Goal: Task Accomplishment & Management: Complete application form

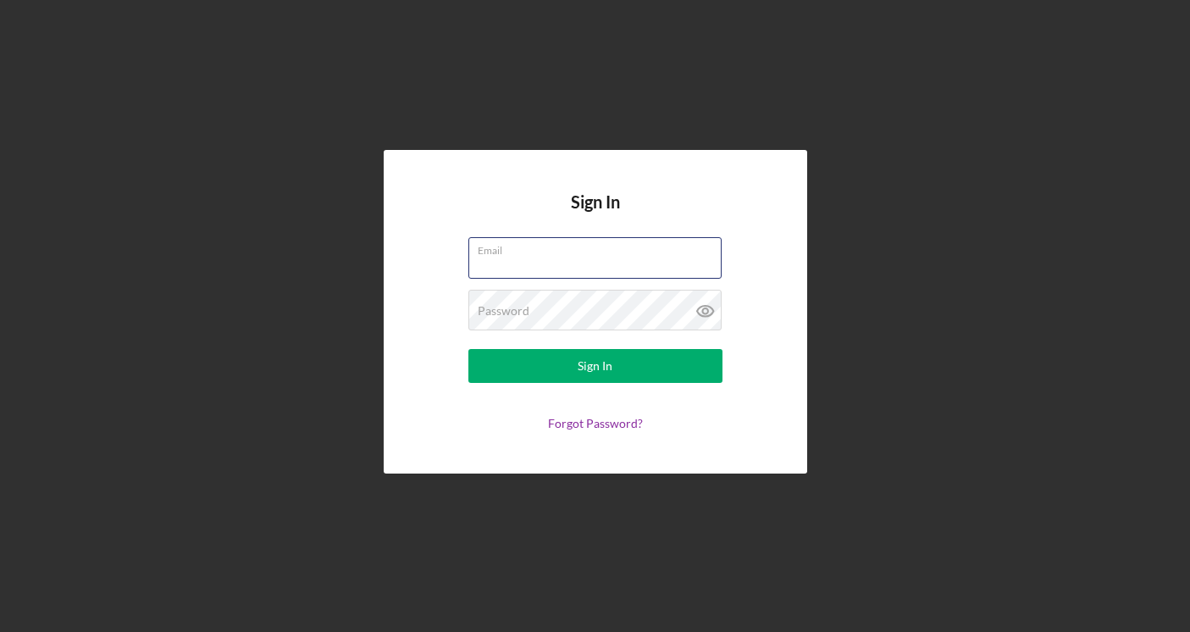
type input "[EMAIL_ADDRESS][DOMAIN_NAME]"
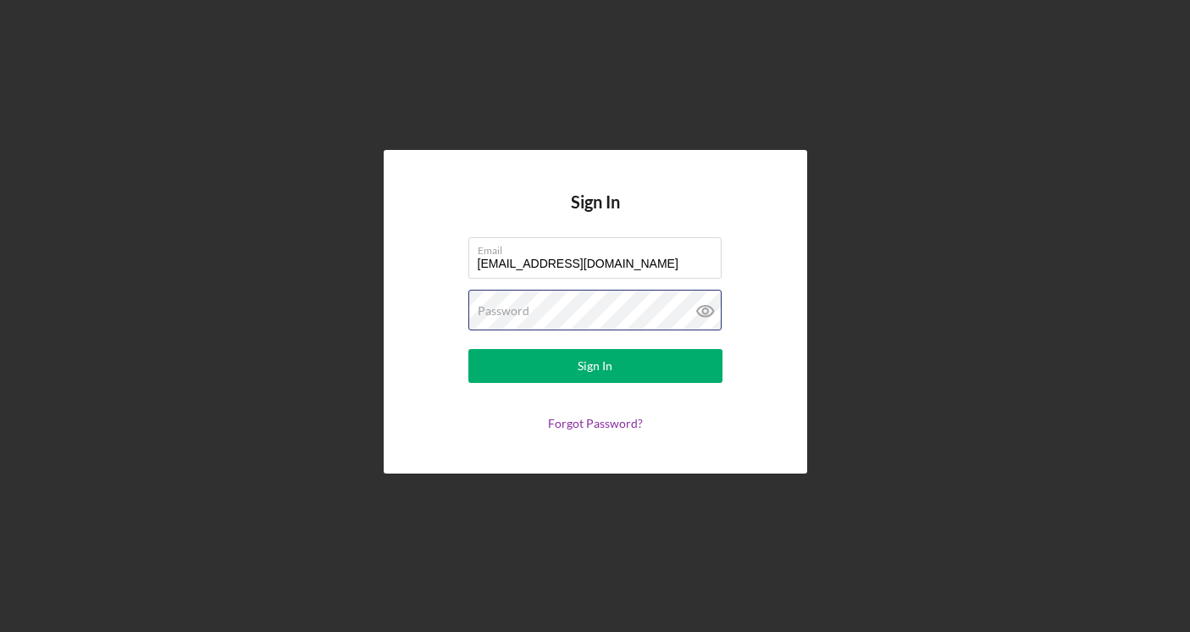
click at [595, 366] on button "Sign In" at bounding box center [595, 366] width 254 height 34
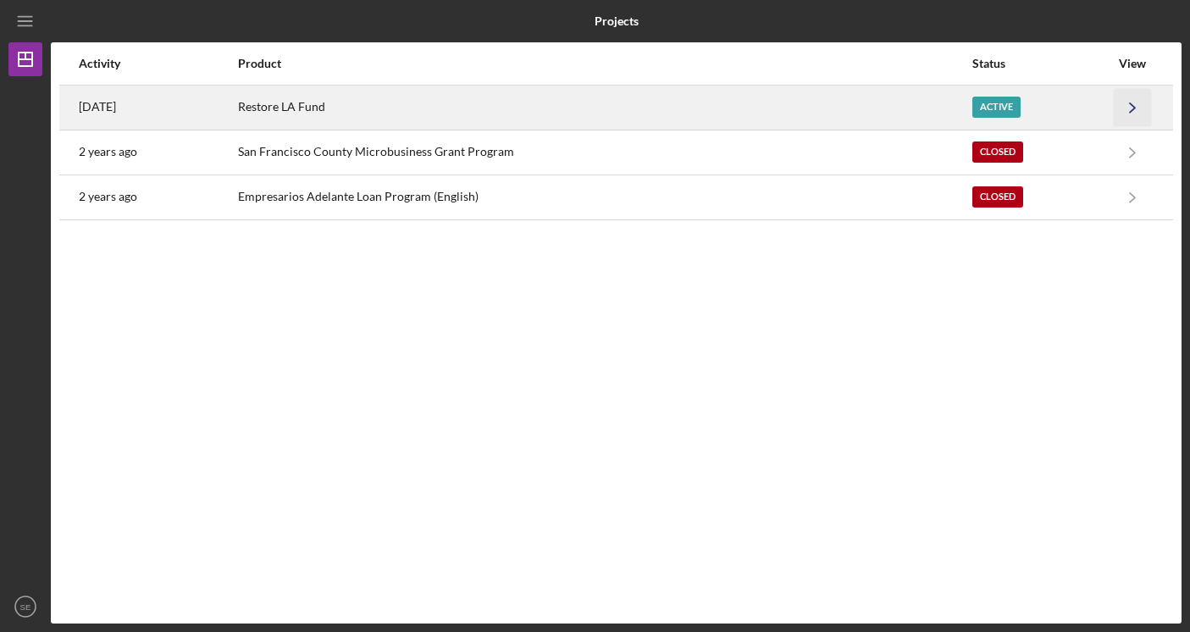
click at [1115, 102] on icon "Icon/Navigate" at bounding box center [1133, 107] width 38 height 38
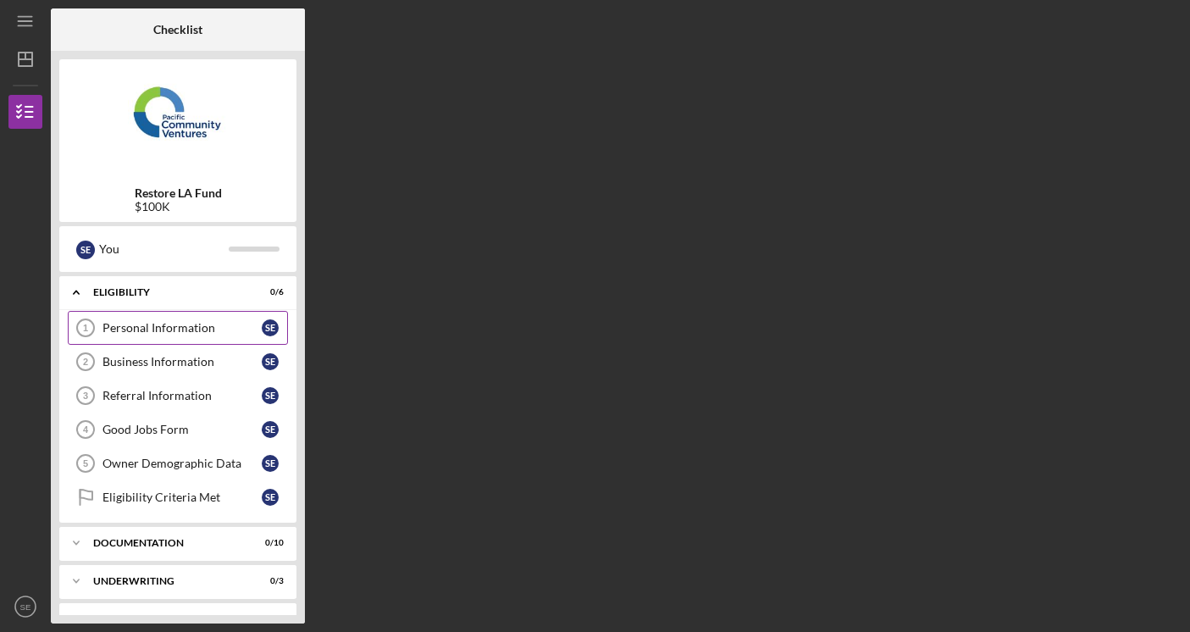
click at [149, 323] on div "Personal Information" at bounding box center [181, 328] width 159 height 14
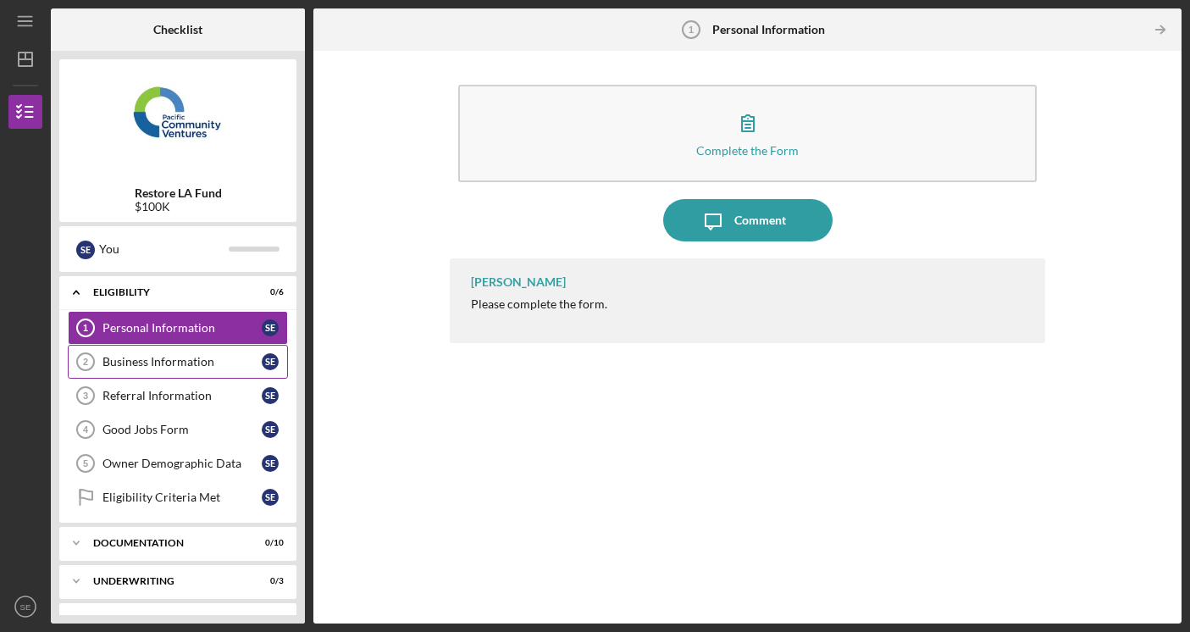
click at [185, 372] on link "Business Information 2 Business Information S E" at bounding box center [178, 362] width 220 height 34
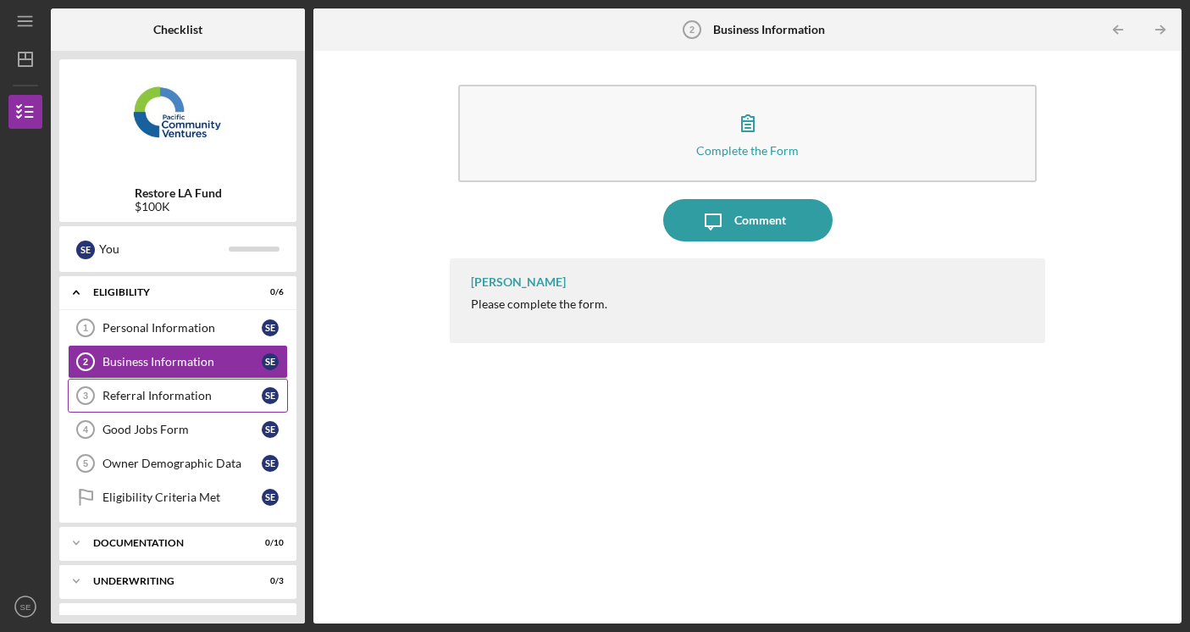
click at [189, 399] on div "Referral Information" at bounding box center [181, 396] width 159 height 14
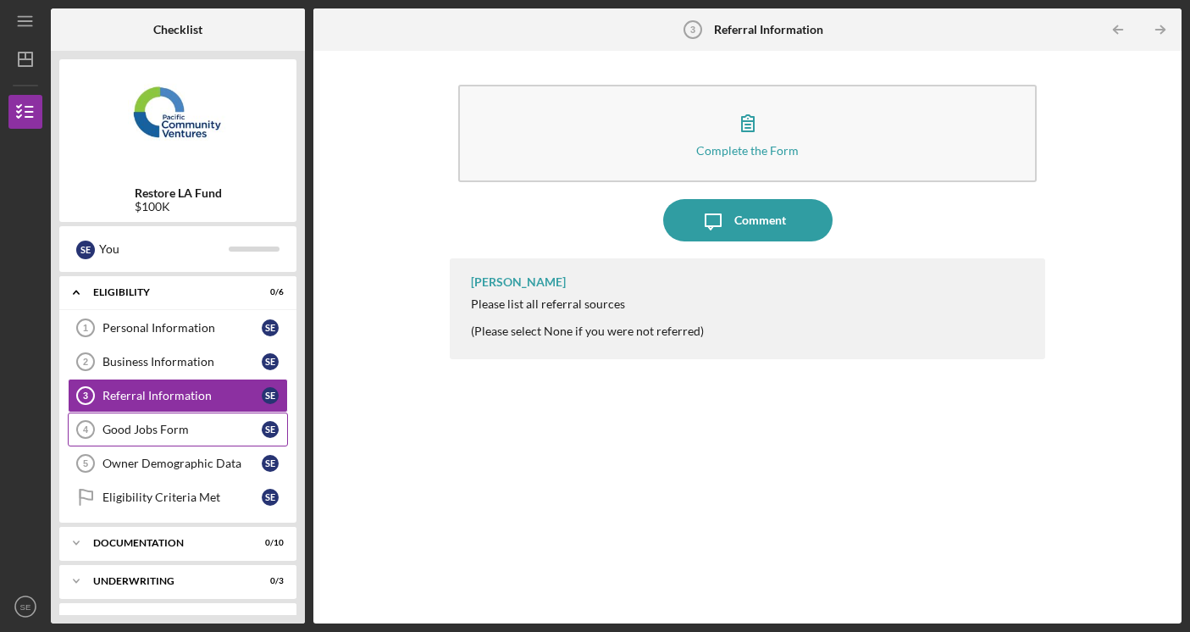
click at [184, 428] on div "Good Jobs Form" at bounding box center [181, 430] width 159 height 14
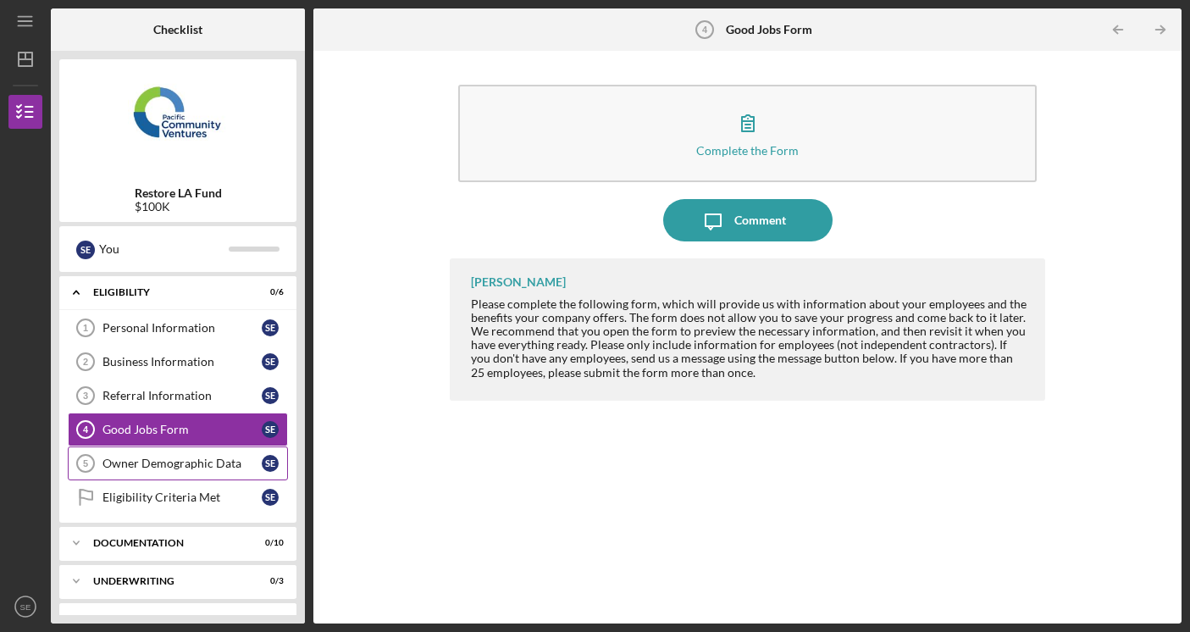
click at [185, 458] on div "Owner Demographic Data" at bounding box center [181, 463] width 159 height 14
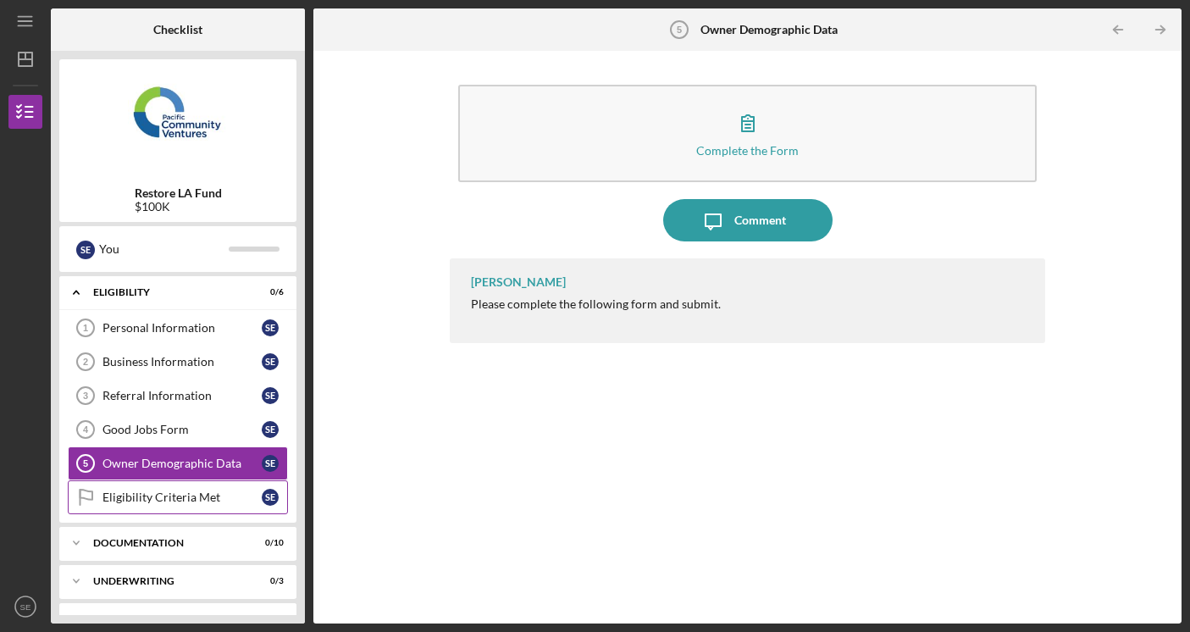
click at [193, 491] on div "Eligibility Criteria Met" at bounding box center [181, 497] width 159 height 14
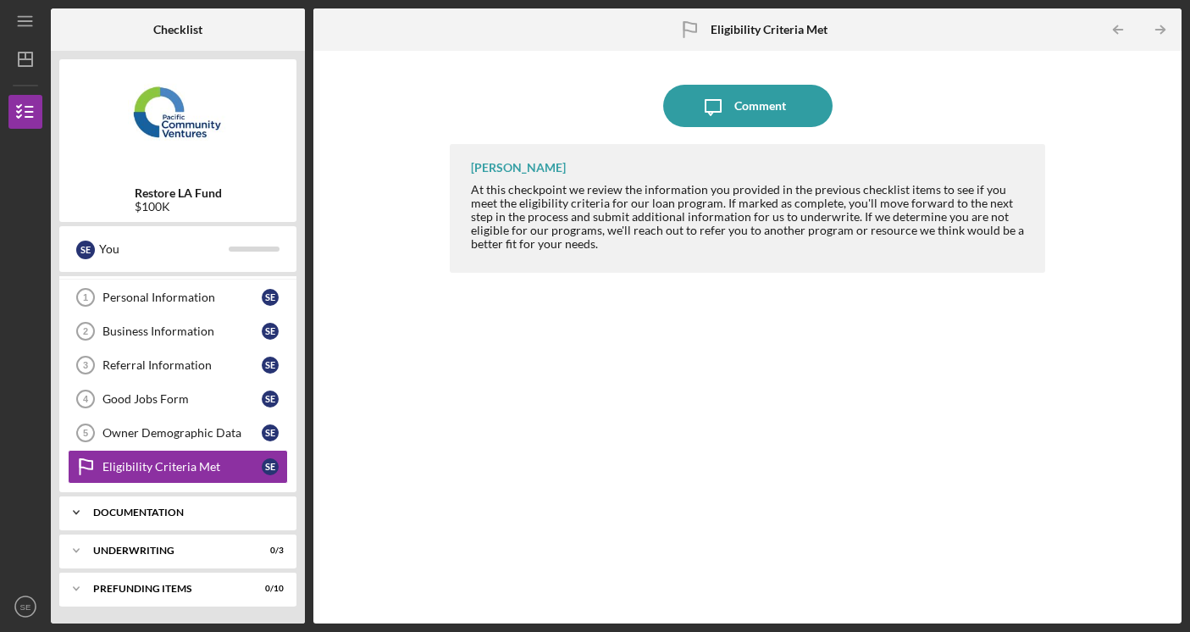
scroll to position [30, 0]
click at [219, 512] on div "Documentation" at bounding box center [184, 512] width 182 height 10
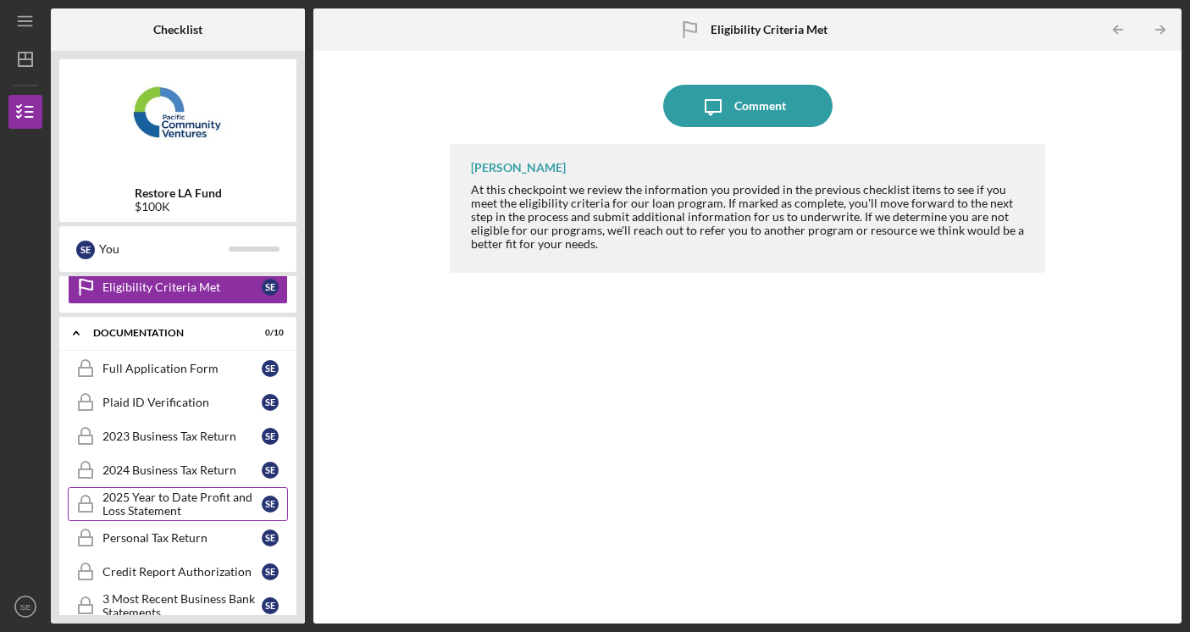
scroll to position [208, 0]
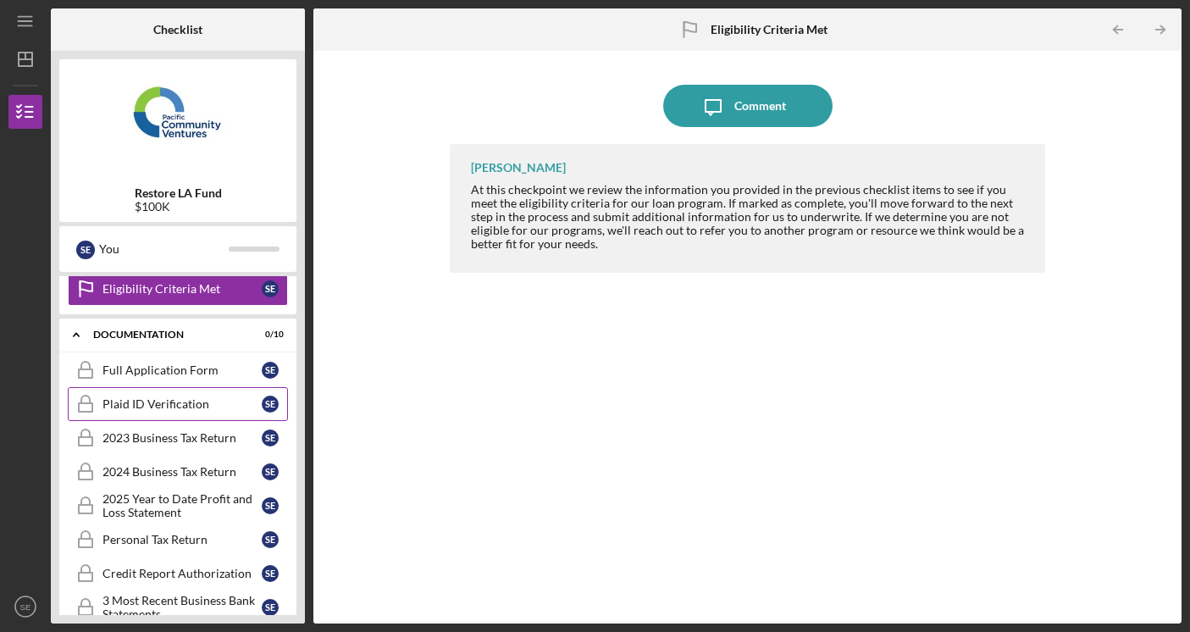
click at [185, 409] on div "Plaid ID Verification" at bounding box center [181, 404] width 159 height 14
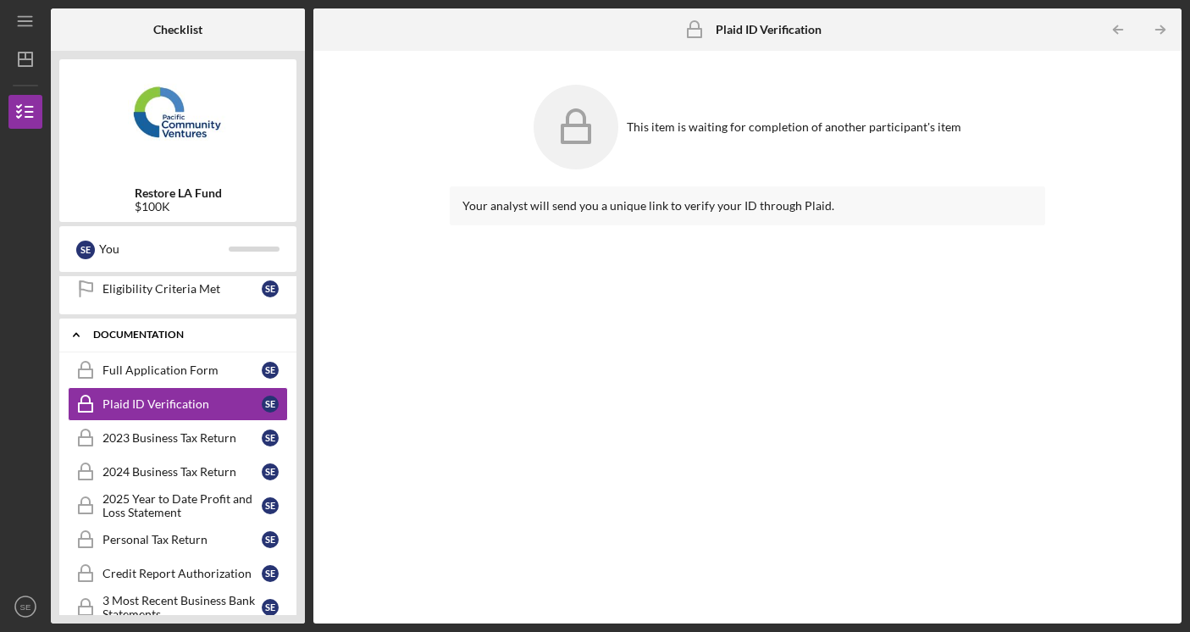
click at [171, 350] on div "Icon/Expander Documentation 0 / 10" at bounding box center [177, 335] width 237 height 35
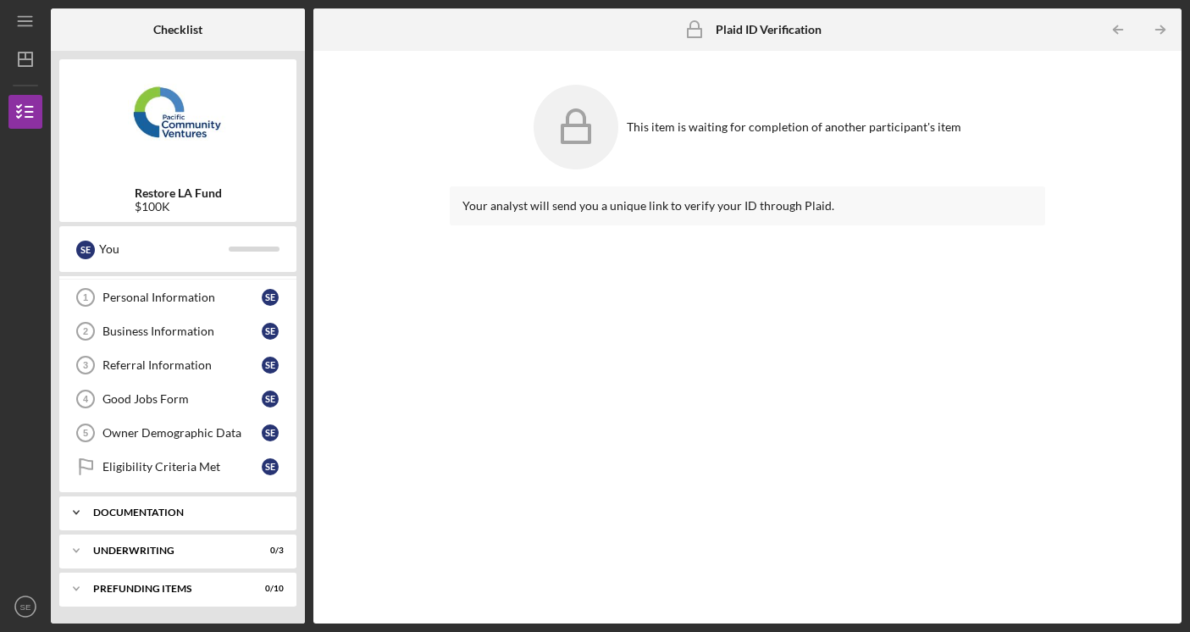
click at [202, 509] on div "Documentation" at bounding box center [184, 512] width 182 height 10
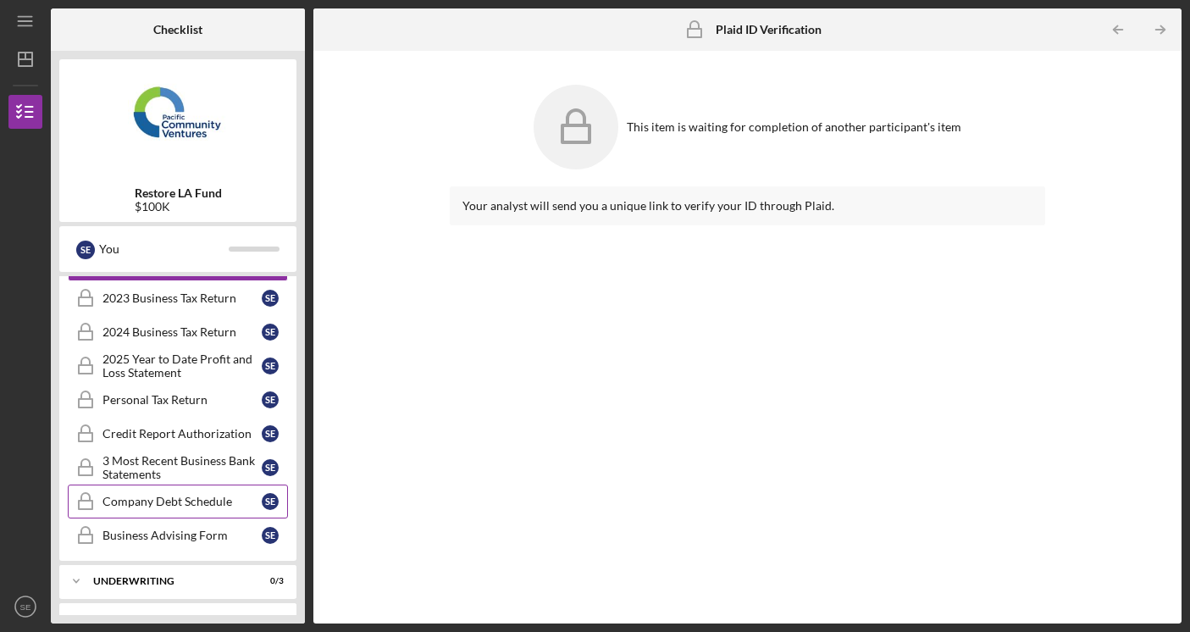
scroll to position [366, 0]
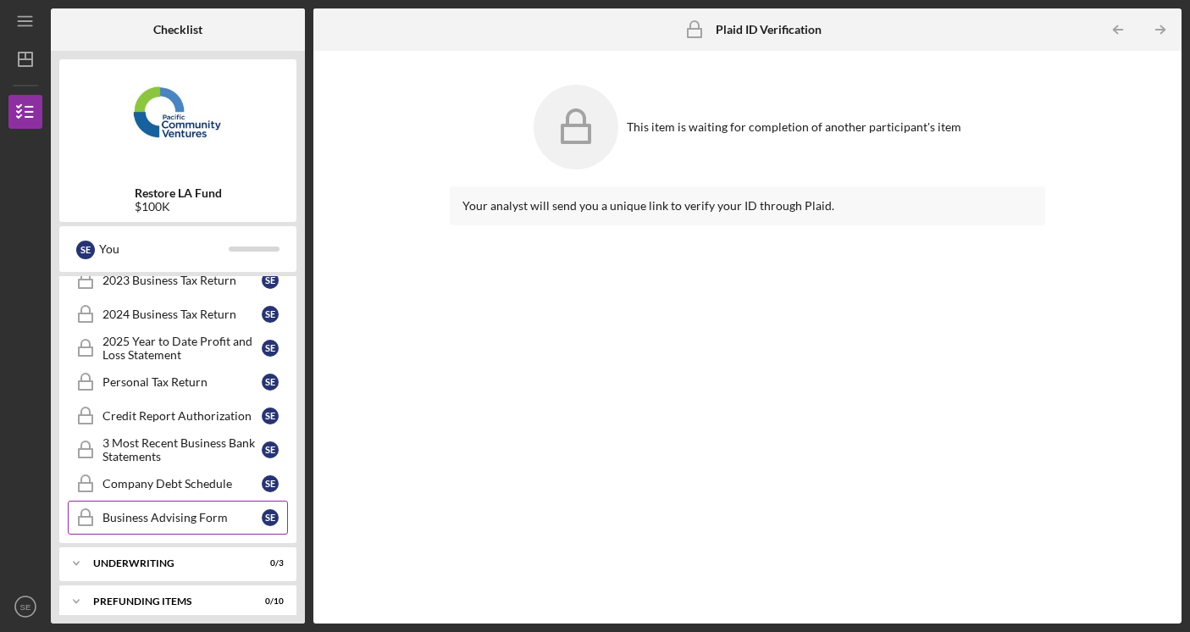
click at [190, 525] on link "Business Advising Form Business Advising Form S E" at bounding box center [178, 518] width 220 height 34
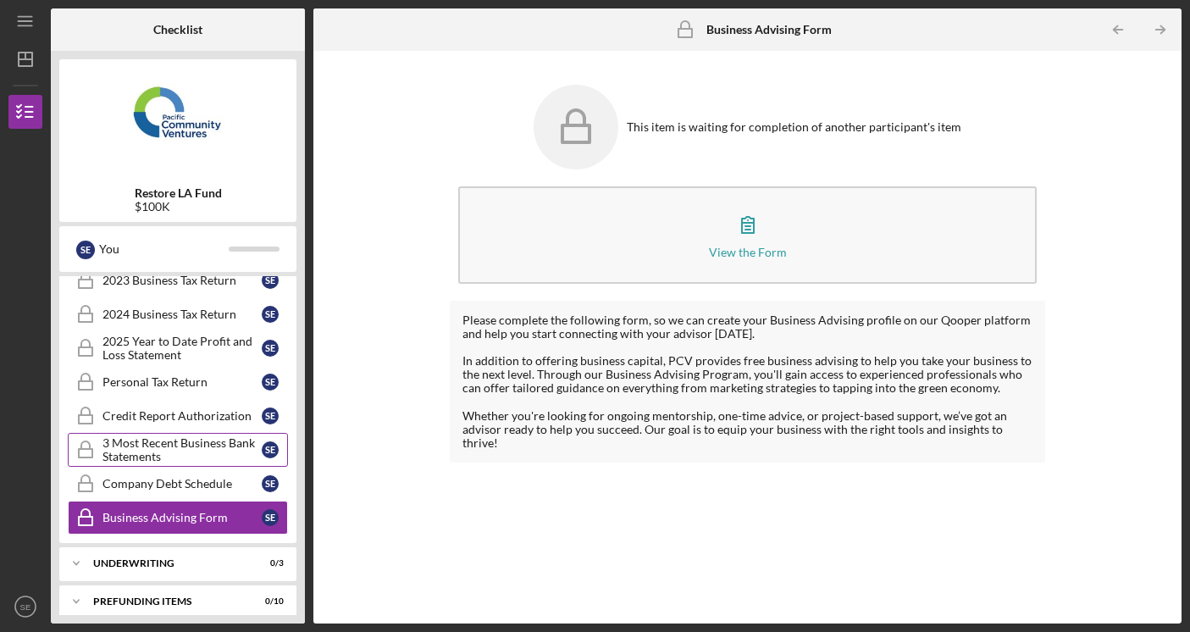
click at [190, 453] on div "3 Most Recent Business Bank Statements" at bounding box center [181, 449] width 159 height 27
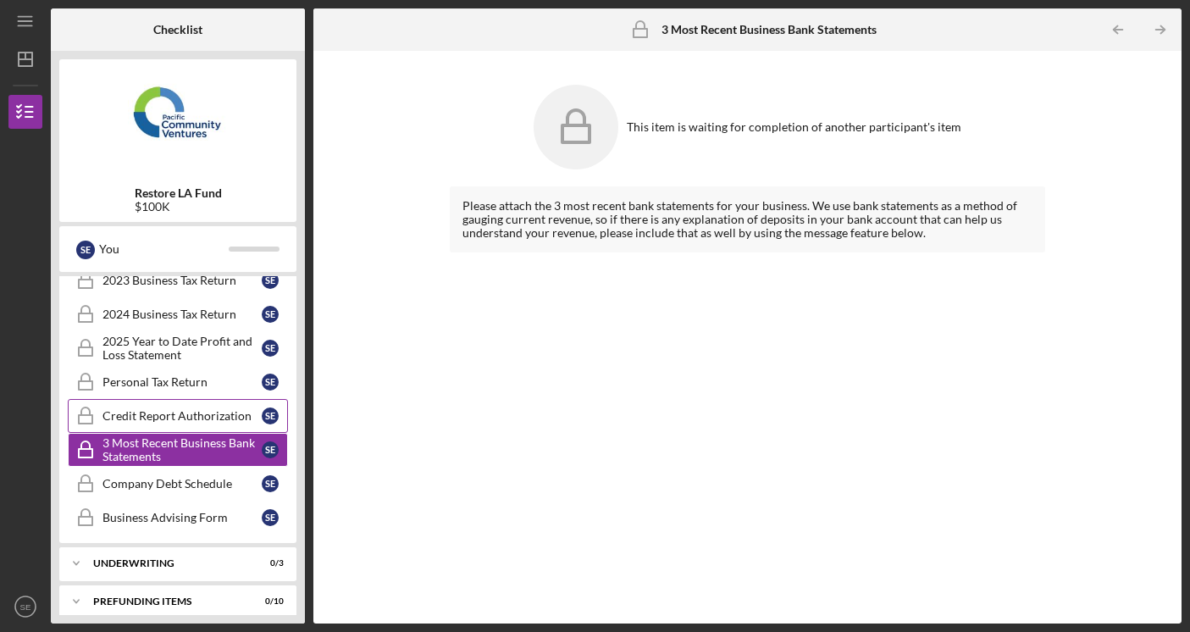
click at [190, 414] on div "Credit Report Authorization" at bounding box center [181, 416] width 159 height 14
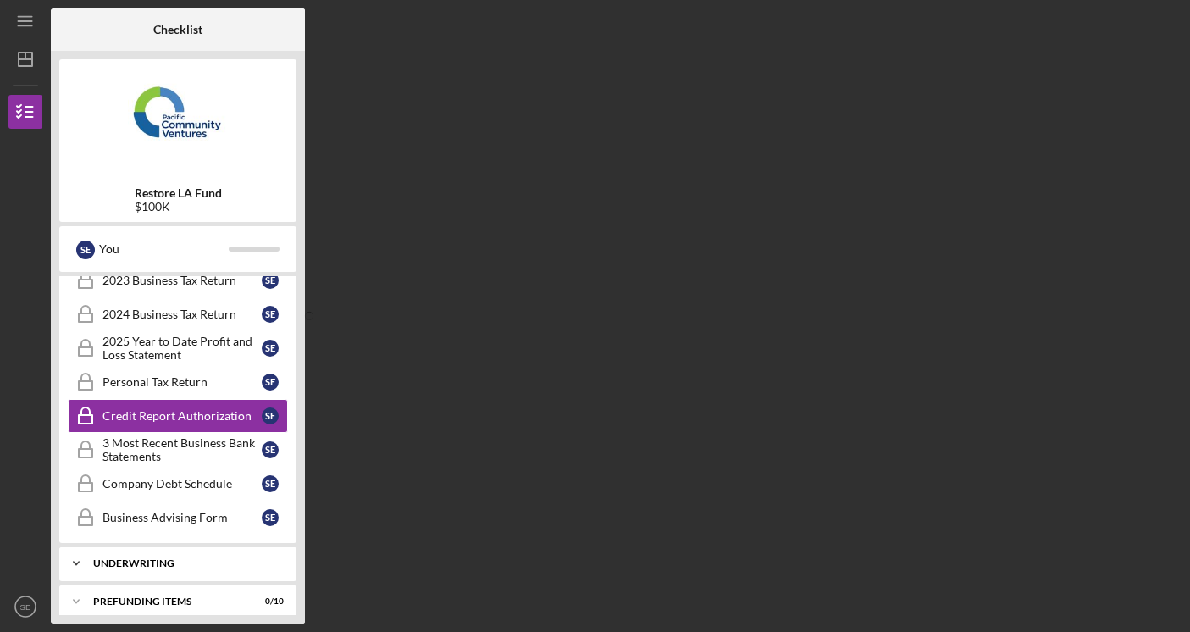
click at [185, 562] on div "Underwriting" at bounding box center [184, 563] width 182 height 10
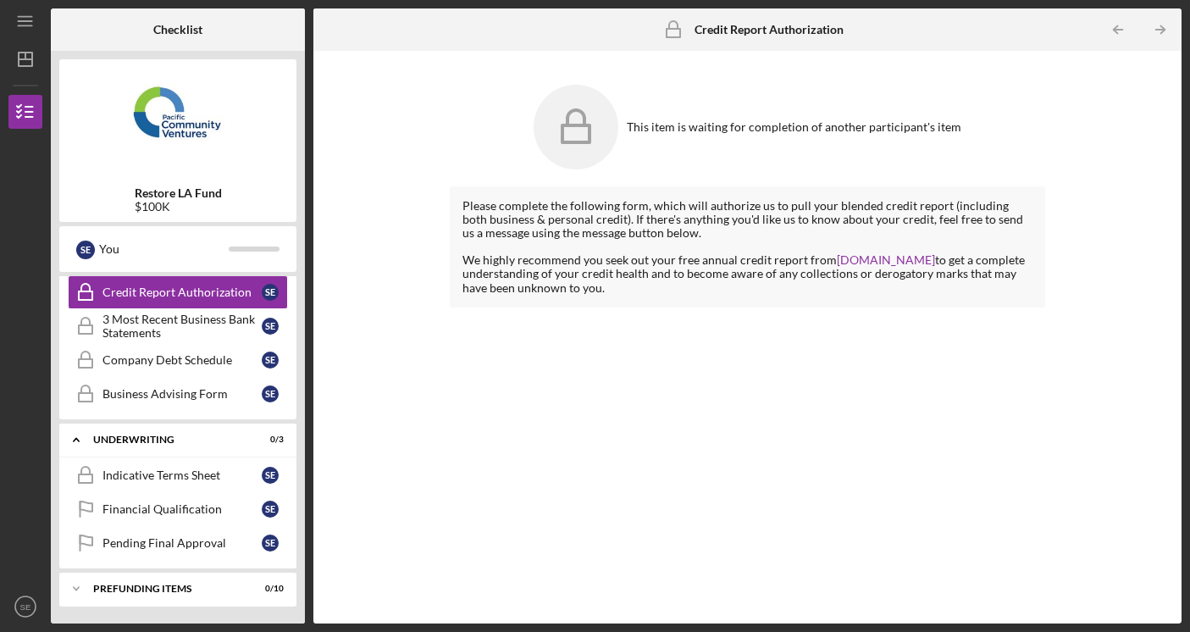
scroll to position [490, 0]
click at [191, 589] on div "Prefunding Items" at bounding box center [184, 589] width 182 height 10
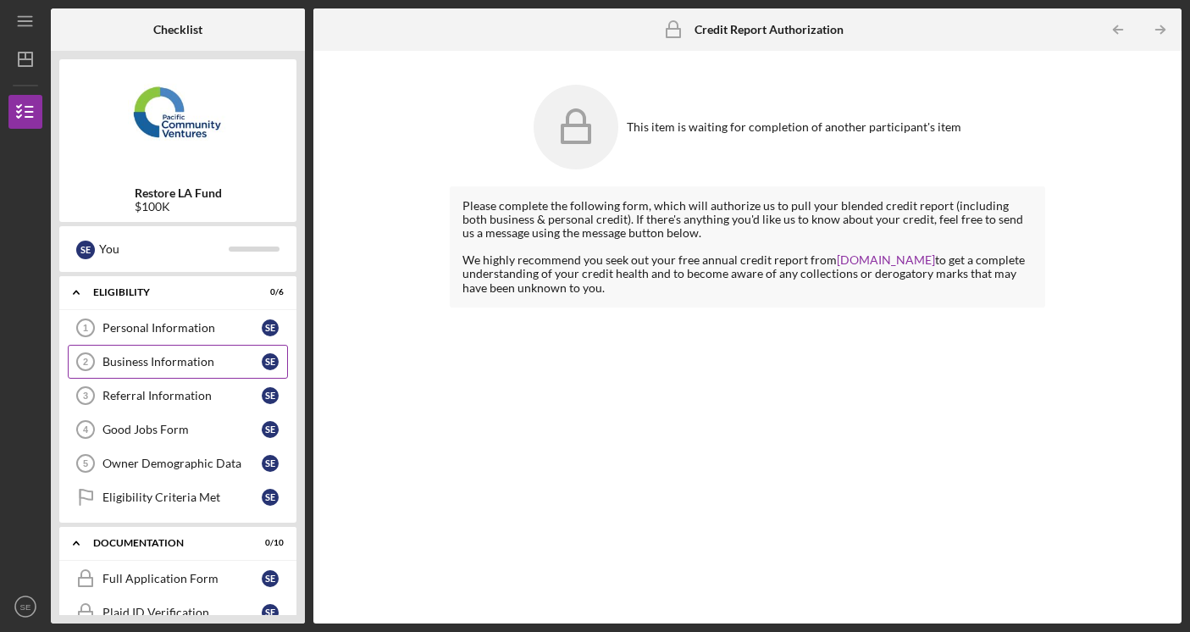
scroll to position [0, 0]
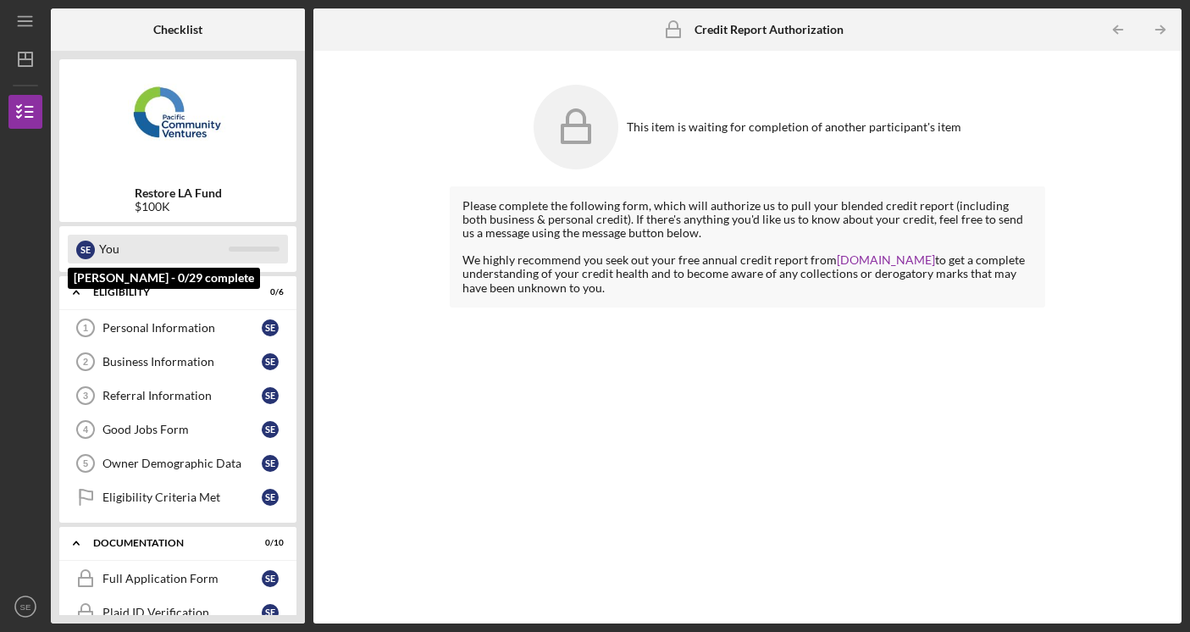
click at [136, 254] on div "You" at bounding box center [164, 249] width 130 height 29
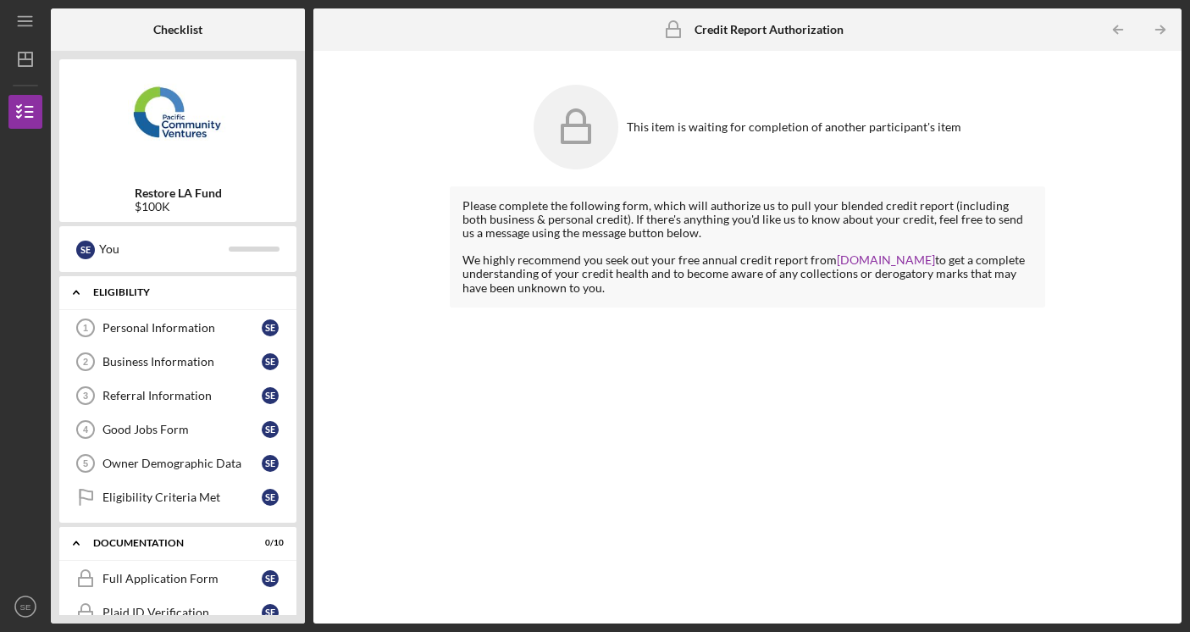
click at [118, 297] on div "Icon/Expander Eligibility 0 / 6" at bounding box center [177, 292] width 237 height 35
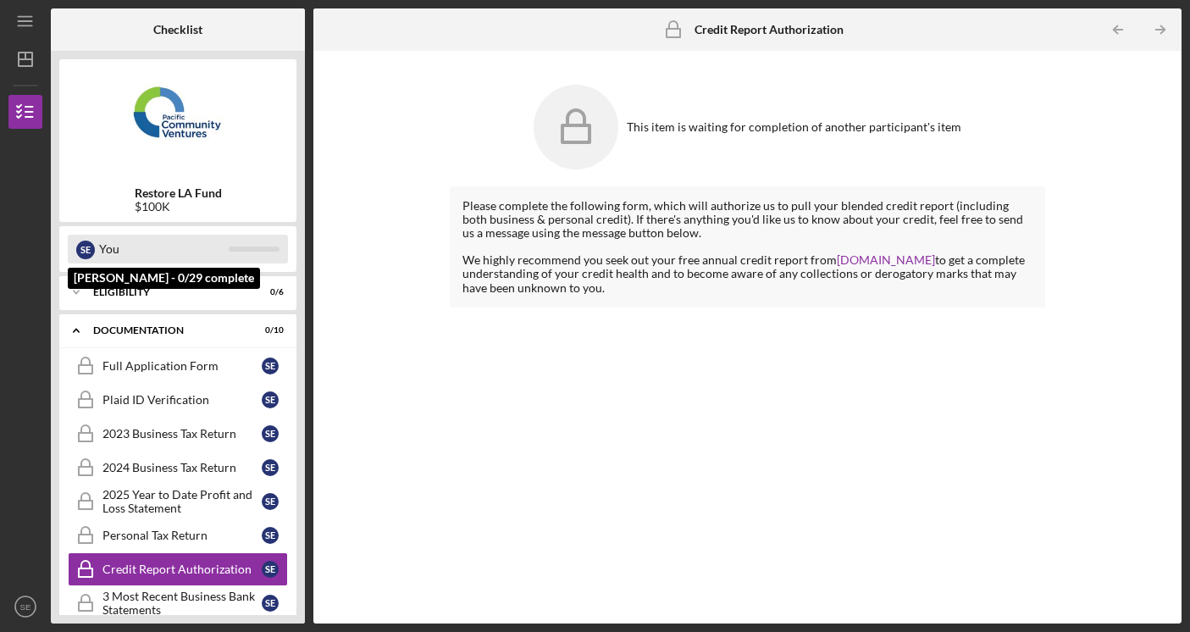
click at [247, 251] on div at bounding box center [254, 248] width 51 height 5
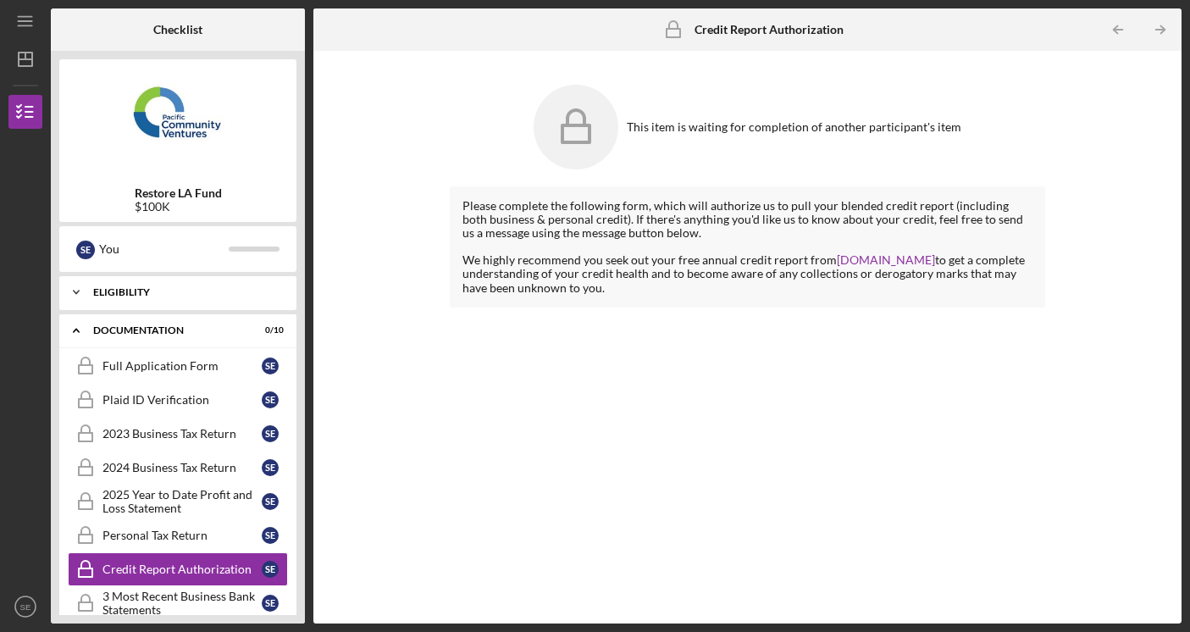
click at [86, 296] on icon "Icon/Expander" at bounding box center [76, 292] width 34 height 34
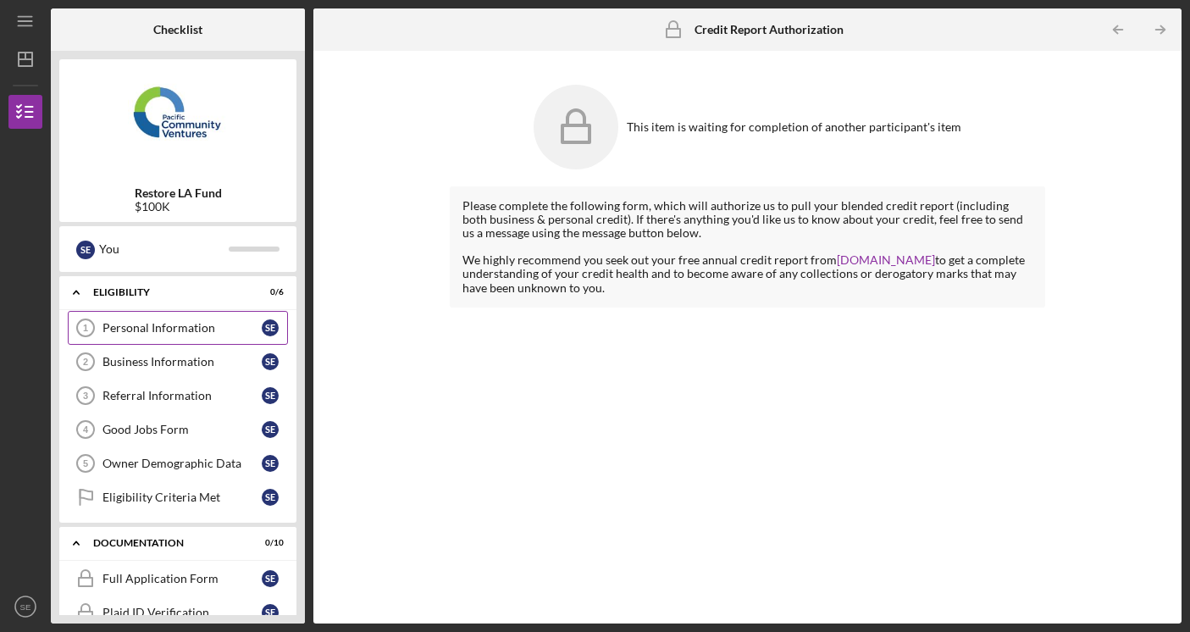
click at [138, 324] on div "Personal Information" at bounding box center [181, 328] width 159 height 14
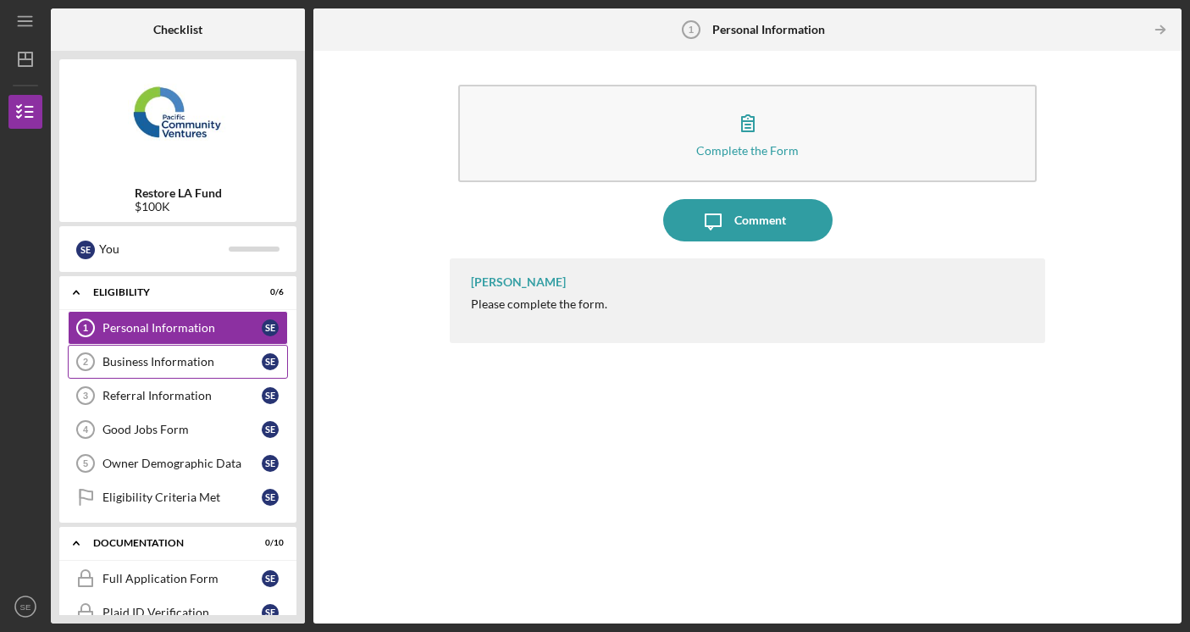
click at [155, 355] on div "Business Information" at bounding box center [181, 362] width 159 height 14
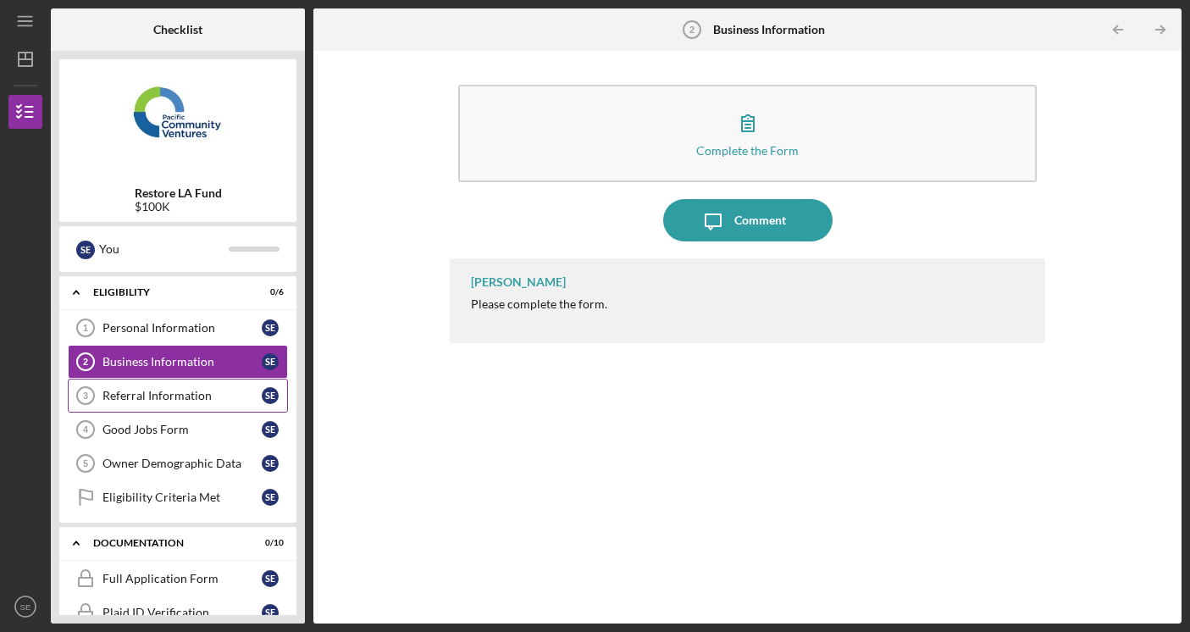
click at [159, 396] on div "Referral Information" at bounding box center [181, 396] width 159 height 14
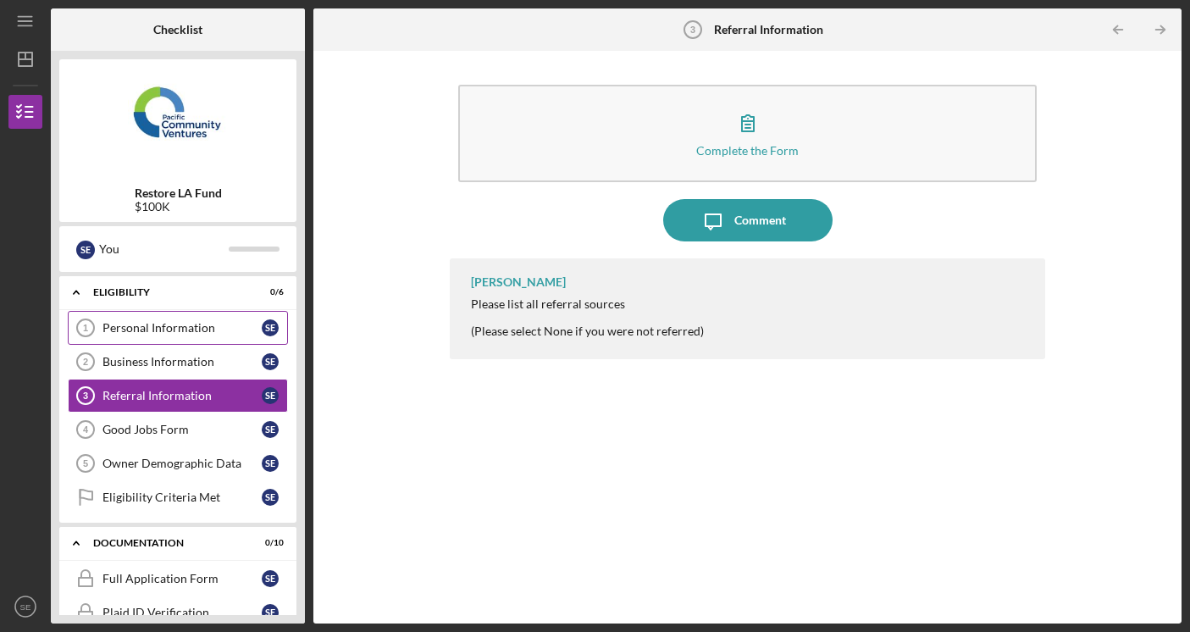
click at [163, 324] on div "Personal Information" at bounding box center [181, 328] width 159 height 14
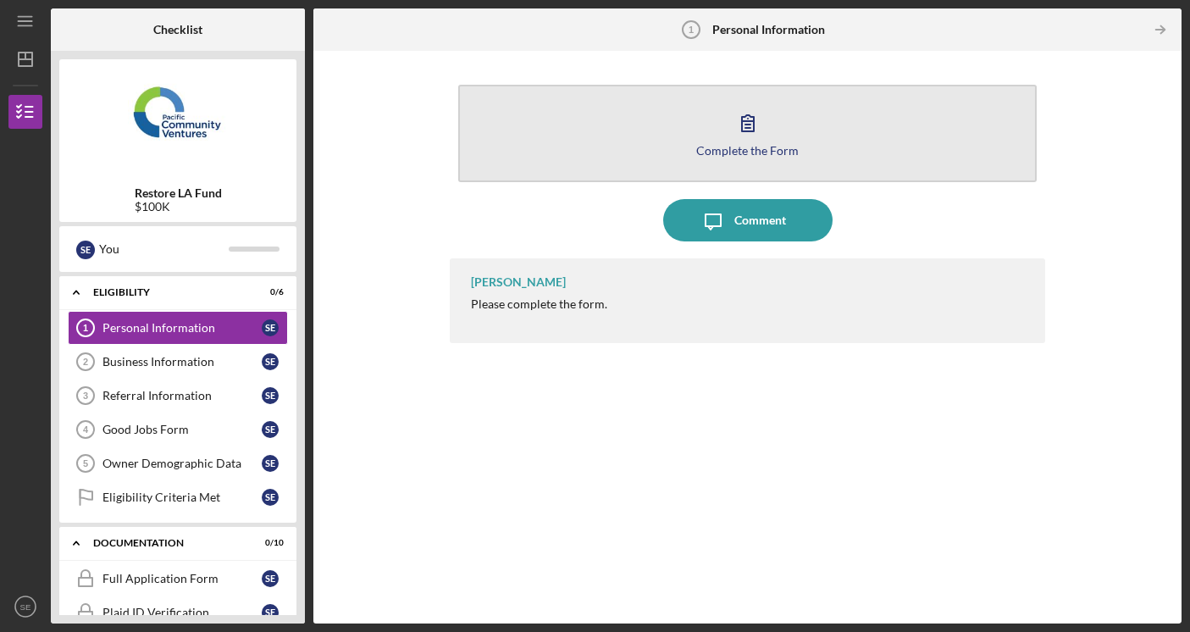
click at [753, 141] on icon "button" at bounding box center [748, 123] width 42 height 42
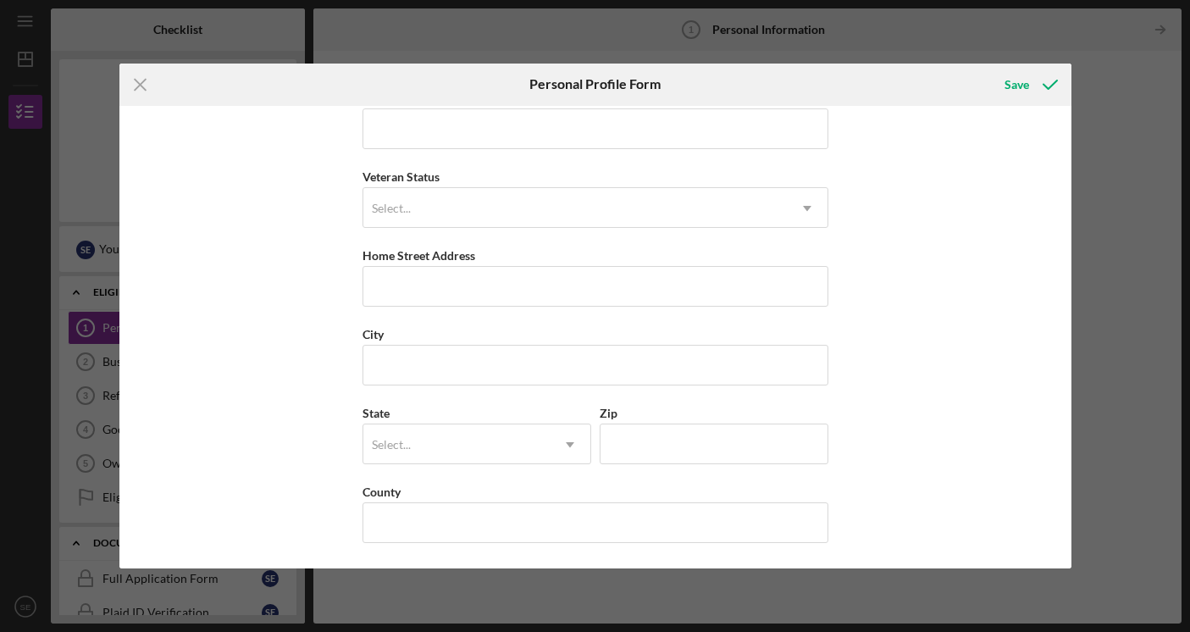
scroll to position [184, 0]
click at [1112, 117] on div "Icon/Menu Close Personal Profile Form Save First Name [PERSON_NAME] Middle Name…" at bounding box center [595, 316] width 1190 height 632
click at [144, 87] on icon "Icon/Menu Close" at bounding box center [140, 85] width 42 height 42
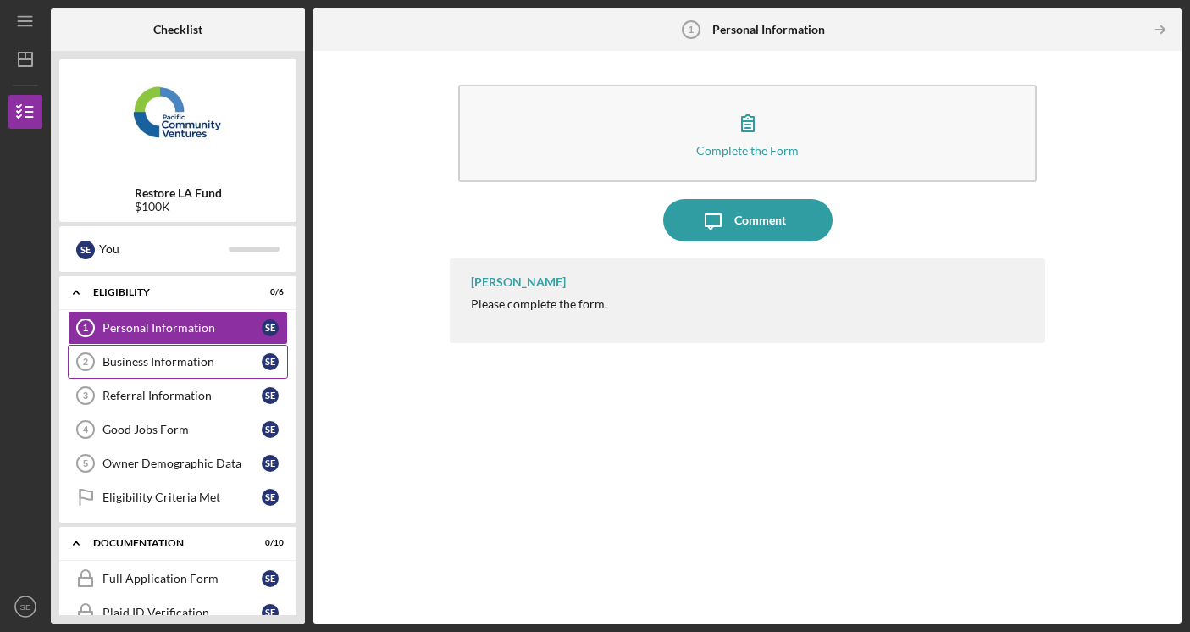
click at [172, 362] on div "Business Information" at bounding box center [181, 362] width 159 height 14
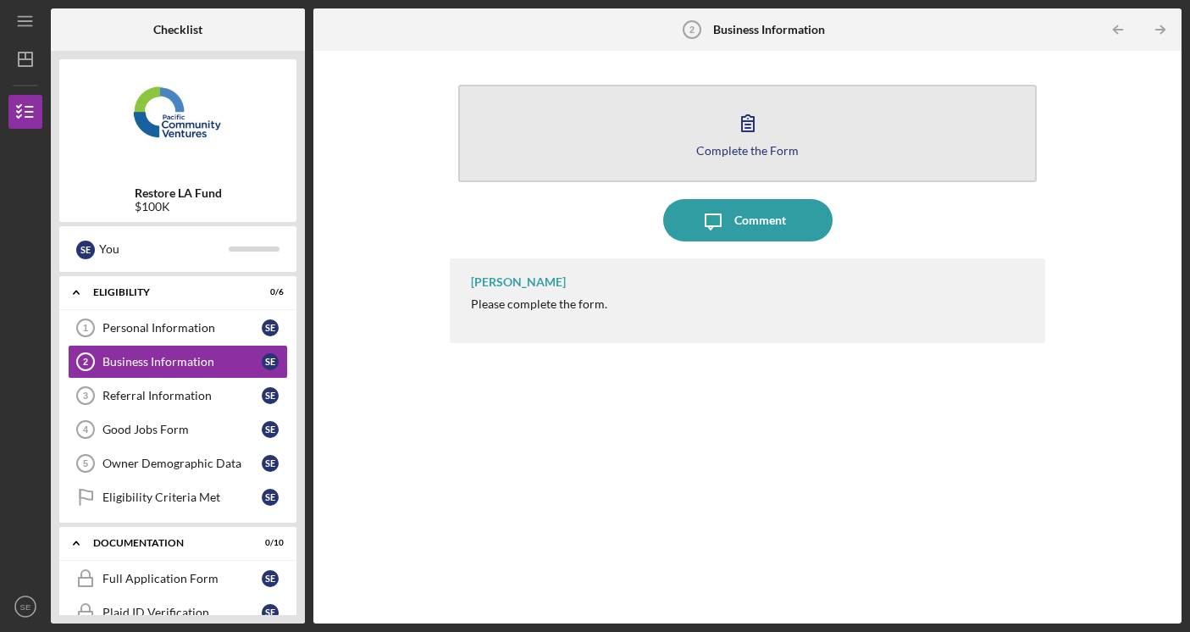
click at [764, 132] on icon "button" at bounding box center [748, 123] width 42 height 42
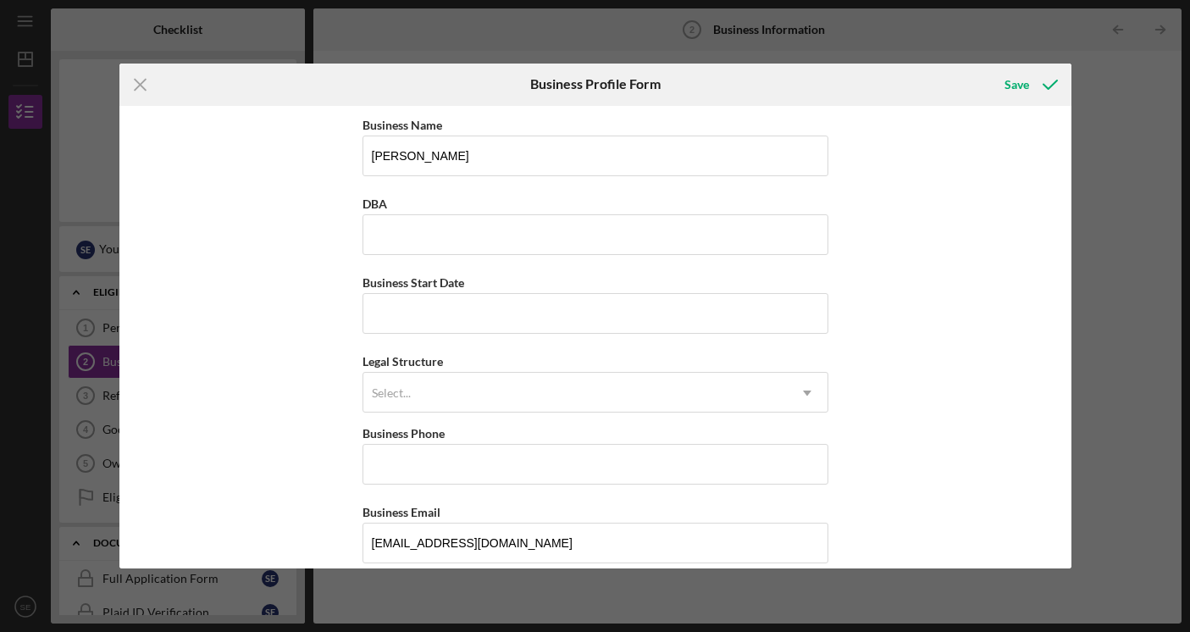
click at [1120, 103] on div "Icon/Menu Close Business Profile Form Save Business Name [PERSON_NAME] DBA Busi…" at bounding box center [595, 316] width 1190 height 632
click at [141, 81] on icon "Icon/Menu Close" at bounding box center [140, 85] width 42 height 42
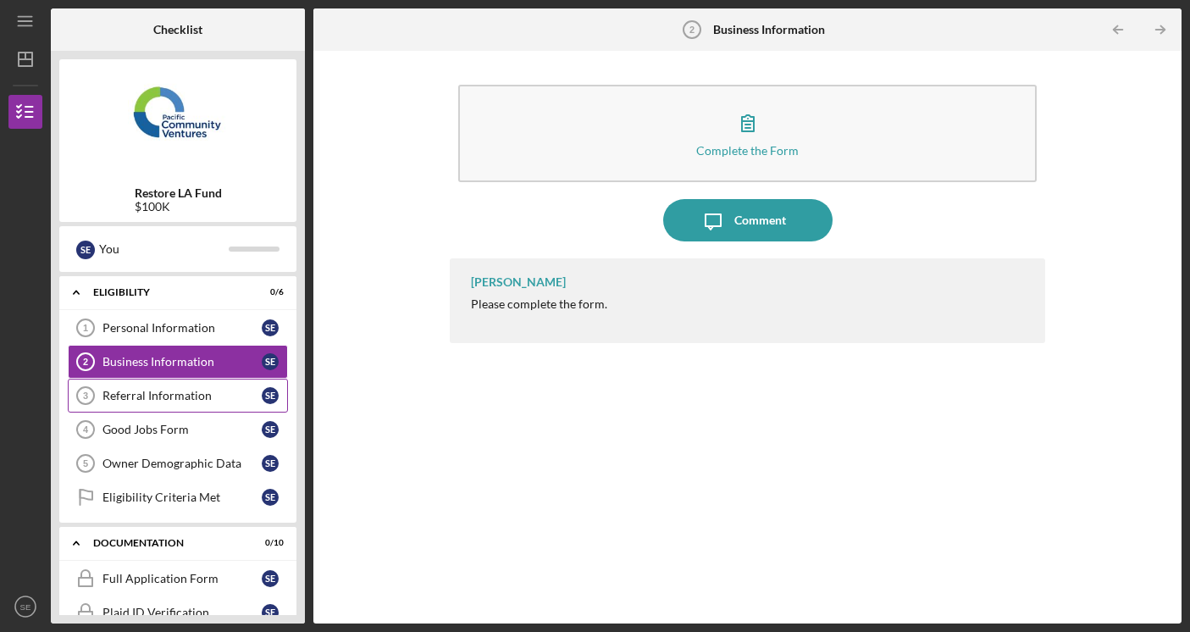
click at [163, 407] on link "Referral Information 3 Referral Information S E" at bounding box center [178, 396] width 220 height 34
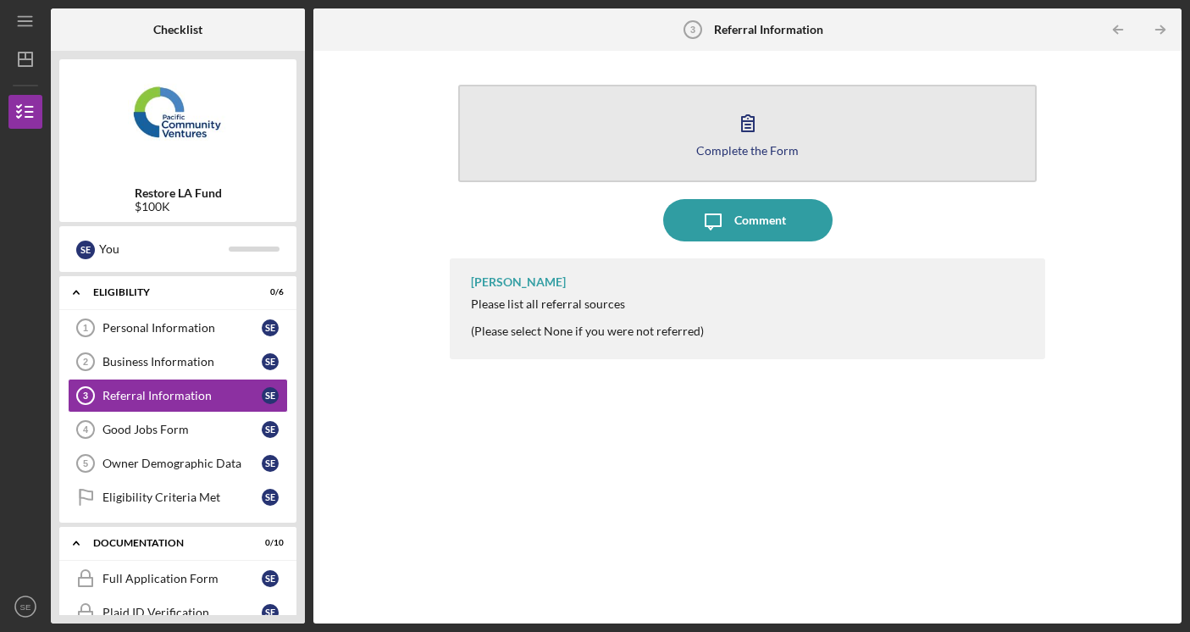
click at [649, 94] on button "Complete the Form Form" at bounding box center [747, 133] width 579 height 97
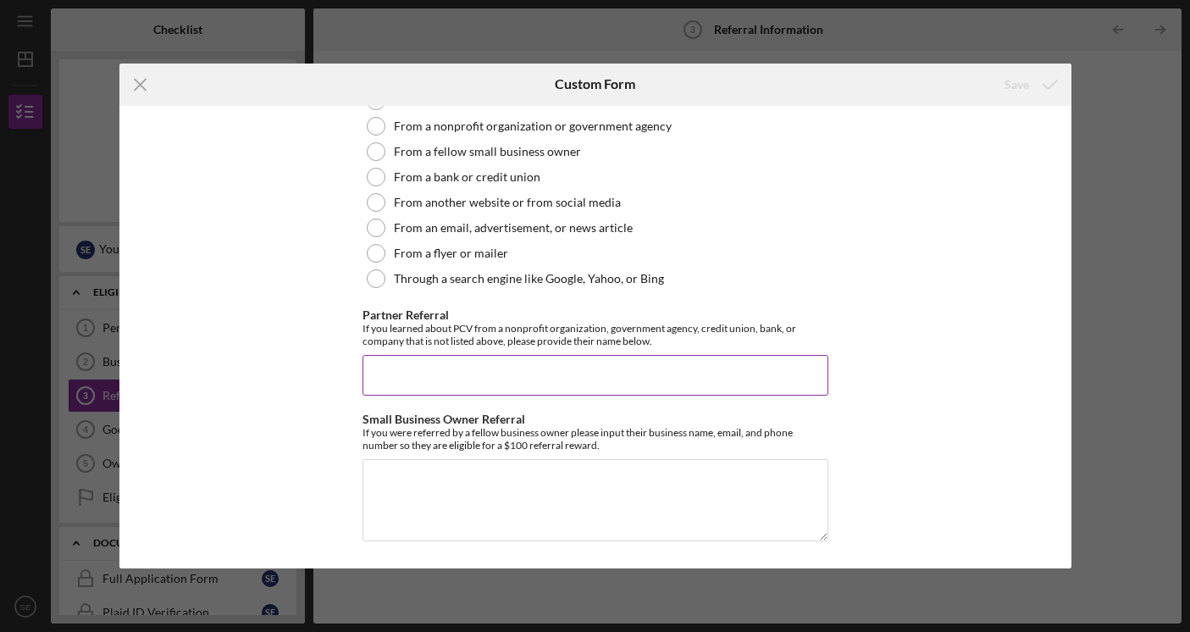
scroll to position [469, 0]
click at [146, 94] on icon "Icon/Menu Close" at bounding box center [140, 85] width 42 height 42
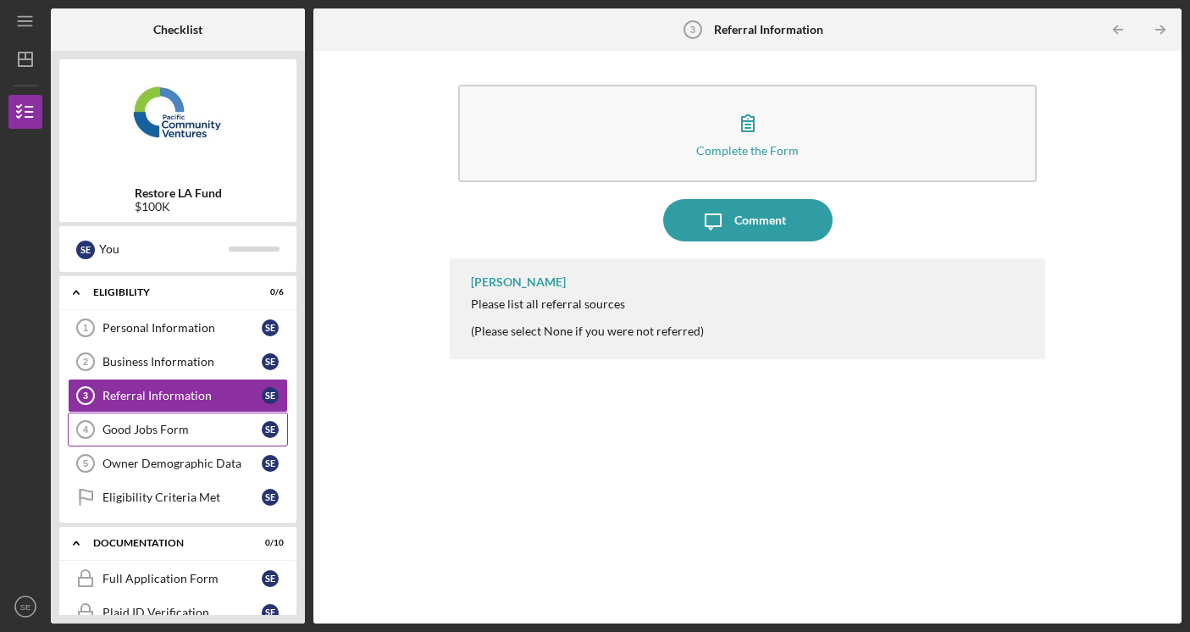
click at [141, 433] on div "Good Jobs Form" at bounding box center [181, 430] width 159 height 14
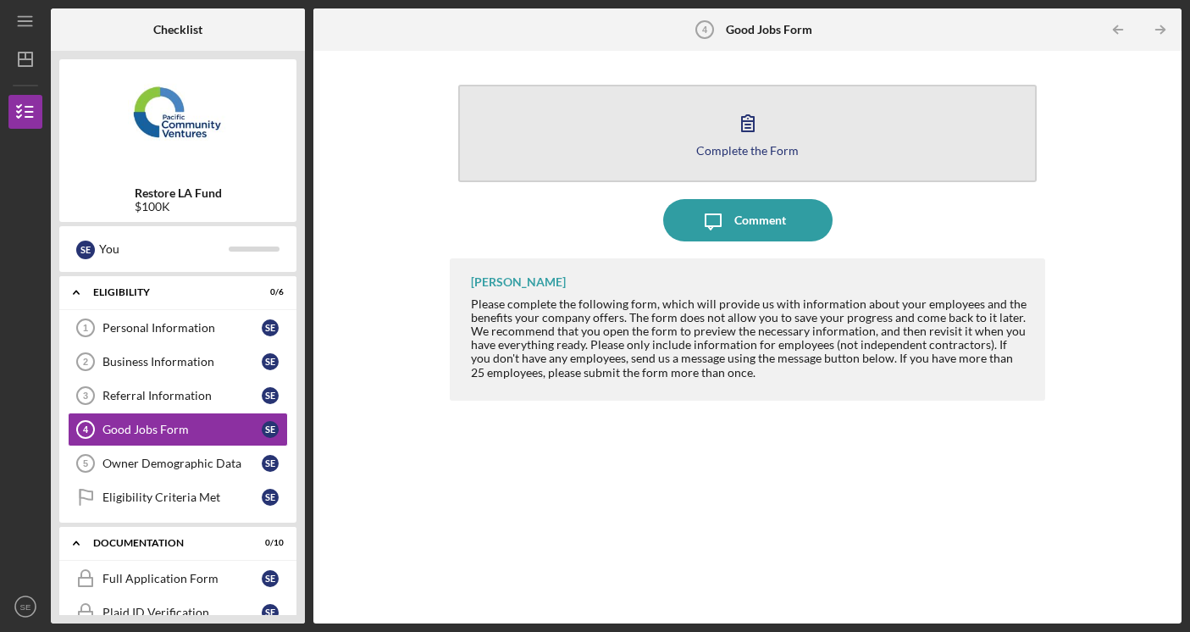
click at [575, 139] on button "Complete the Form Form" at bounding box center [747, 133] width 579 height 97
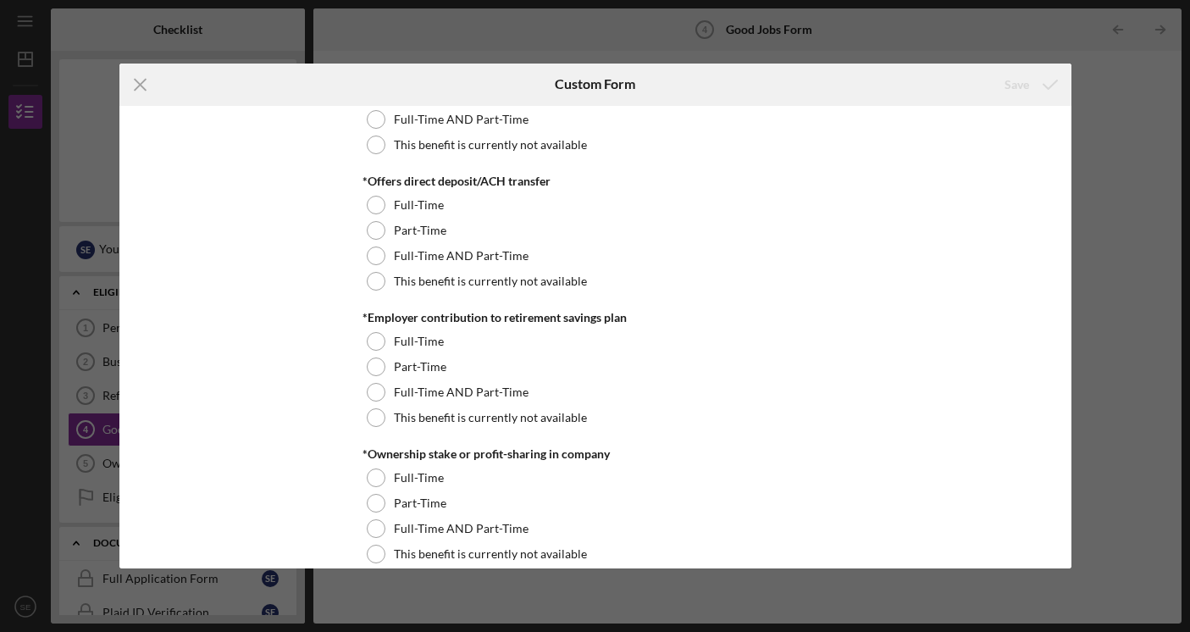
scroll to position [1366, 0]
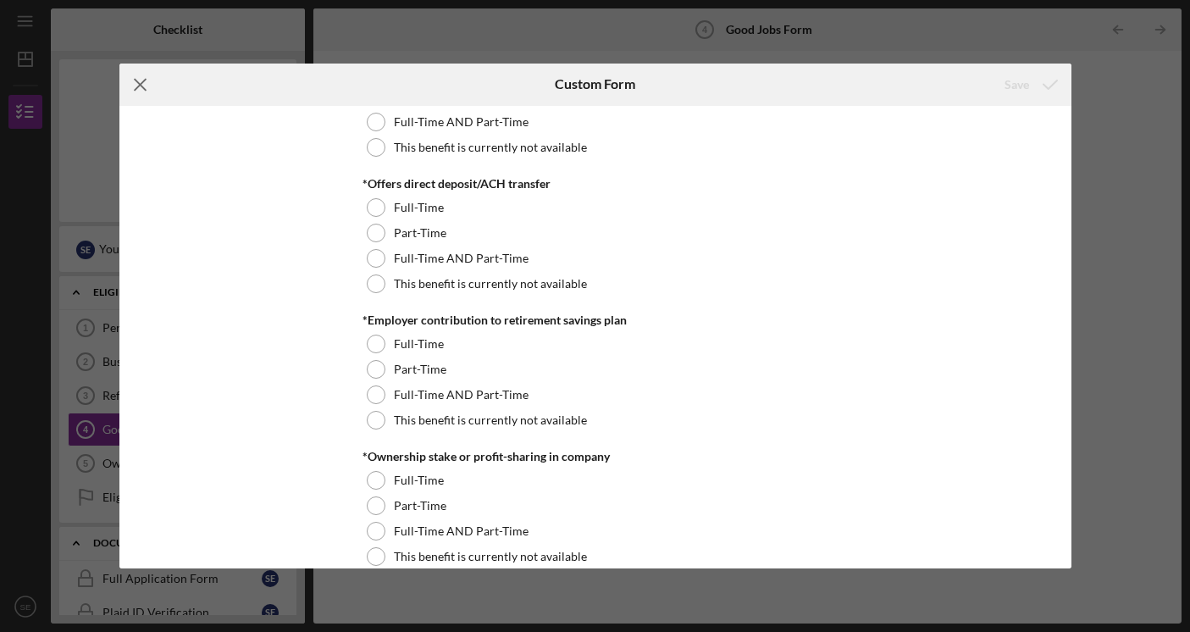
click at [143, 83] on icon "Icon/Menu Close" at bounding box center [140, 85] width 42 height 42
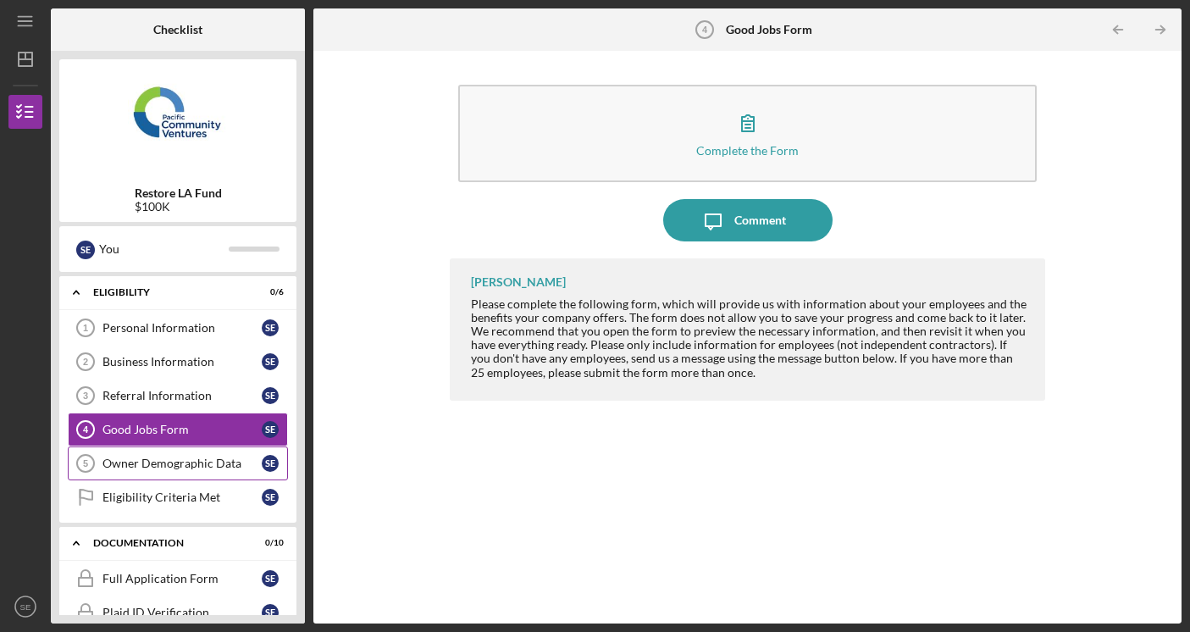
click at [213, 456] on div "Owner Demographic Data" at bounding box center [181, 463] width 159 height 14
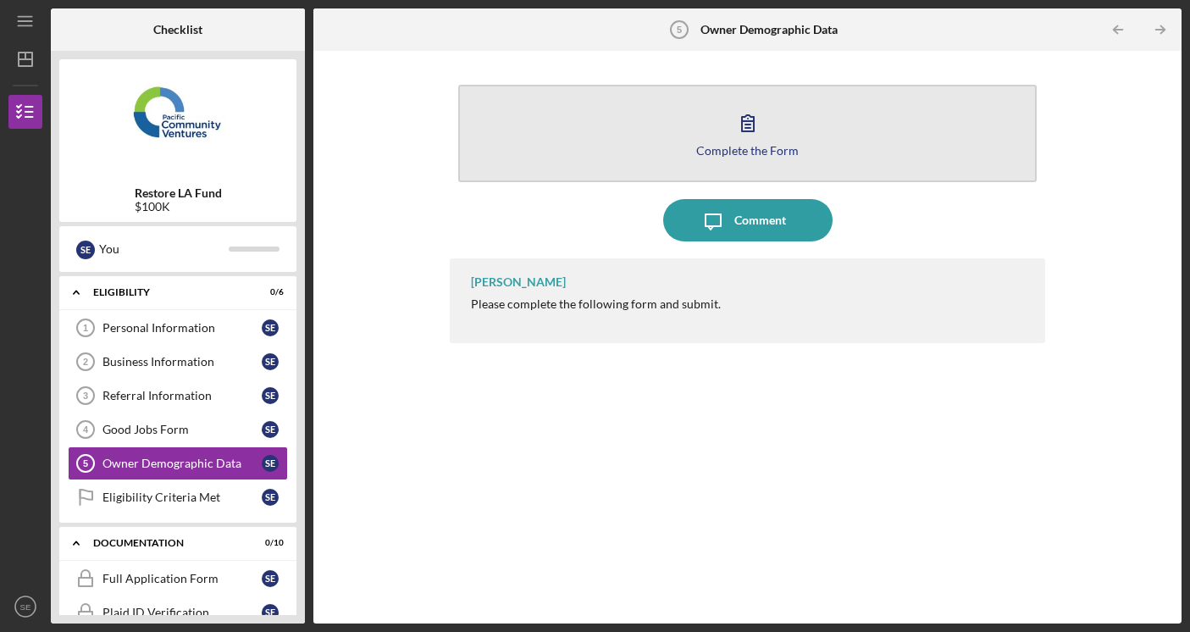
click at [558, 136] on button "Complete the Form Form" at bounding box center [747, 133] width 579 height 97
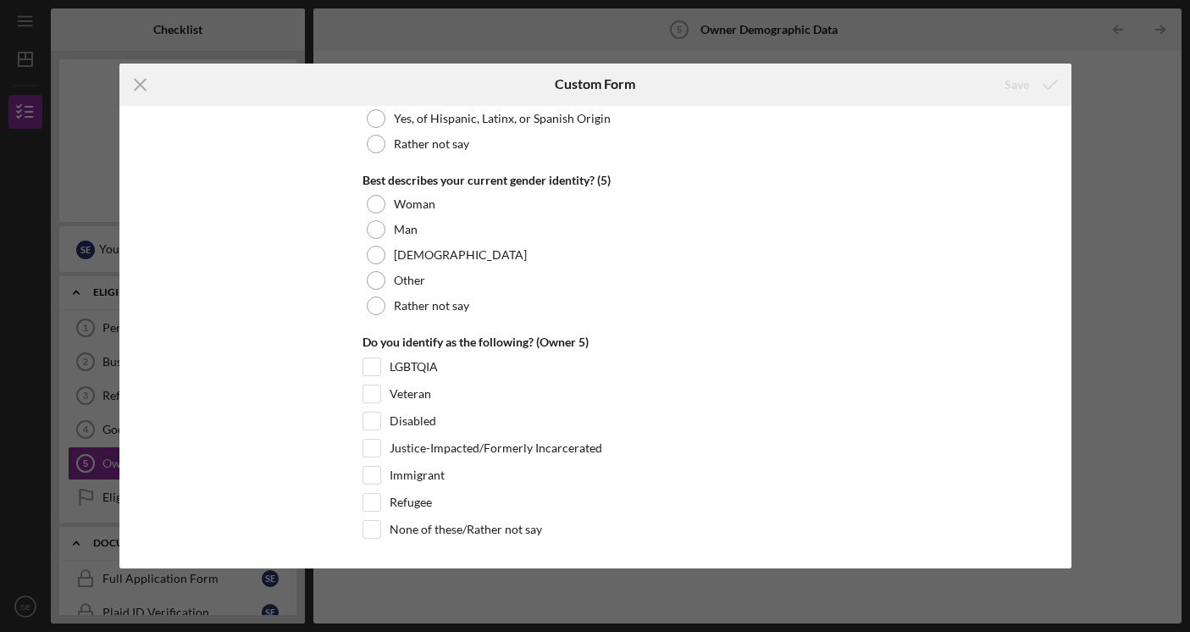
scroll to position [6526, 0]
click at [140, 87] on icon "Icon/Menu Close" at bounding box center [140, 85] width 42 height 42
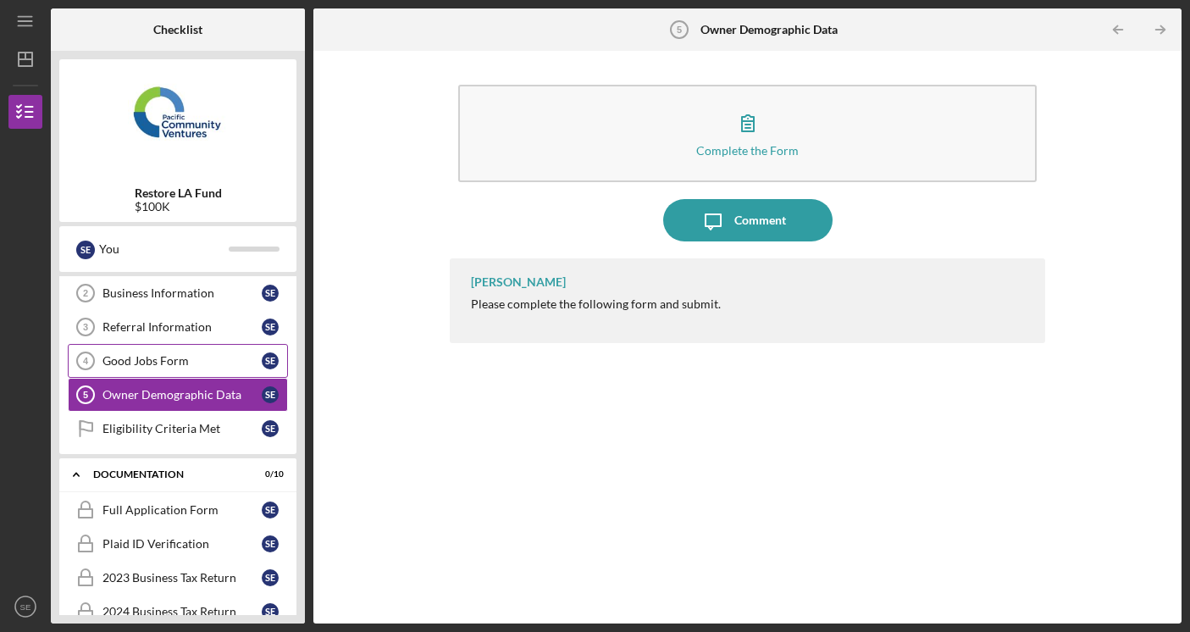
scroll to position [69, 0]
click at [214, 419] on link "Eligibility Criteria Met Eligibility Criteria Met S E" at bounding box center [178, 428] width 220 height 34
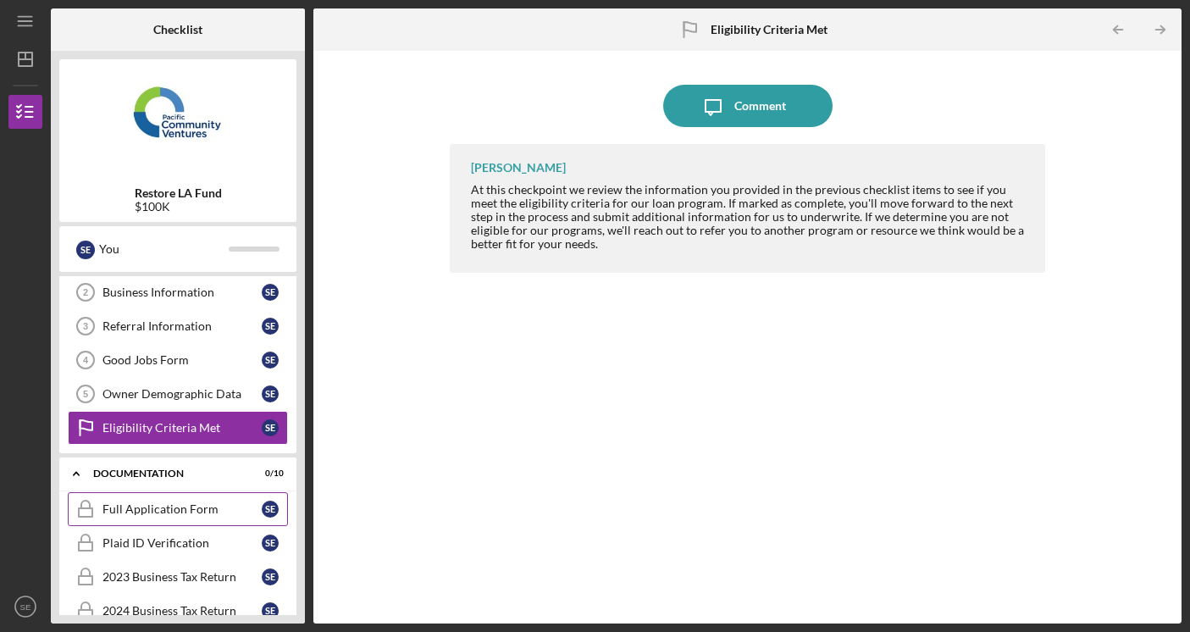
click at [170, 502] on div "Full Application Form" at bounding box center [181, 509] width 159 height 14
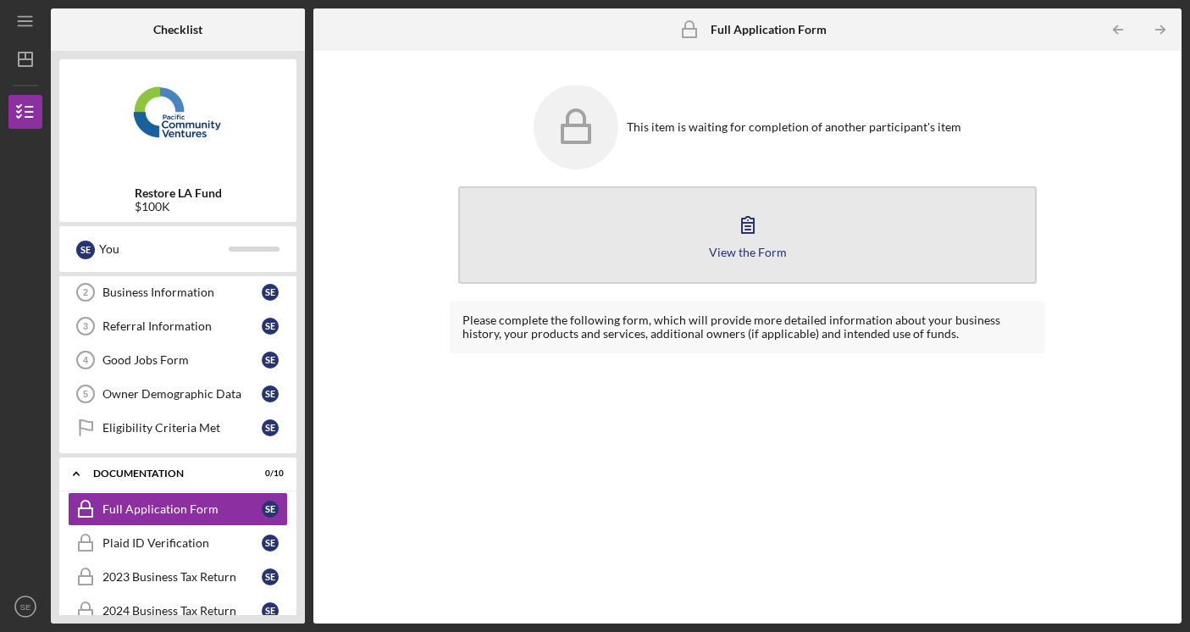
click at [661, 212] on button "View the Form Form" at bounding box center [747, 234] width 579 height 97
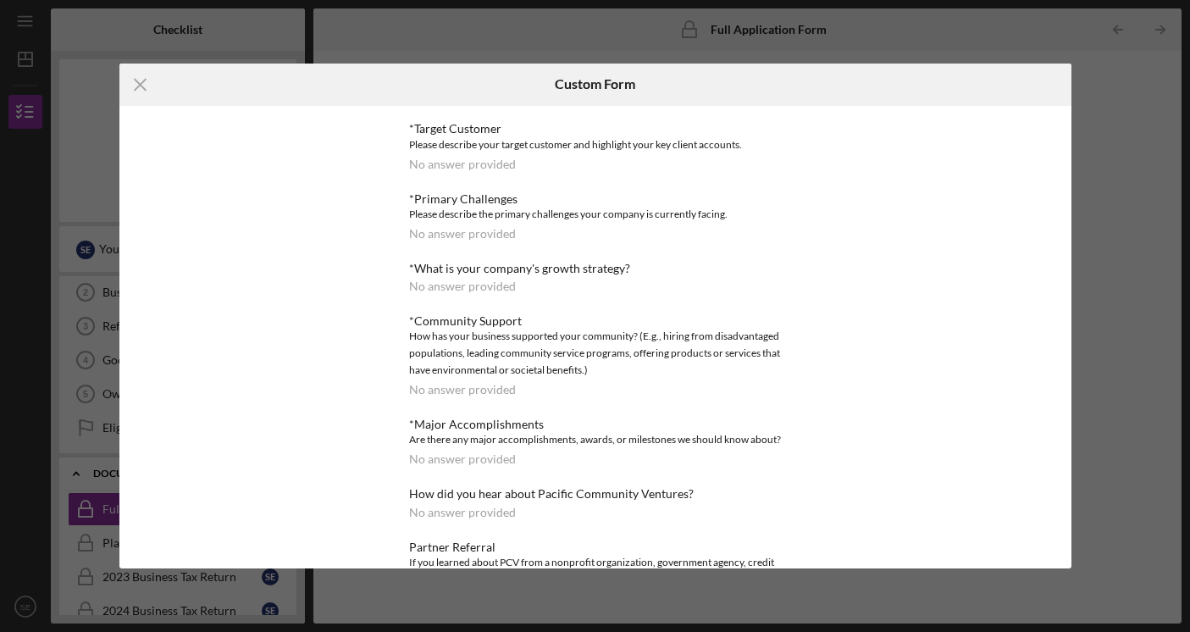
scroll to position [719, 0]
click at [1074, 252] on div "Icon/Menu Close Custom Form *Use of Proceeds No answer provided Loan Request *R…" at bounding box center [595, 316] width 1190 height 632
click at [1104, 266] on div "Icon/Menu Close Custom Form *Use of Proceeds No answer provided Loan Request *R…" at bounding box center [595, 316] width 1190 height 632
click at [136, 86] on icon "Icon/Menu Close" at bounding box center [140, 85] width 42 height 42
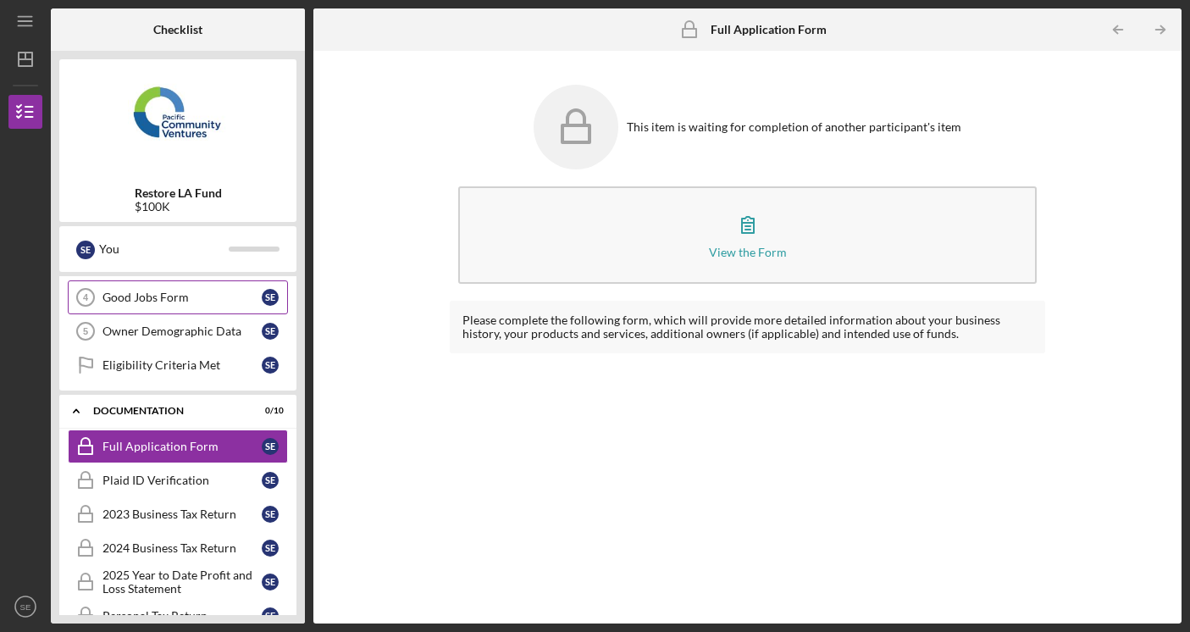
scroll to position [137, 0]
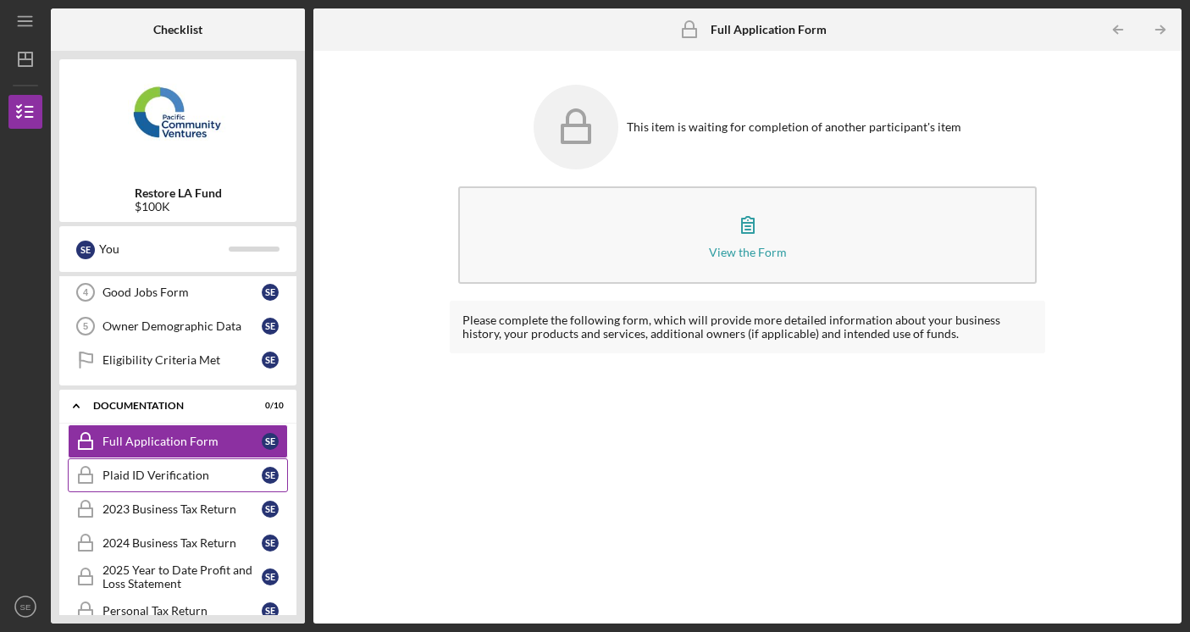
click at [197, 476] on div "Plaid ID Verification" at bounding box center [181, 475] width 159 height 14
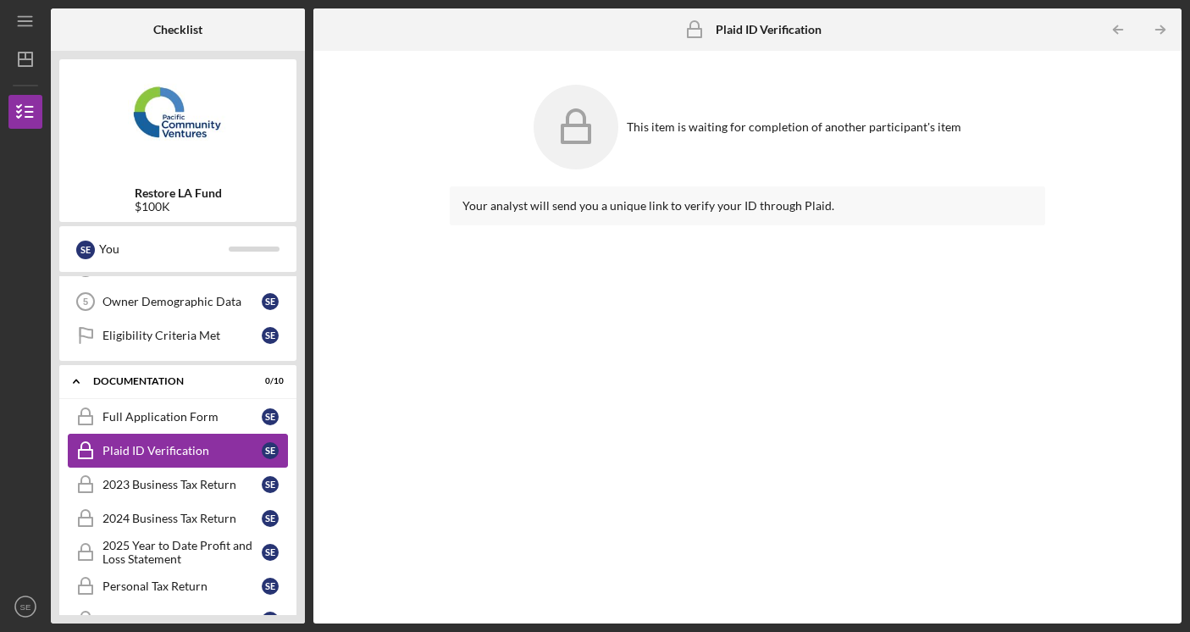
scroll to position [166, 0]
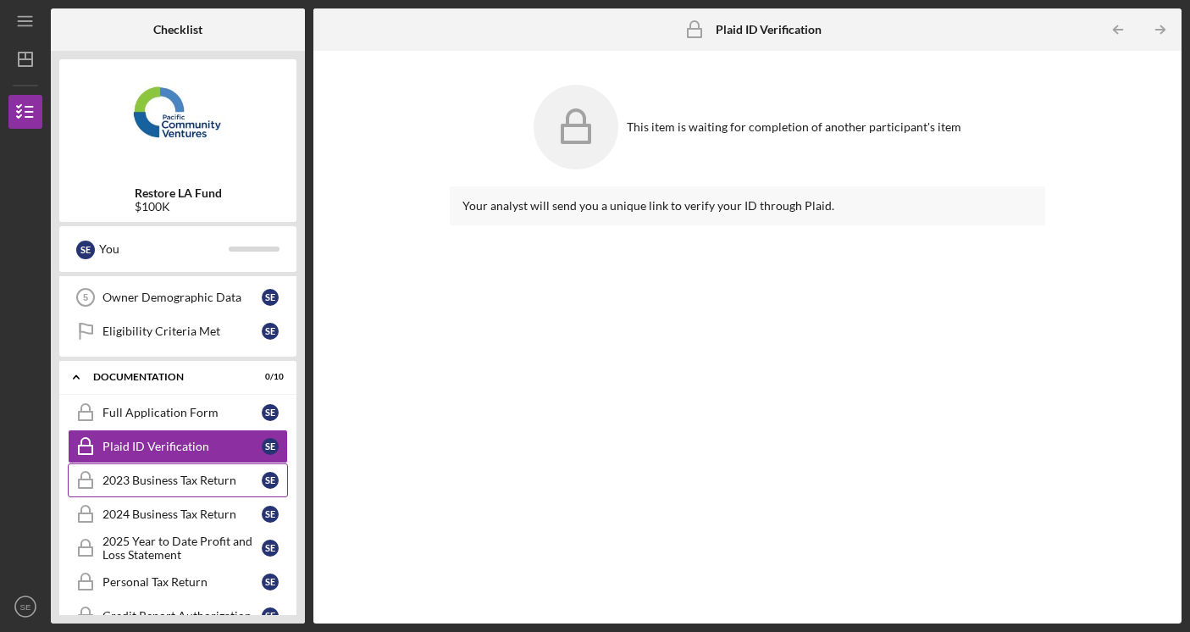
click at [194, 484] on div "2023 Business Tax Return" at bounding box center [181, 480] width 159 height 14
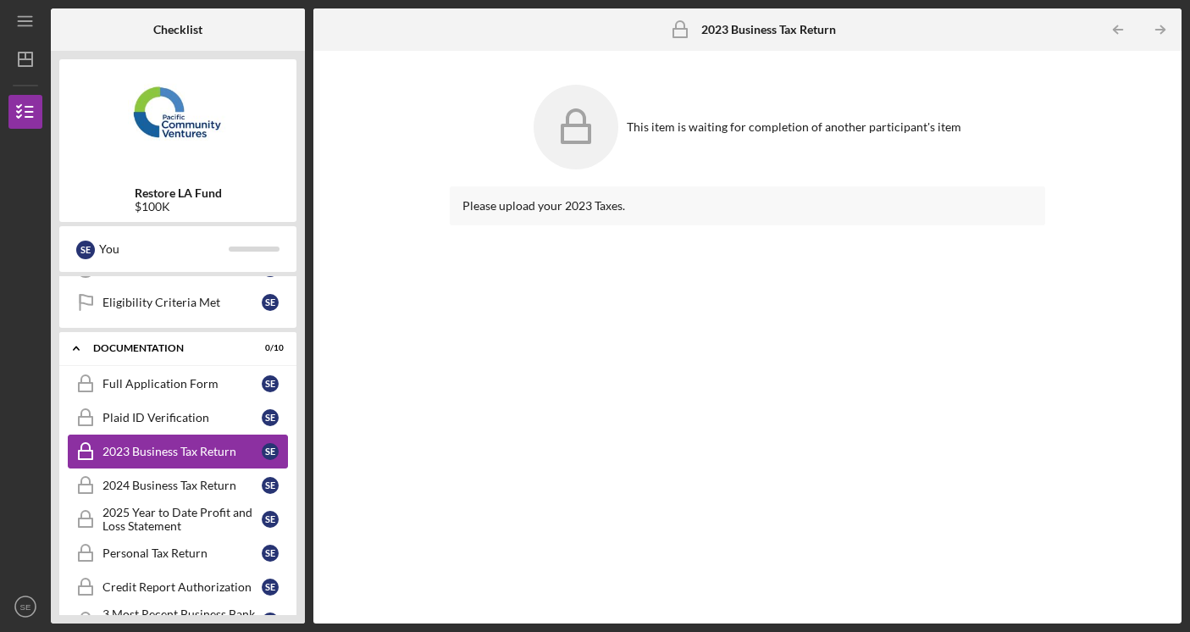
scroll to position [196, 0]
click at [194, 486] on div "2024 Business Tax Return" at bounding box center [181, 485] width 159 height 14
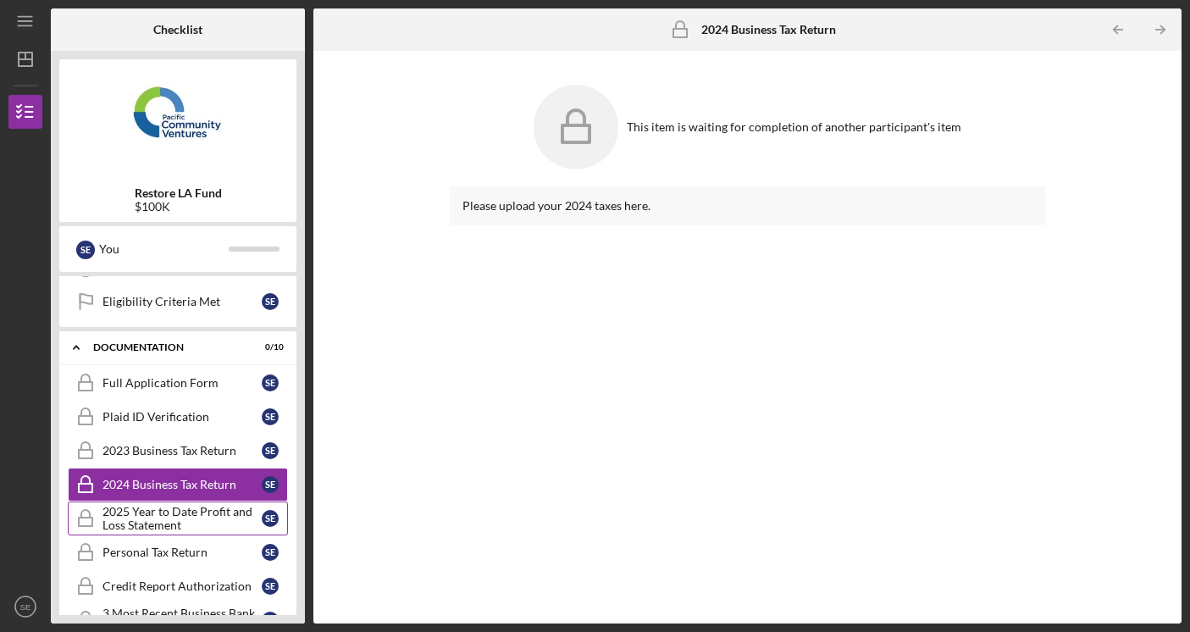
click at [195, 511] on div "2025 Year to Date Profit and Loss Statement" at bounding box center [181, 518] width 159 height 27
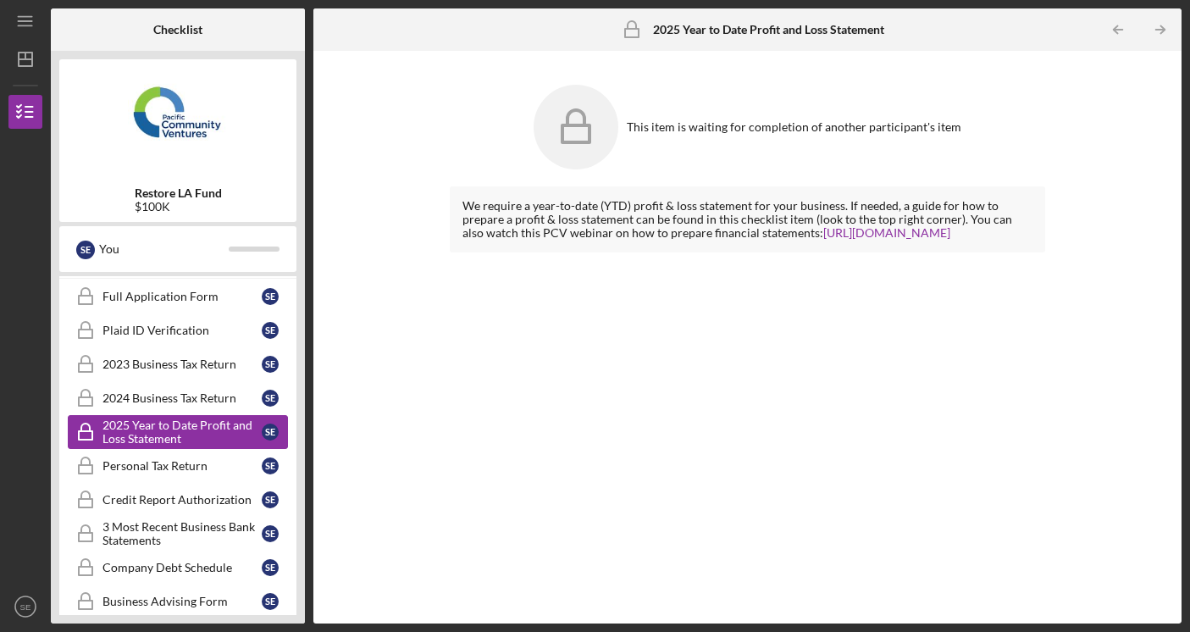
scroll to position [286, 0]
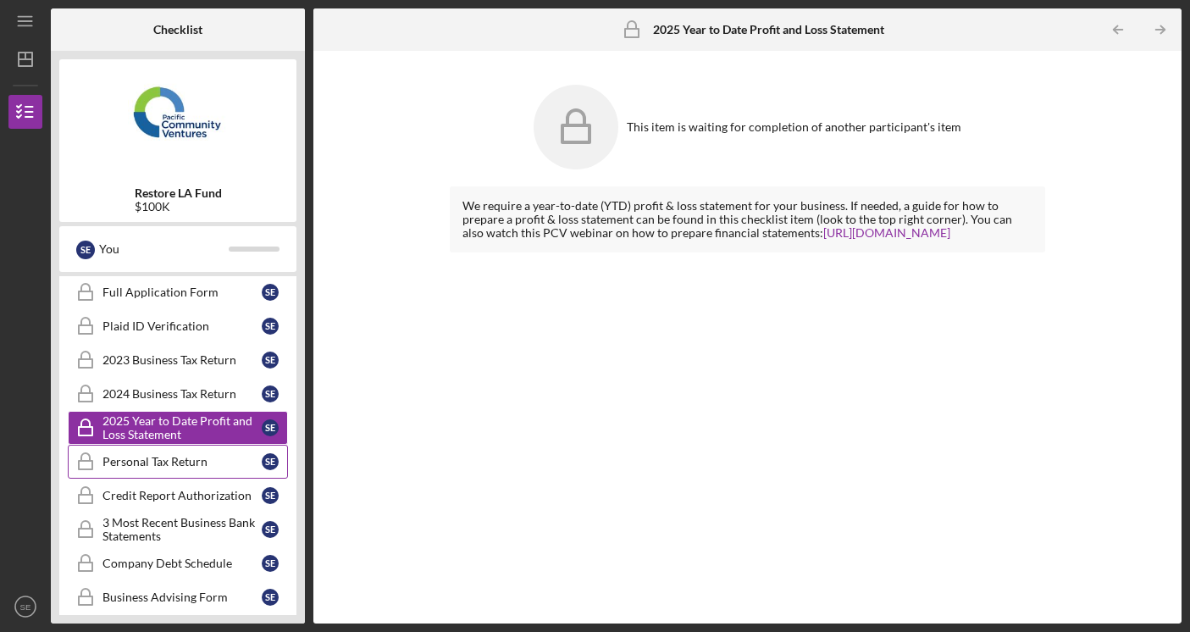
click at [179, 466] on div "Personal Tax Return" at bounding box center [181, 462] width 159 height 14
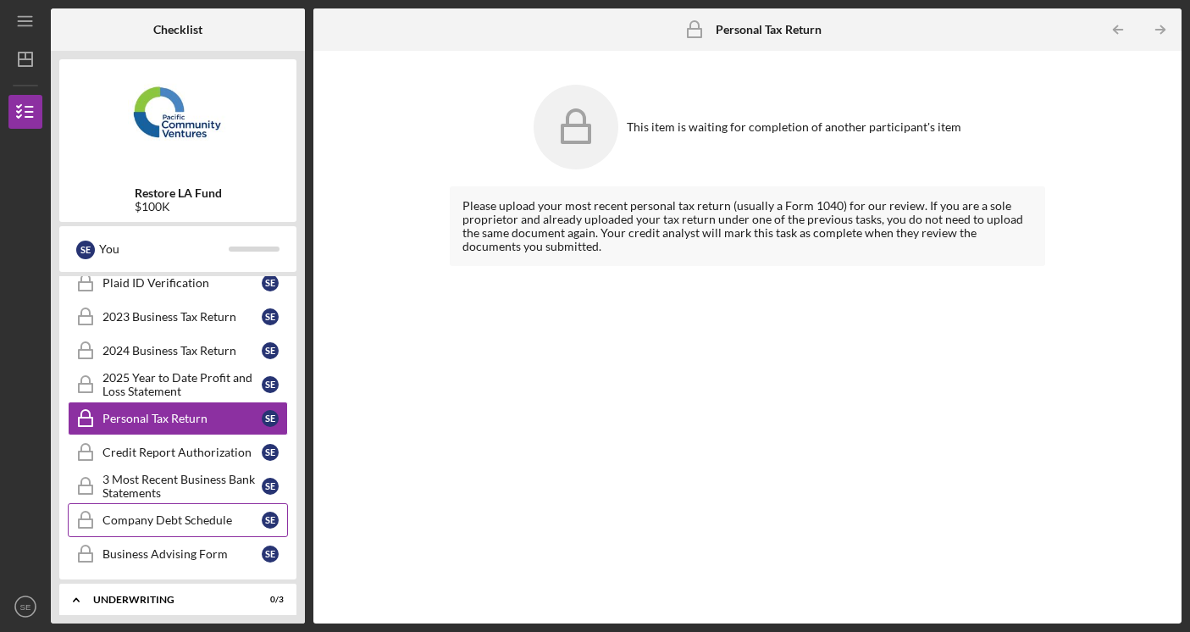
scroll to position [328, 0]
click at [188, 518] on div "Company Debt Schedule" at bounding box center [181, 522] width 159 height 14
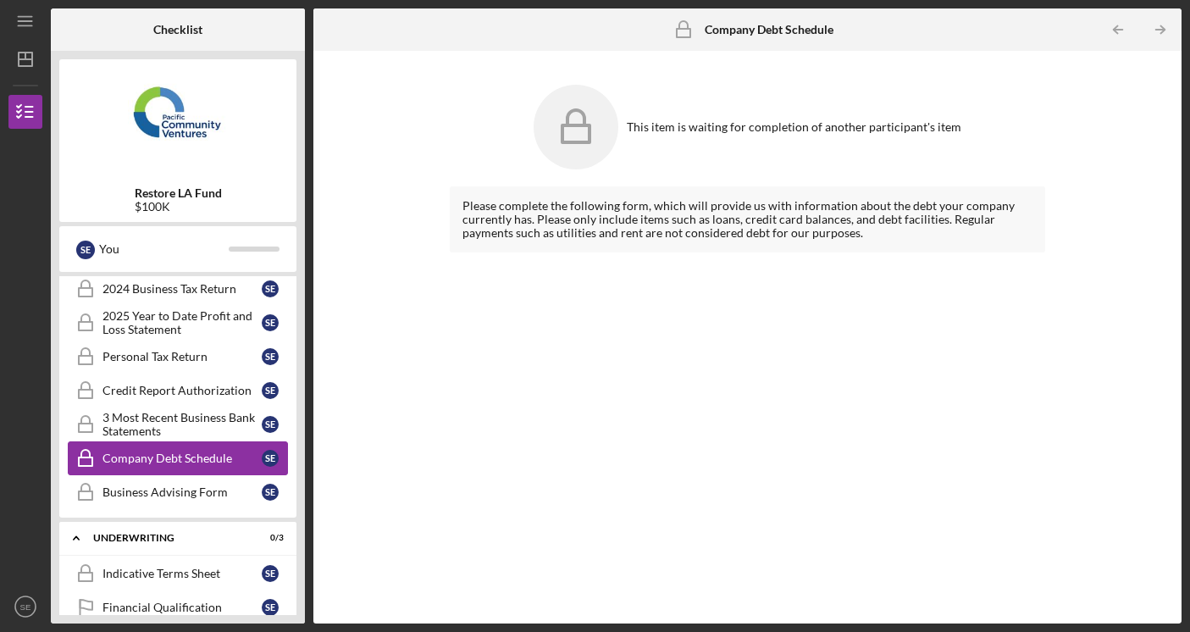
scroll to position [411, 0]
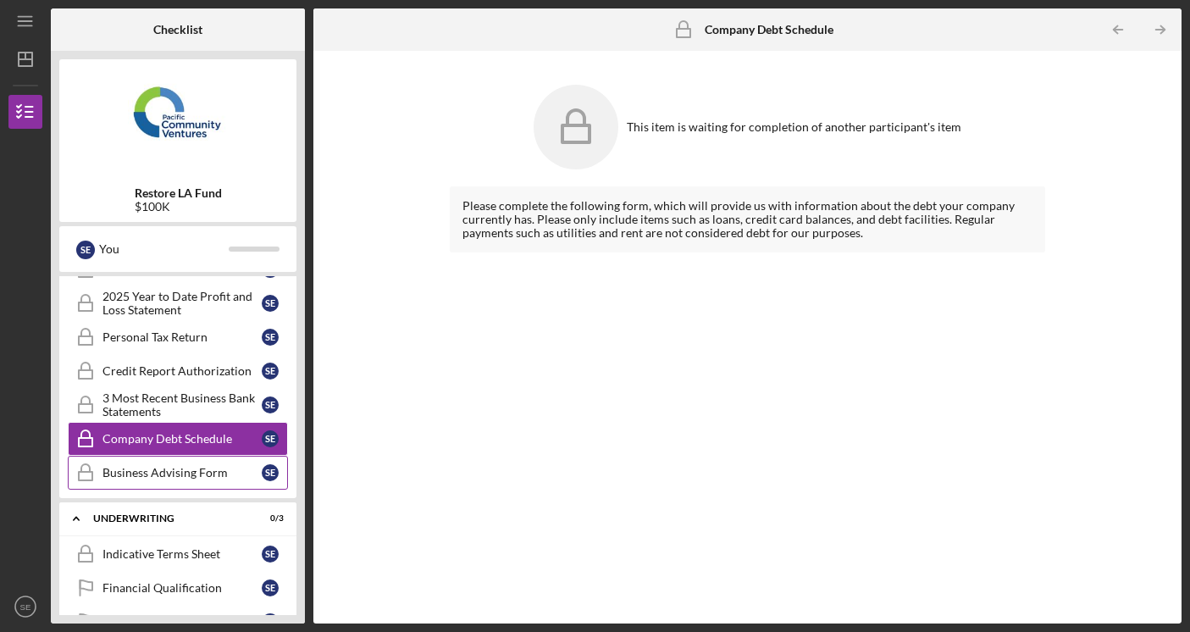
click at [174, 481] on link "Business Advising Form Business Advising Form S E" at bounding box center [178, 473] width 220 height 34
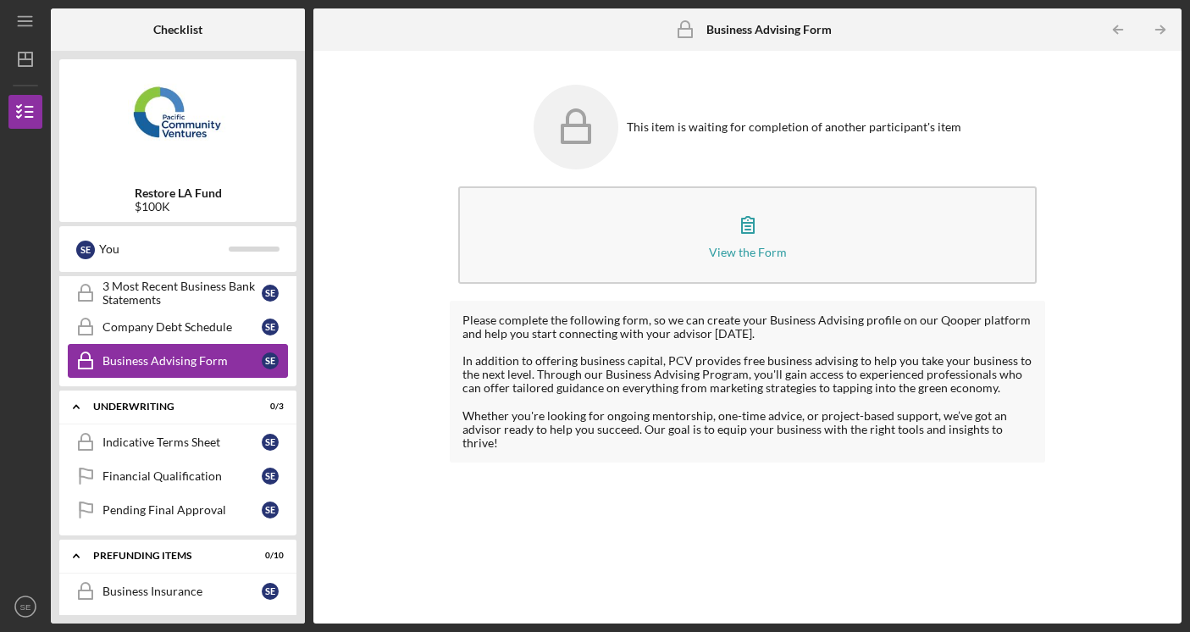
scroll to position [529, 0]
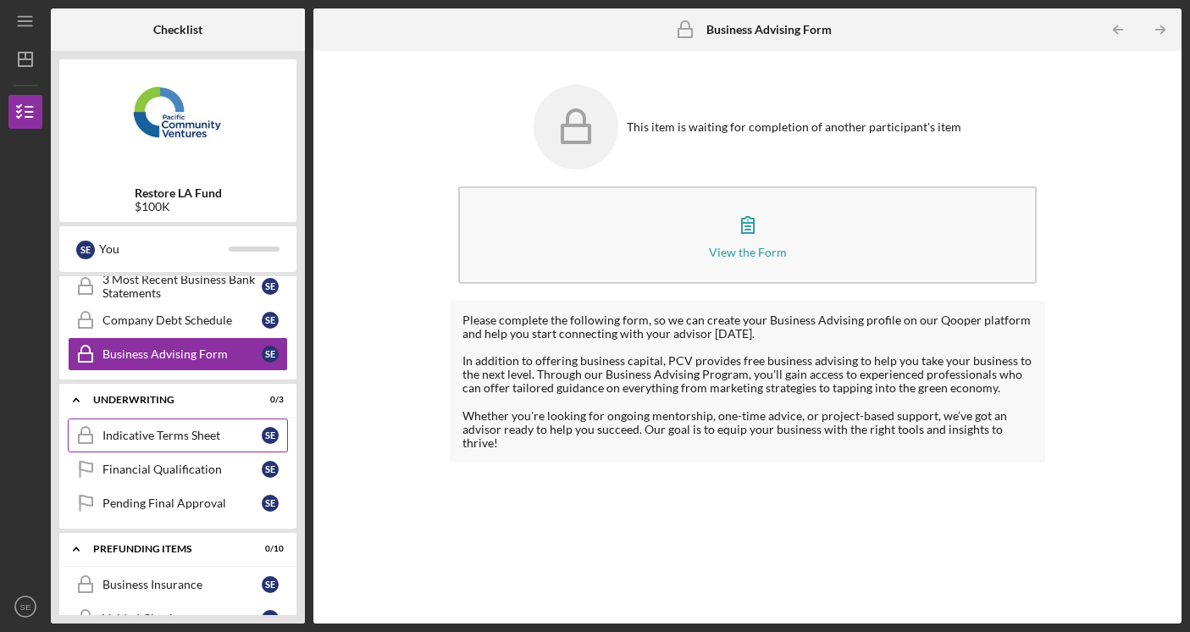
click at [157, 443] on link "Indicative Terms Sheet Indicative Terms Sheet S E" at bounding box center [178, 435] width 220 height 34
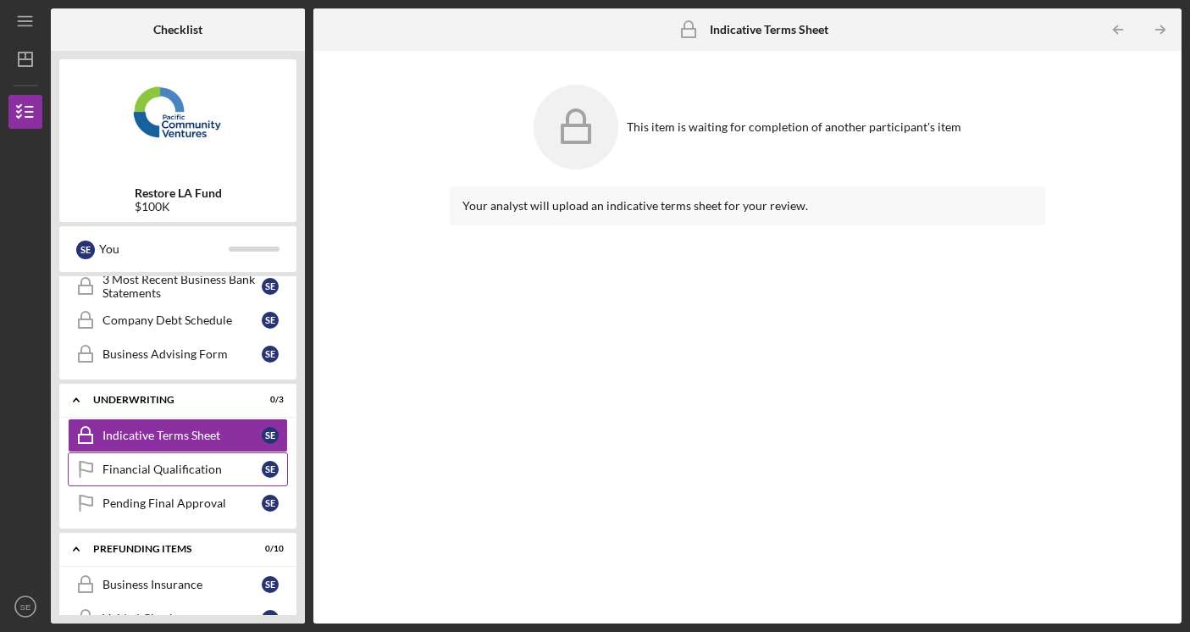
click at [166, 468] on div "Financial Qualification" at bounding box center [181, 469] width 159 height 14
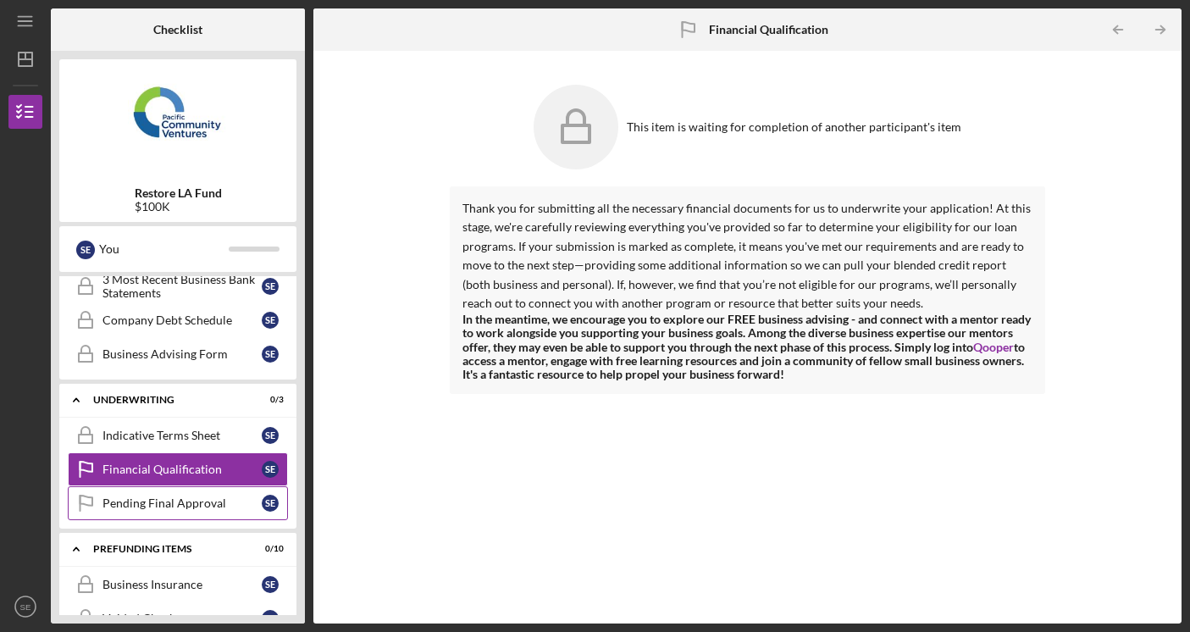
click at [174, 496] on div "Pending Final Approval" at bounding box center [181, 503] width 159 height 14
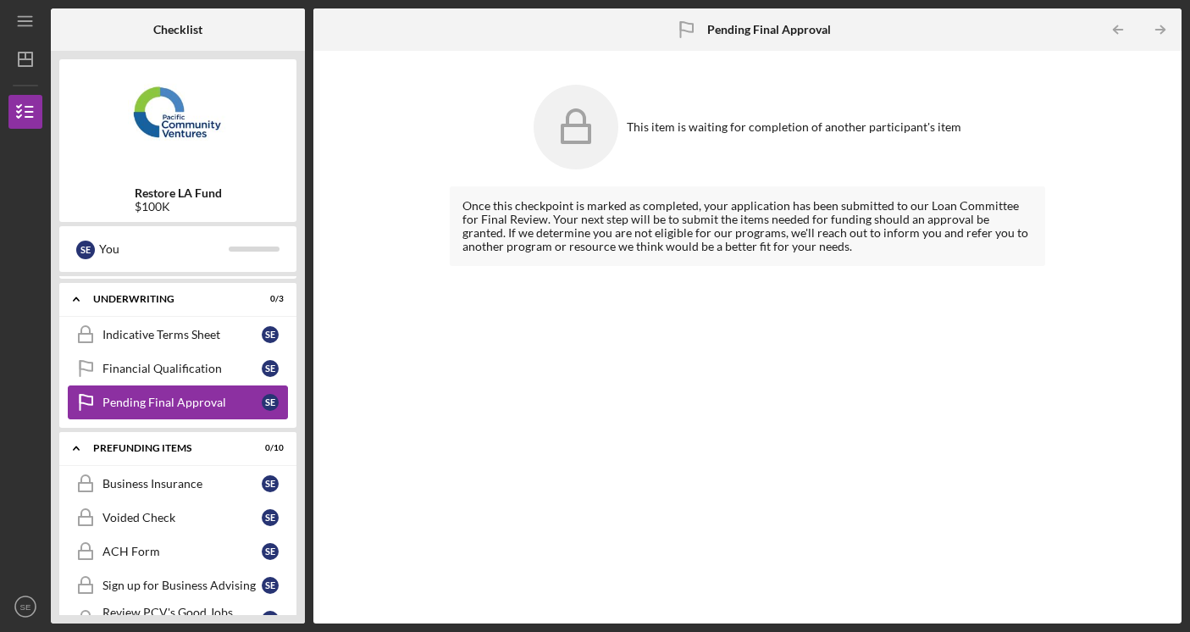
scroll to position [631, 0]
click at [172, 492] on link "Business Insurance Business Insurance S E" at bounding box center [178, 483] width 220 height 34
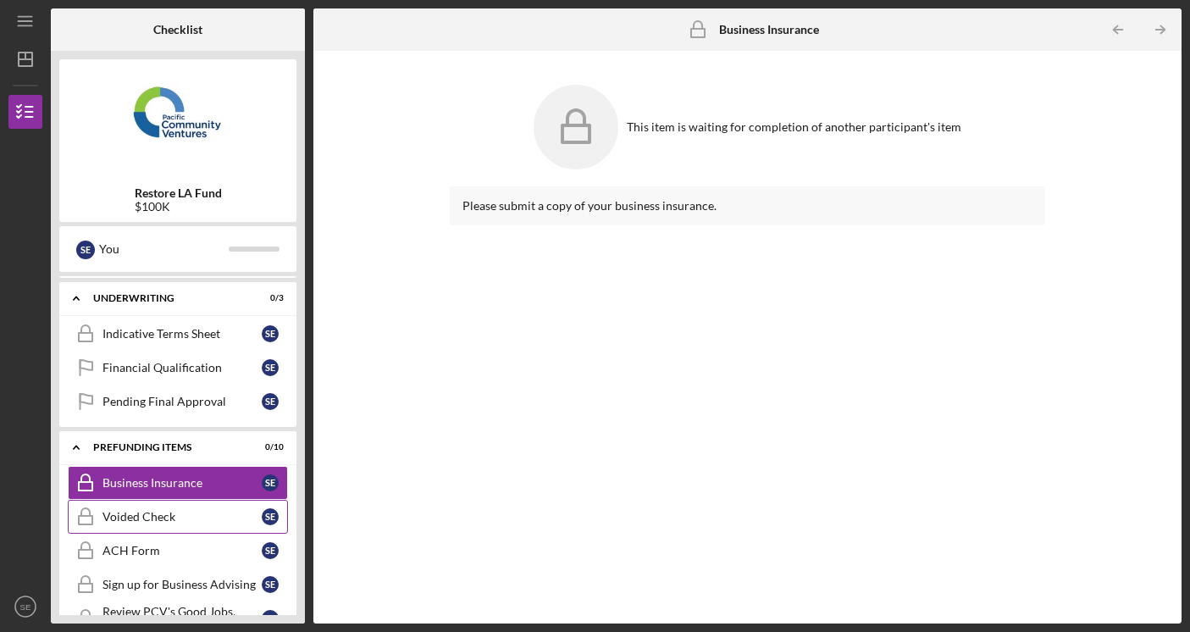
click at [176, 517] on div "Voided Check" at bounding box center [181, 517] width 159 height 14
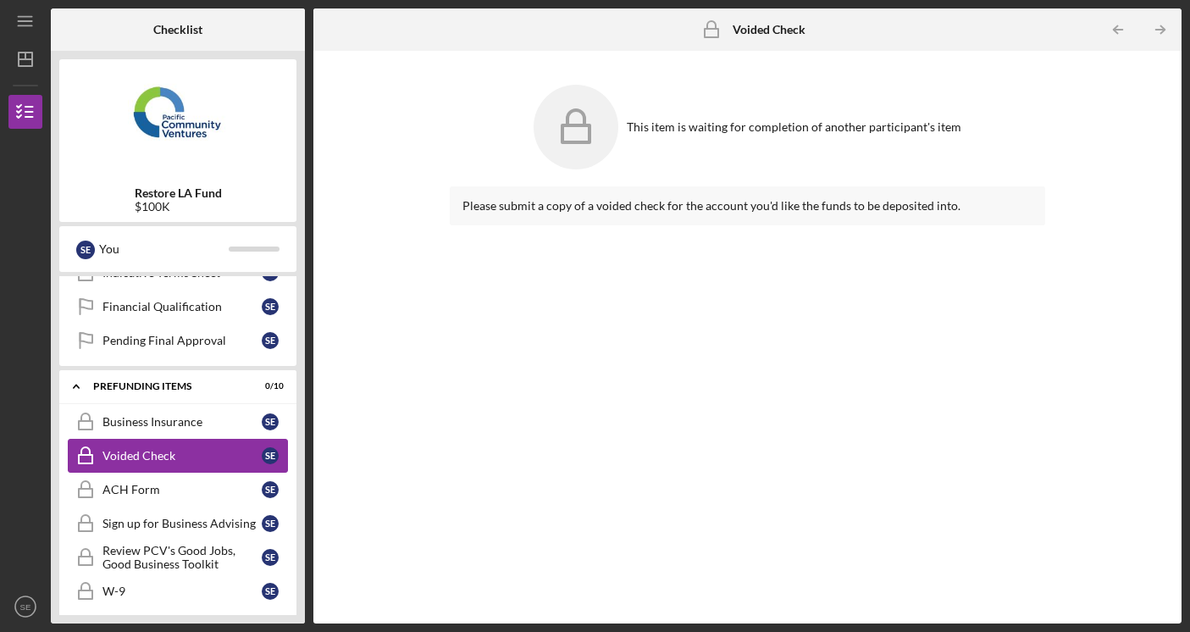
scroll to position [694, 0]
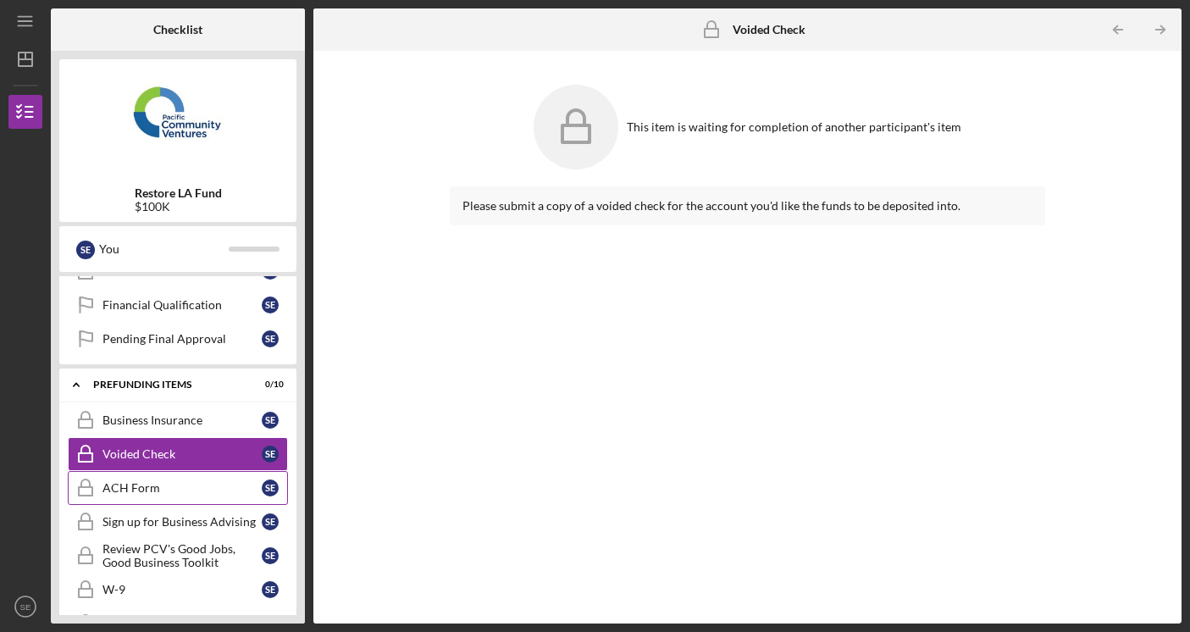
click at [170, 503] on link "ACH Form ACH Form S E" at bounding box center [178, 488] width 220 height 34
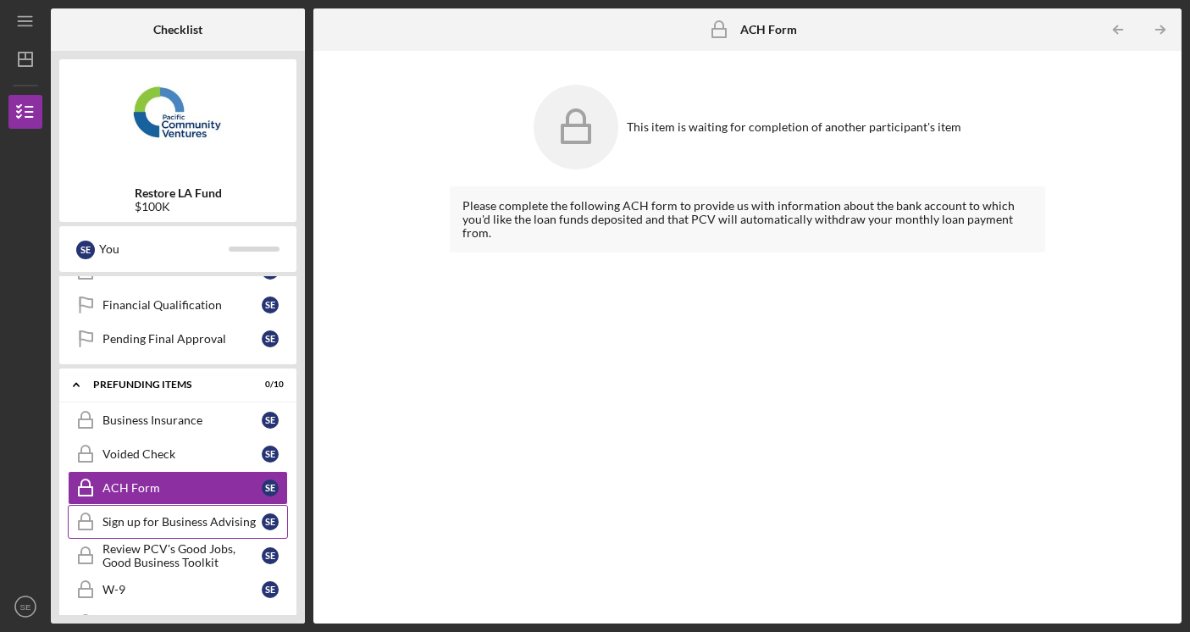
click at [180, 530] on link "Sign up for Business Advising Sign up for Business Advising S E" at bounding box center [178, 522] width 220 height 34
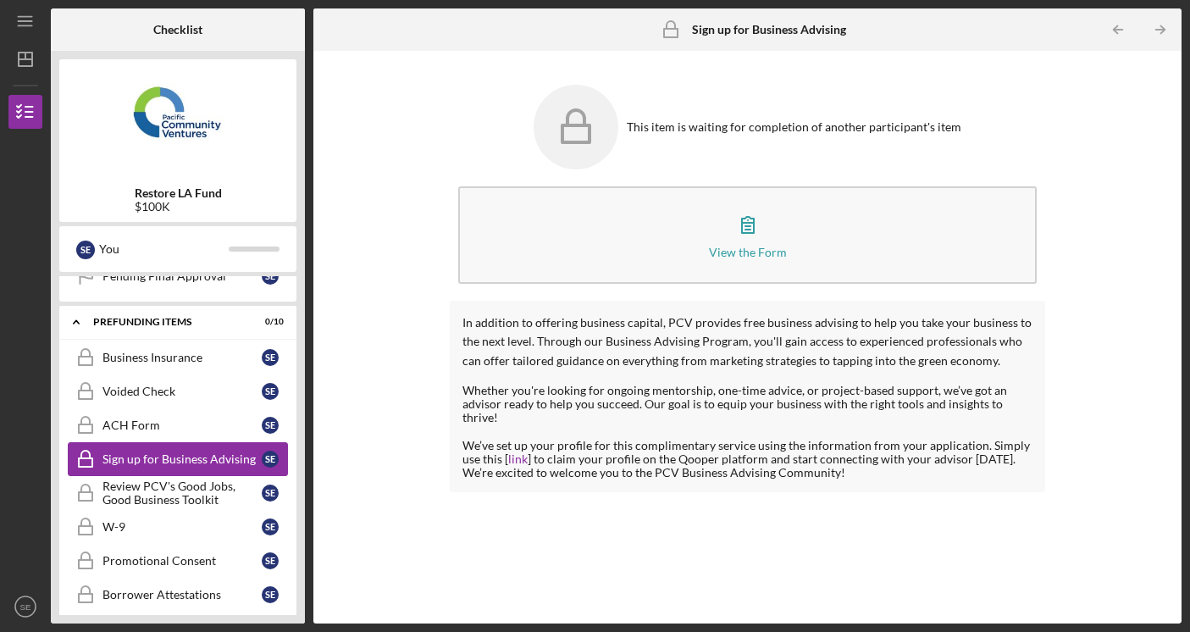
scroll to position [759, 0]
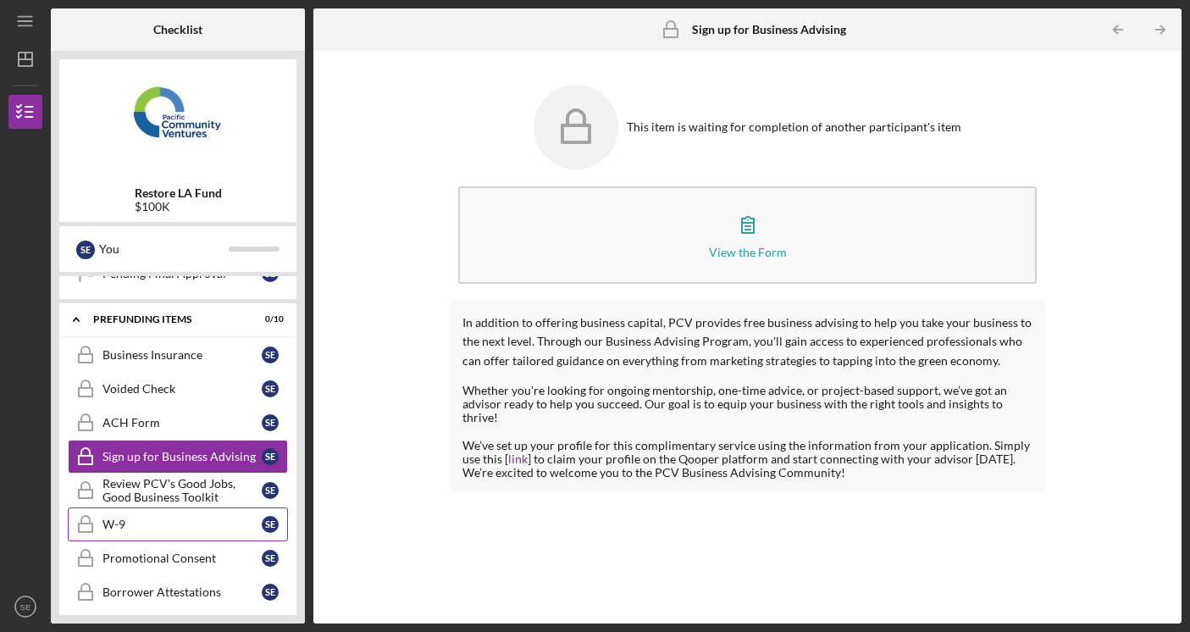
click at [174, 512] on link "W-9 W-9 S E" at bounding box center [178, 524] width 220 height 34
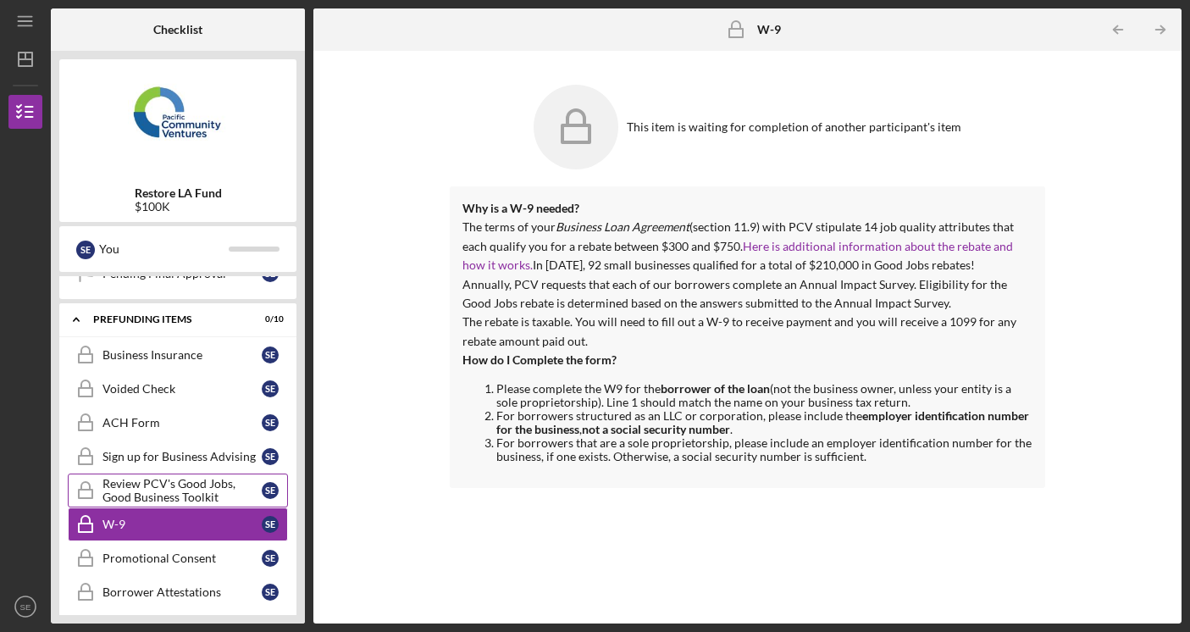
click at [168, 495] on div "Review PCV's Good Jobs, Good Business Toolkit" at bounding box center [181, 490] width 159 height 27
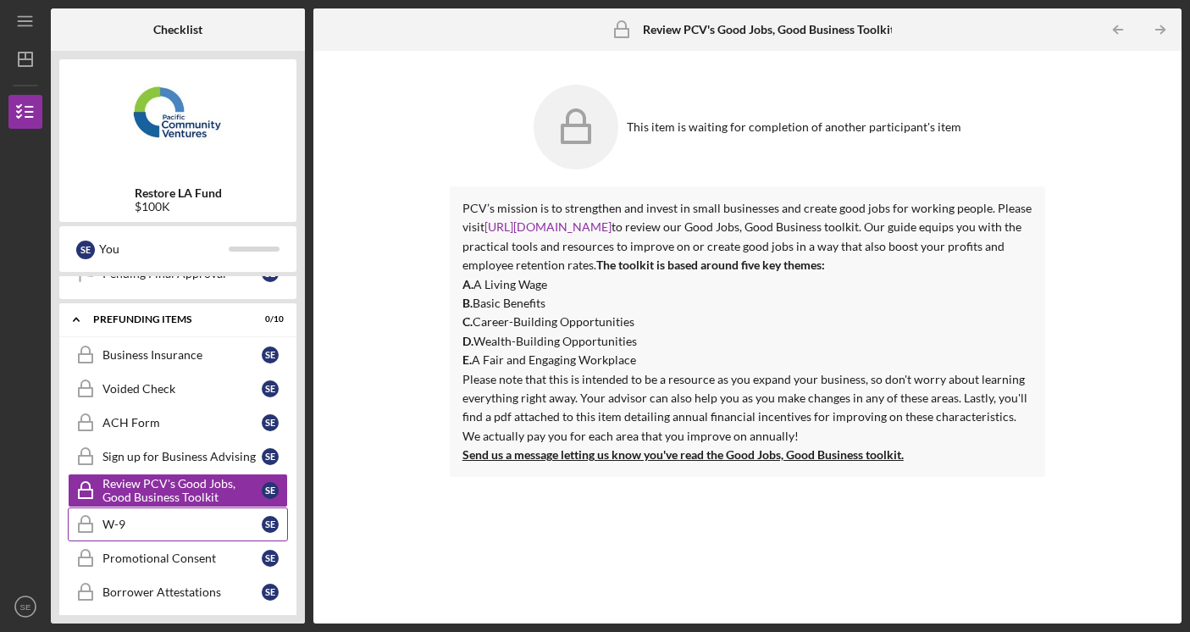
click at [180, 534] on link "W-9 W-9 S E" at bounding box center [178, 524] width 220 height 34
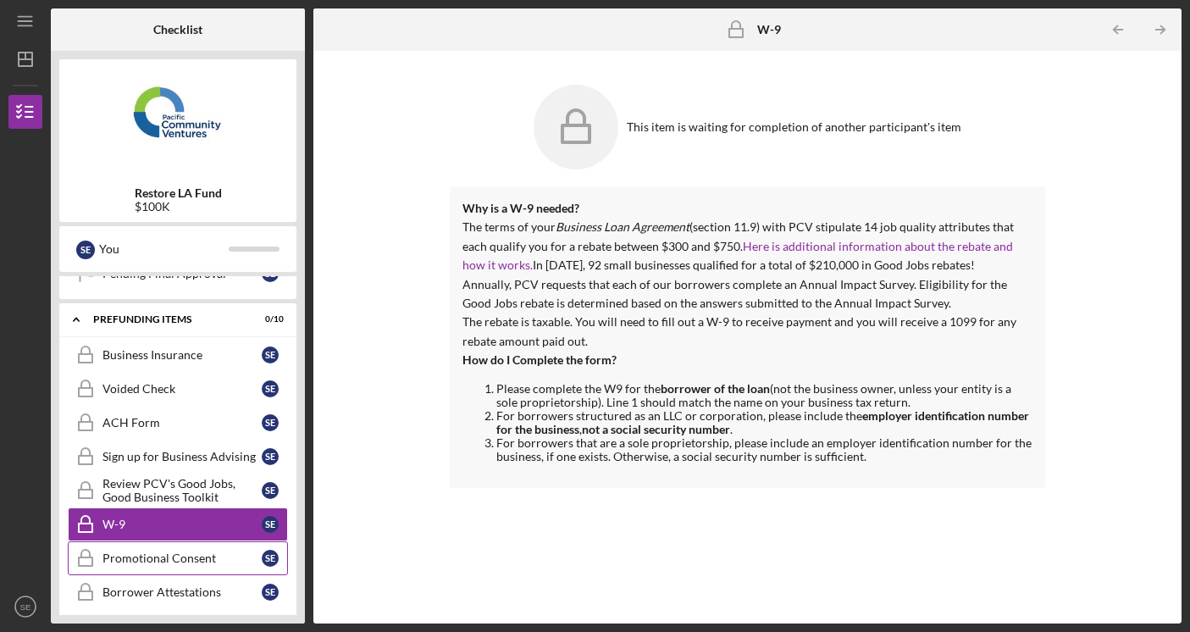
click at [184, 554] on div "Promotional Consent" at bounding box center [181, 558] width 159 height 14
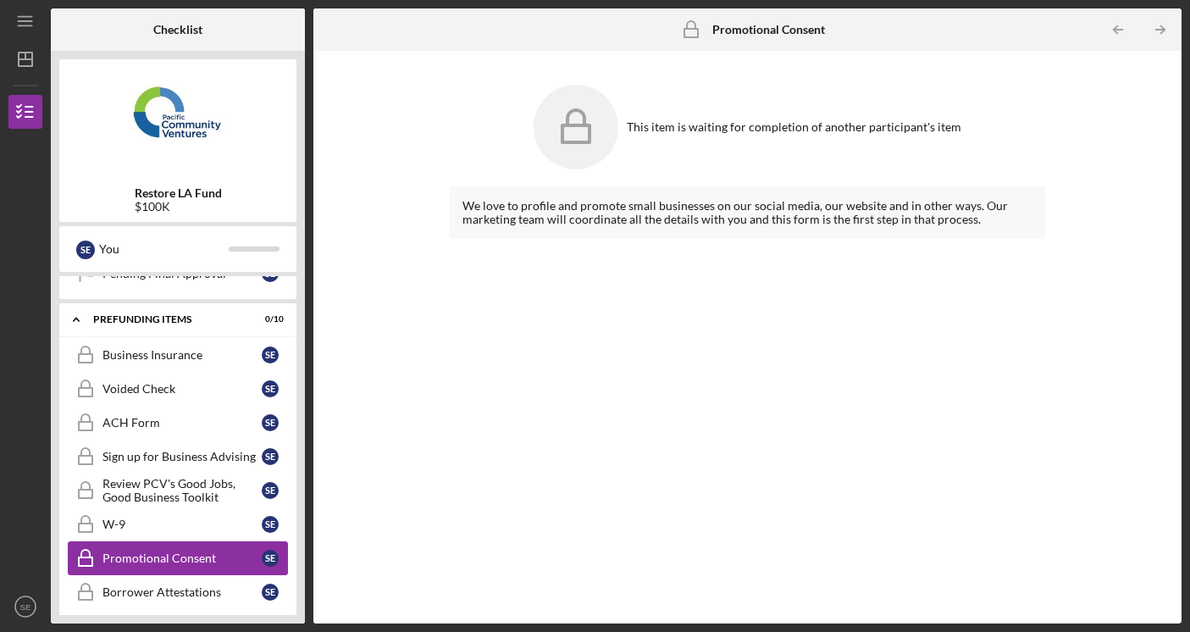
click at [188, 571] on link "Promotional Consent Promotional Consent S E" at bounding box center [178, 558] width 220 height 34
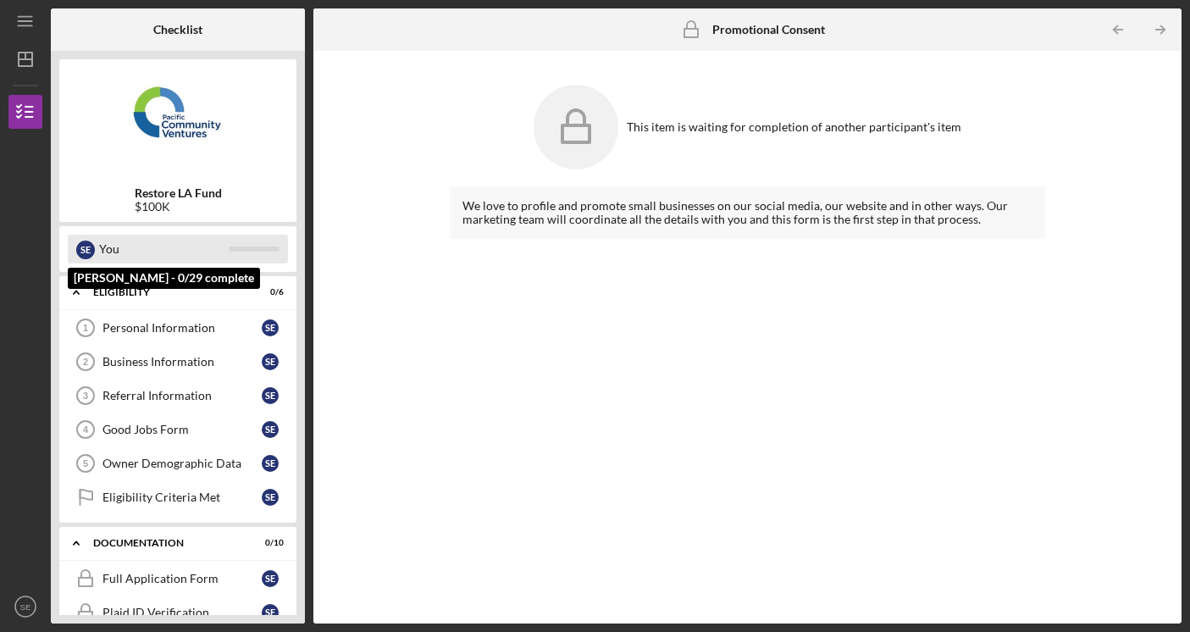
click at [252, 252] on div "S E You" at bounding box center [178, 249] width 220 height 29
click at [85, 246] on div "S E" at bounding box center [85, 250] width 19 height 19
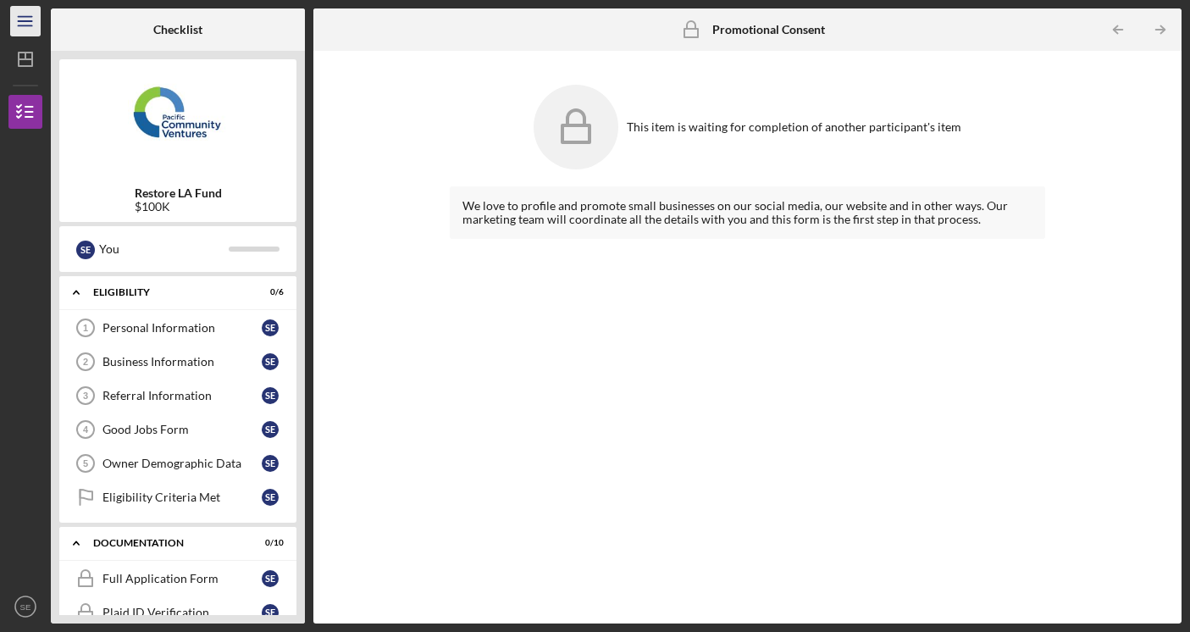
click at [29, 23] on icon "Icon/Menu" at bounding box center [26, 22] width 38 height 38
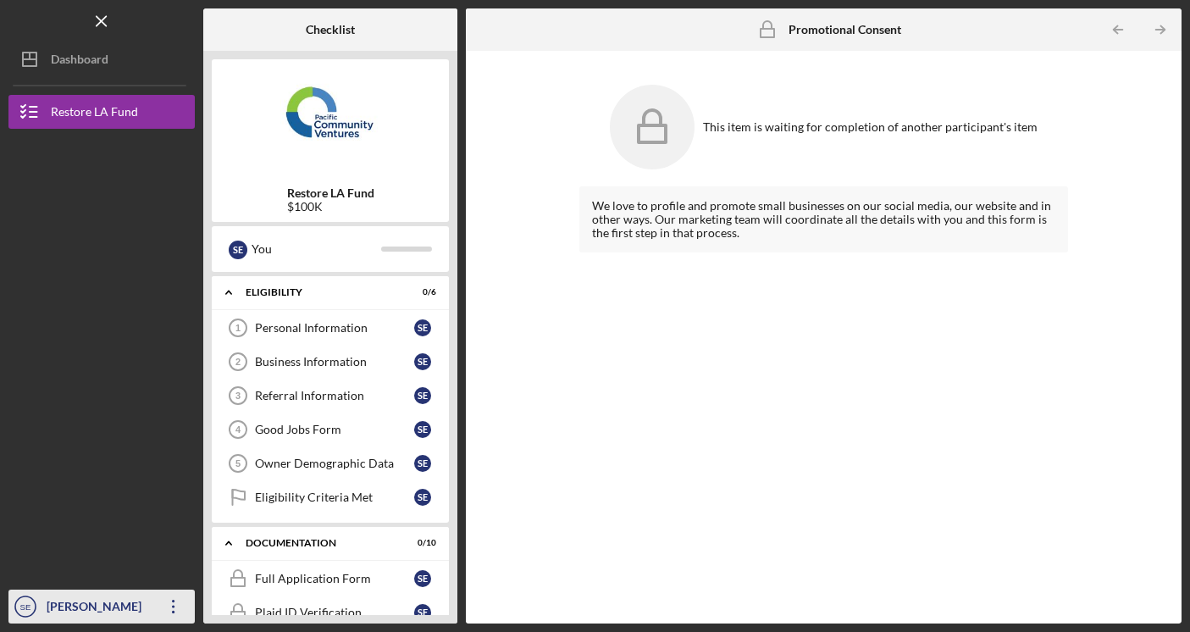
click at [156, 604] on icon "Icon/Overflow" at bounding box center [173, 606] width 42 height 42
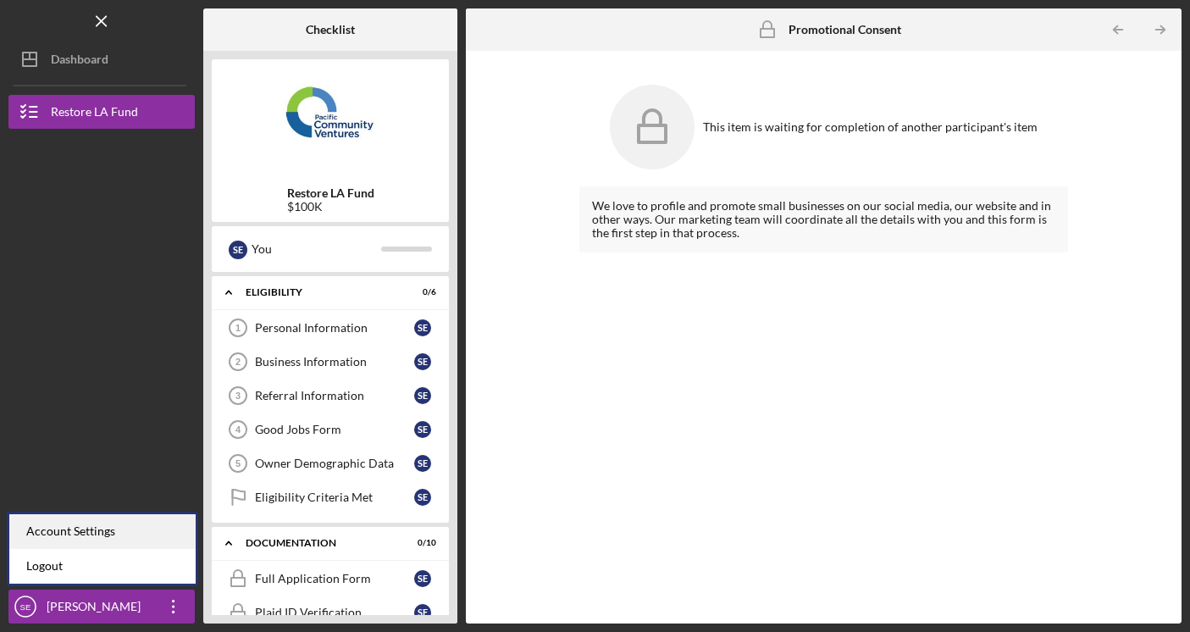
click at [121, 528] on div "Account Settings" at bounding box center [102, 531] width 186 height 35
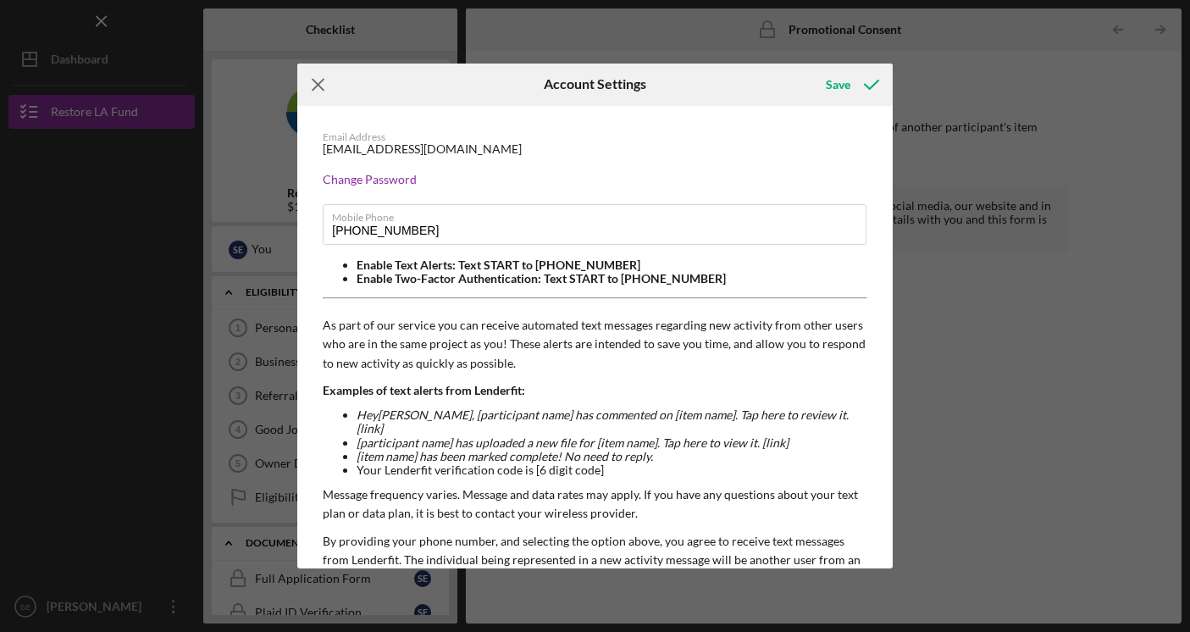
click at [310, 74] on icon "Icon/Menu Close" at bounding box center [318, 85] width 42 height 42
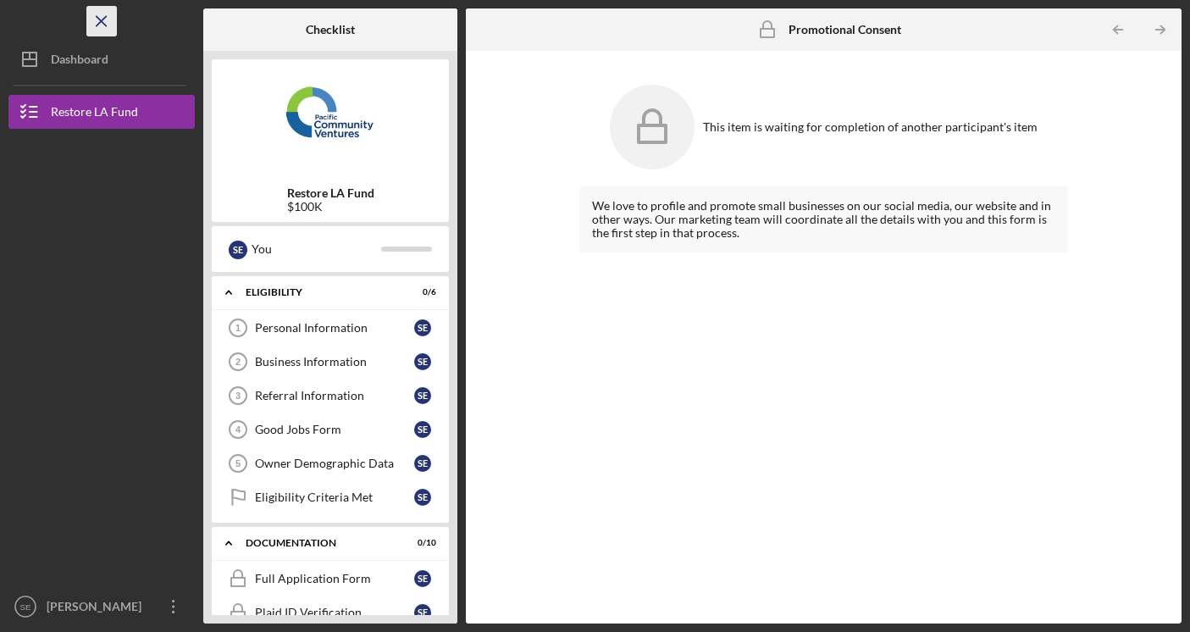
click at [102, 27] on icon "Icon/Menu Close" at bounding box center [102, 22] width 38 height 38
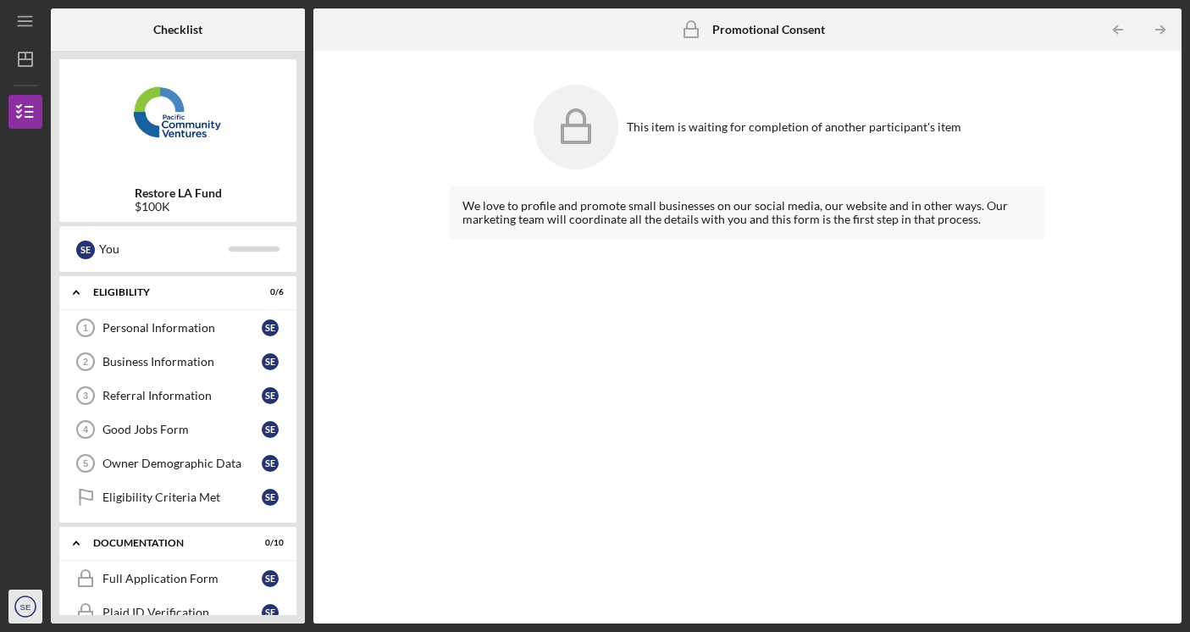
click at [28, 611] on text "SE" at bounding box center [25, 606] width 11 height 9
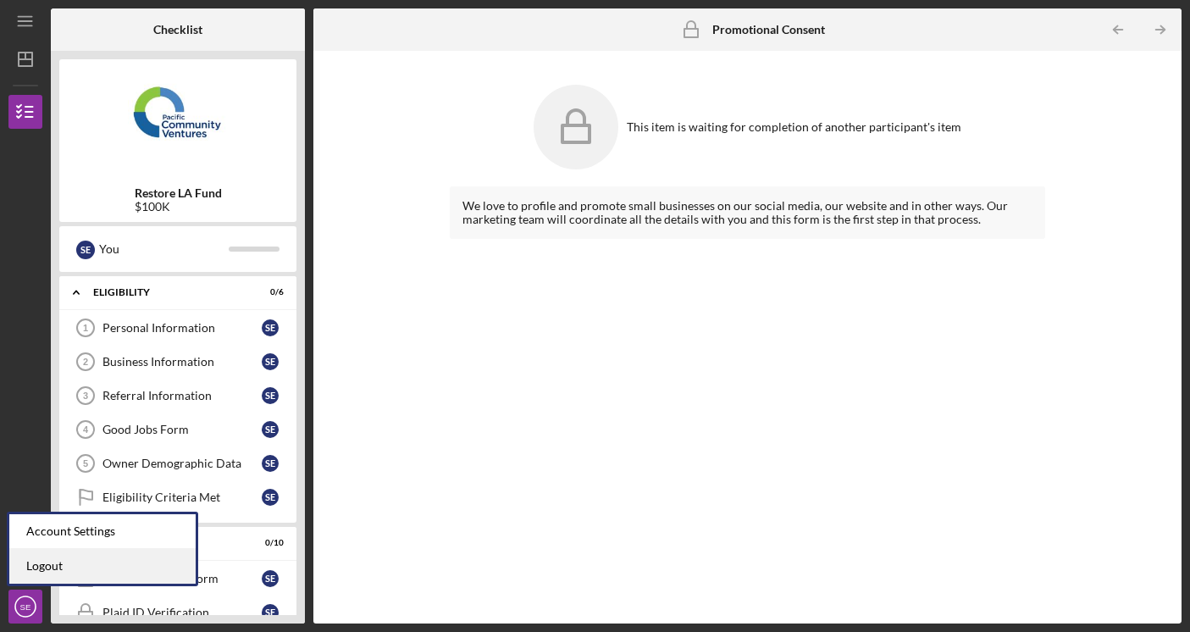
click at [71, 557] on link "Logout" at bounding box center [102, 566] width 186 height 35
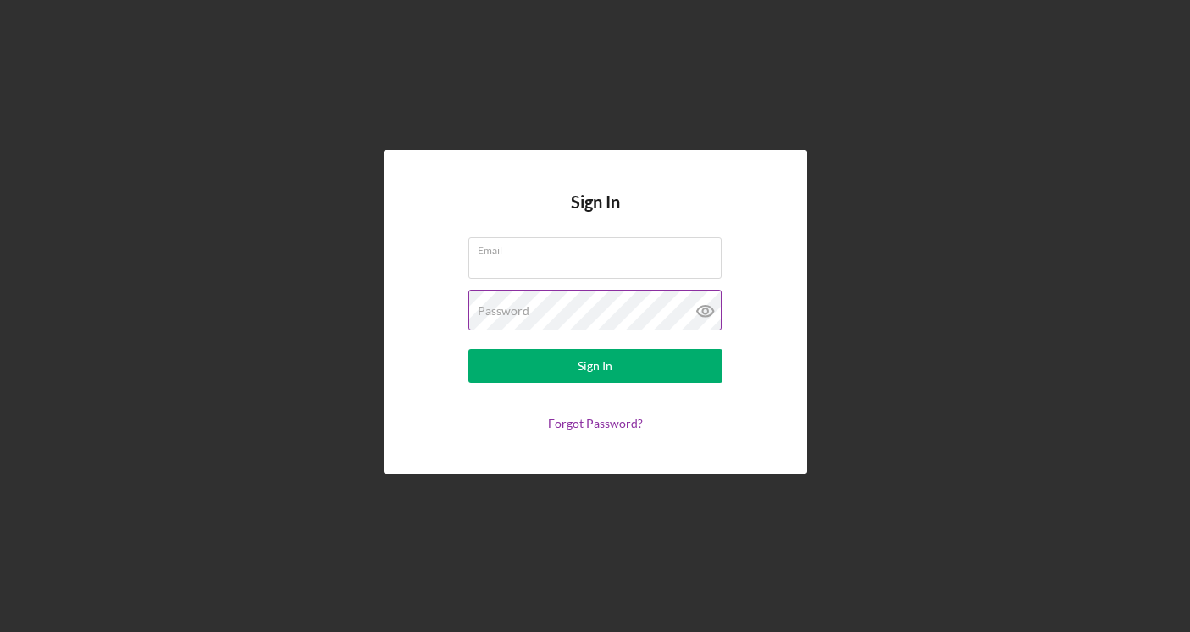
type input "a"
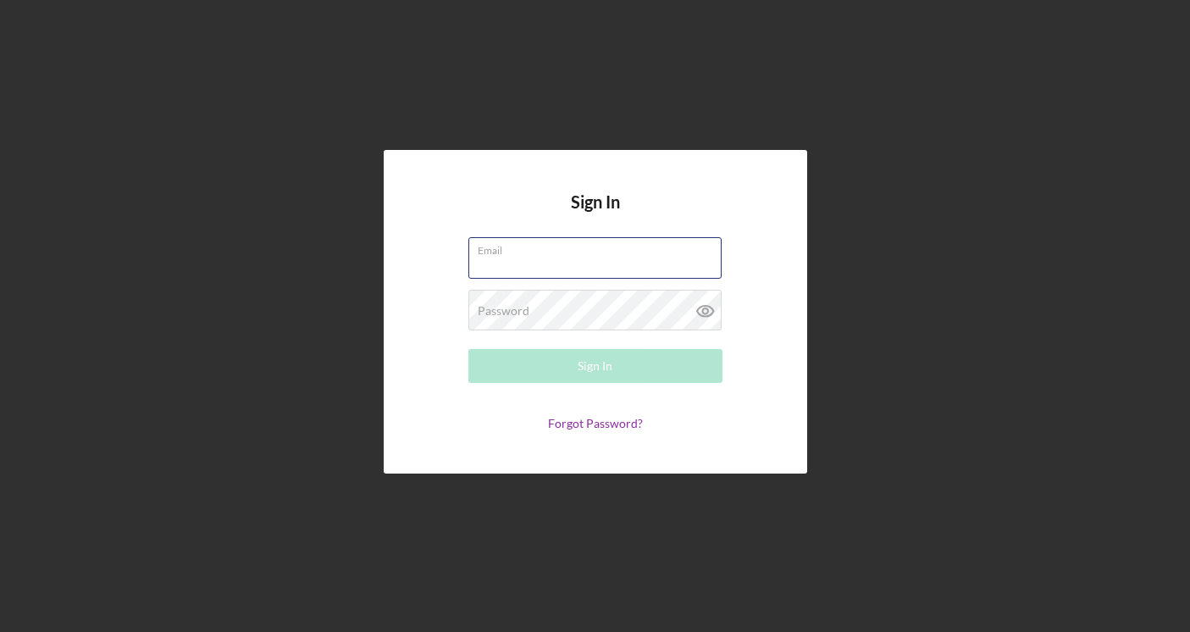
type input "[EMAIL_ADDRESS][DOMAIN_NAME]"
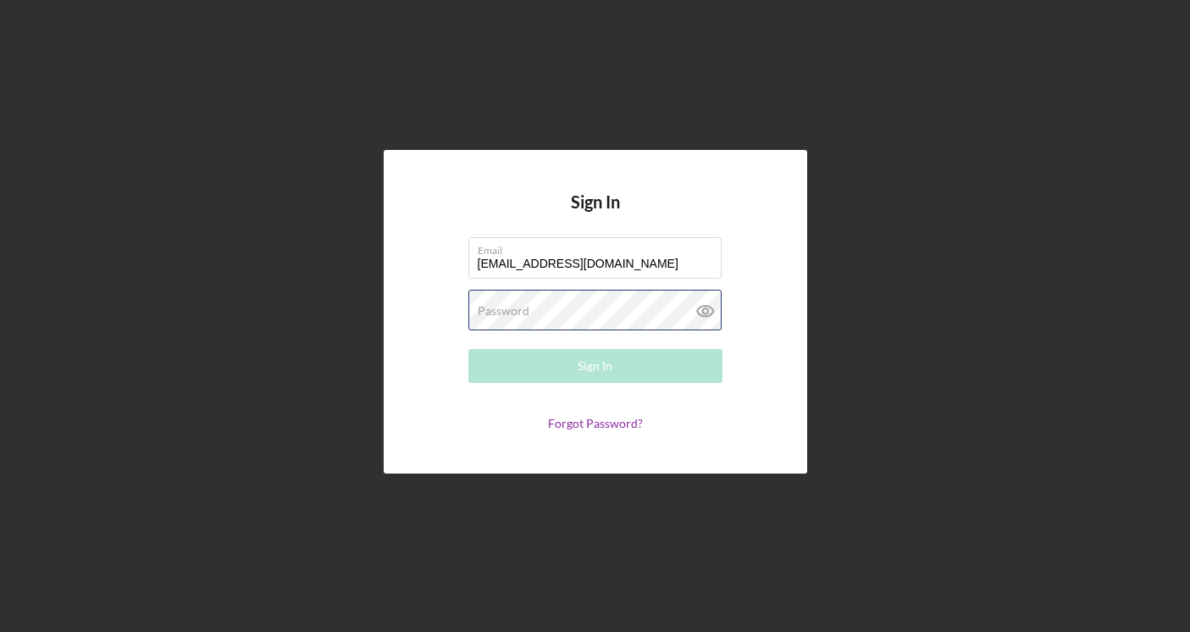
click at [595, 366] on button "Sign In" at bounding box center [595, 366] width 254 height 34
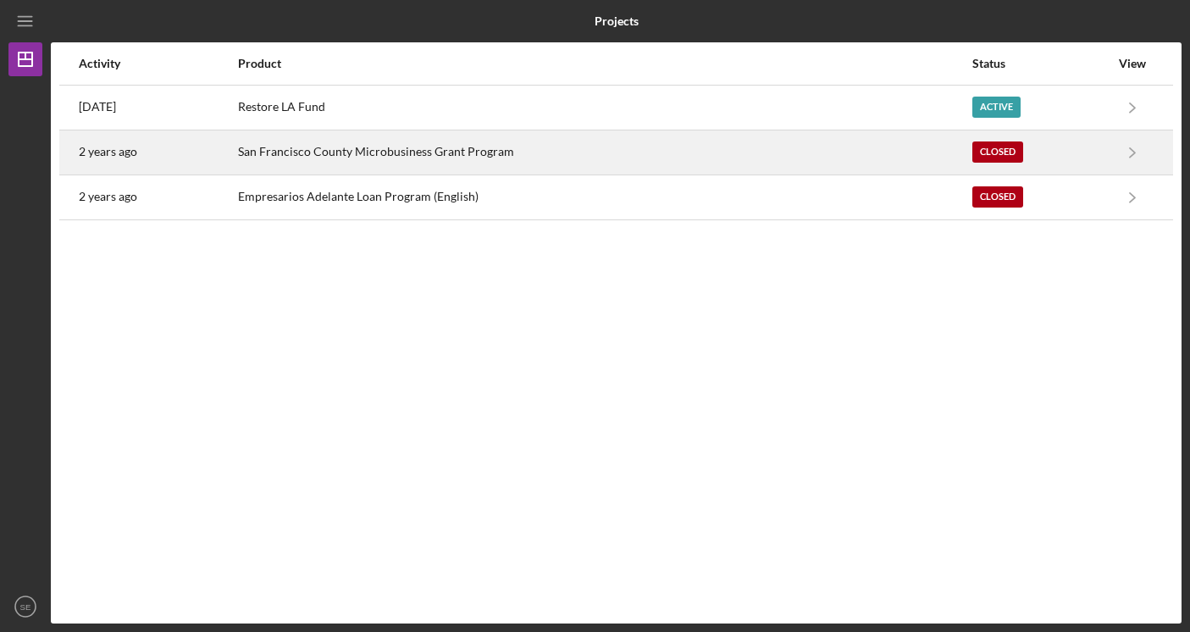
click at [1085, 147] on div "Closed" at bounding box center [1040, 152] width 137 height 42
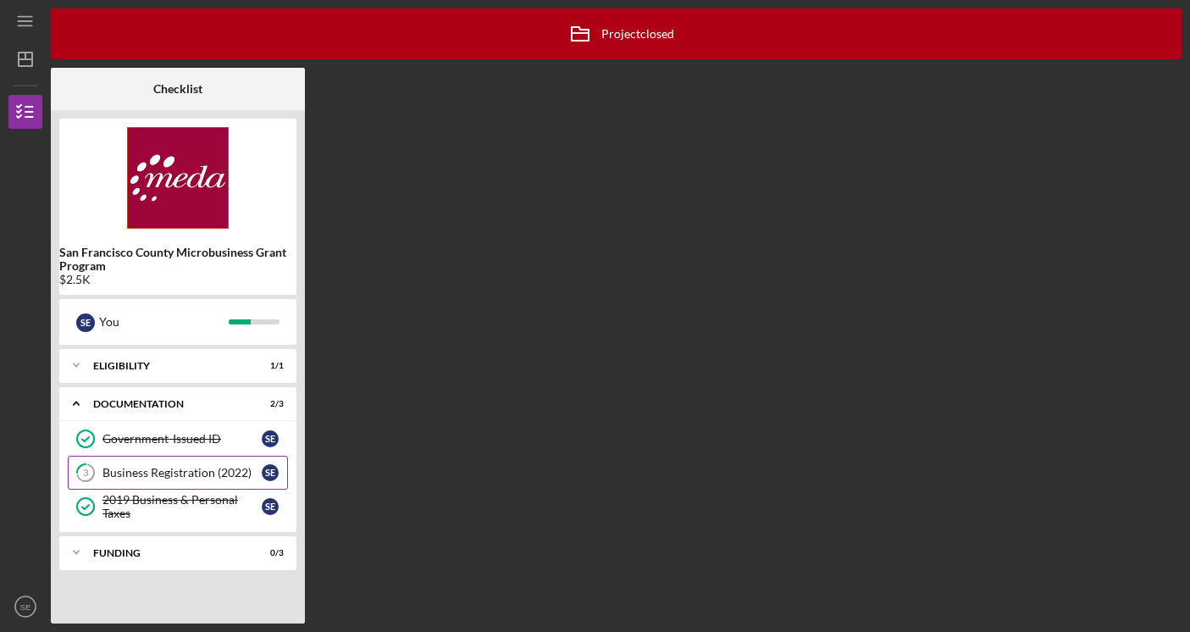
click at [210, 473] on div "Business Registration (2022)" at bounding box center [181, 473] width 159 height 14
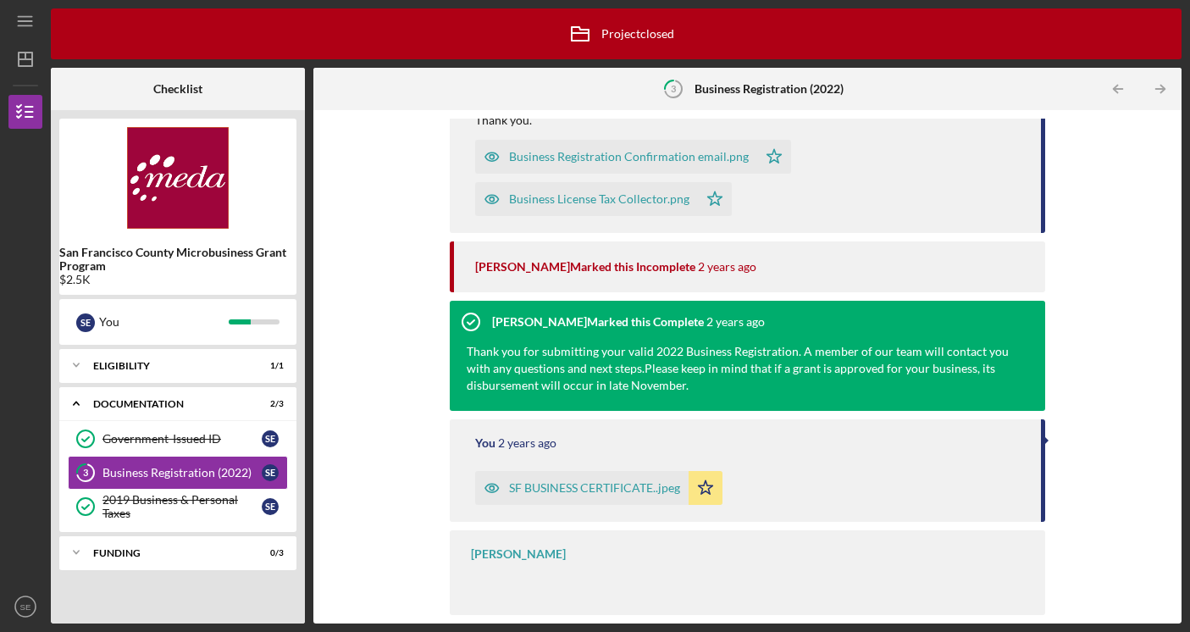
scroll to position [544, 0]
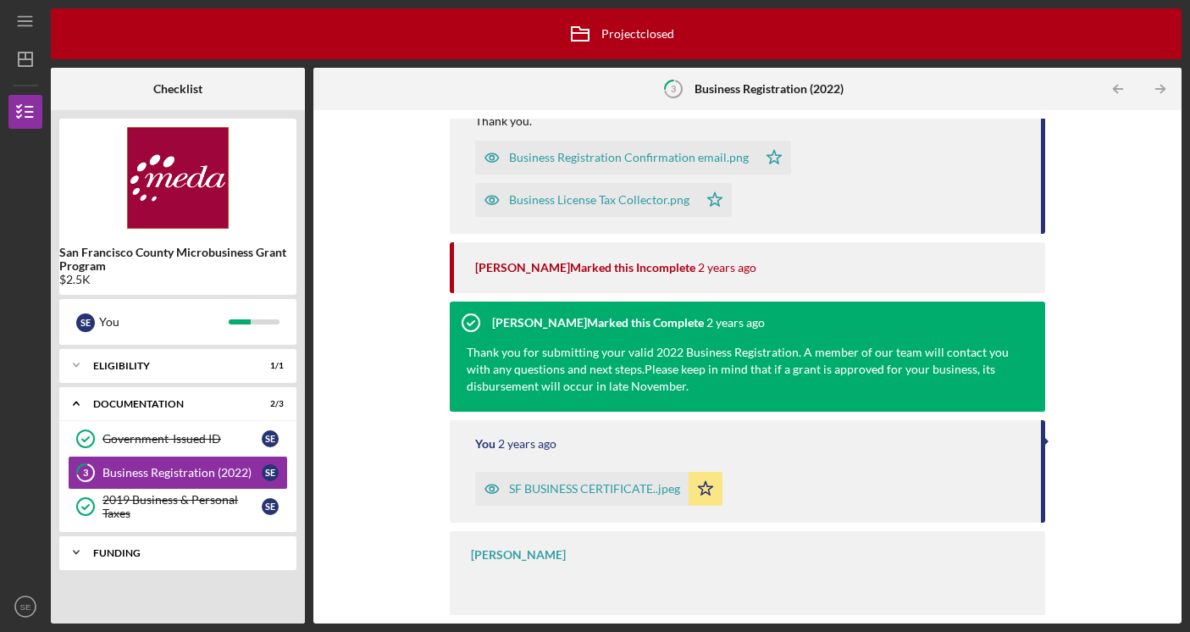
click at [182, 564] on div "Icon/Expander FUNDING 0 / 3" at bounding box center [177, 552] width 237 height 34
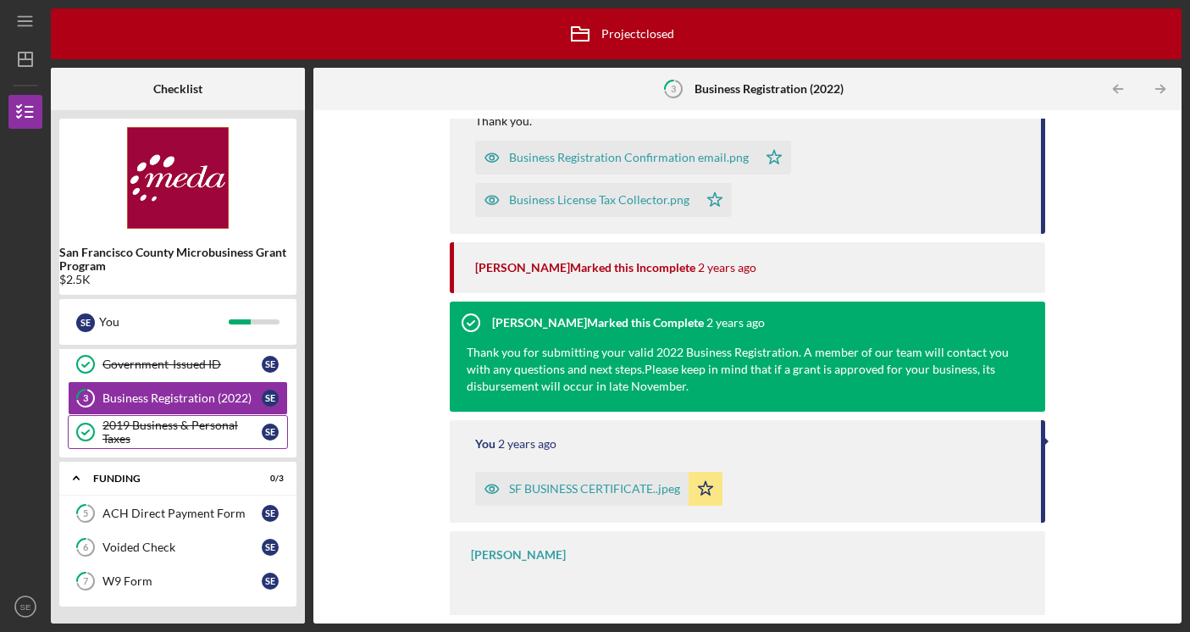
scroll to position [75, 0]
click at [169, 428] on div "2019 Business & Personal Taxes" at bounding box center [181, 431] width 159 height 27
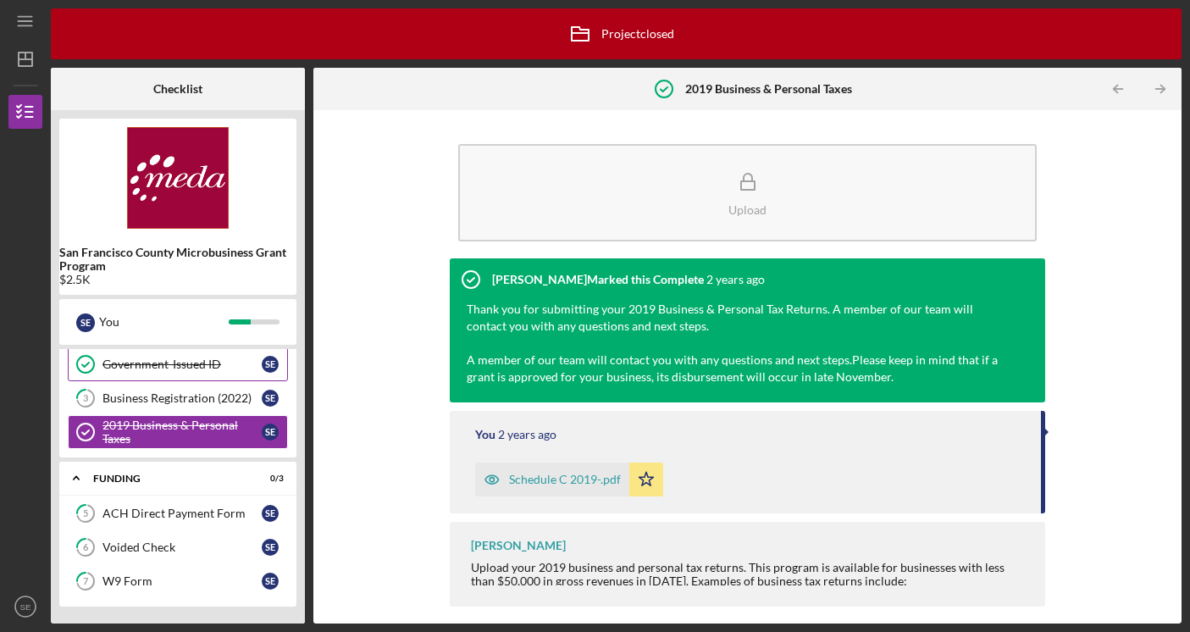
click at [169, 370] on div "Government-Issued ID" at bounding box center [181, 364] width 159 height 14
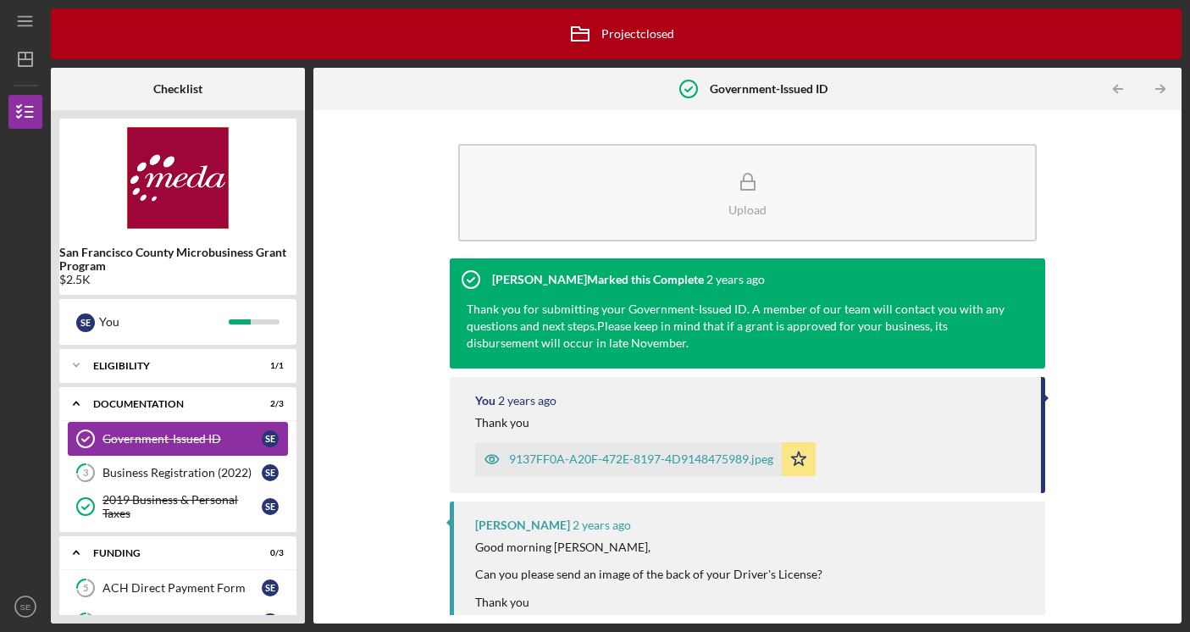
click at [169, 370] on div "Icon/Expander ELIGIBILITY 1 / 1" at bounding box center [177, 365] width 237 height 34
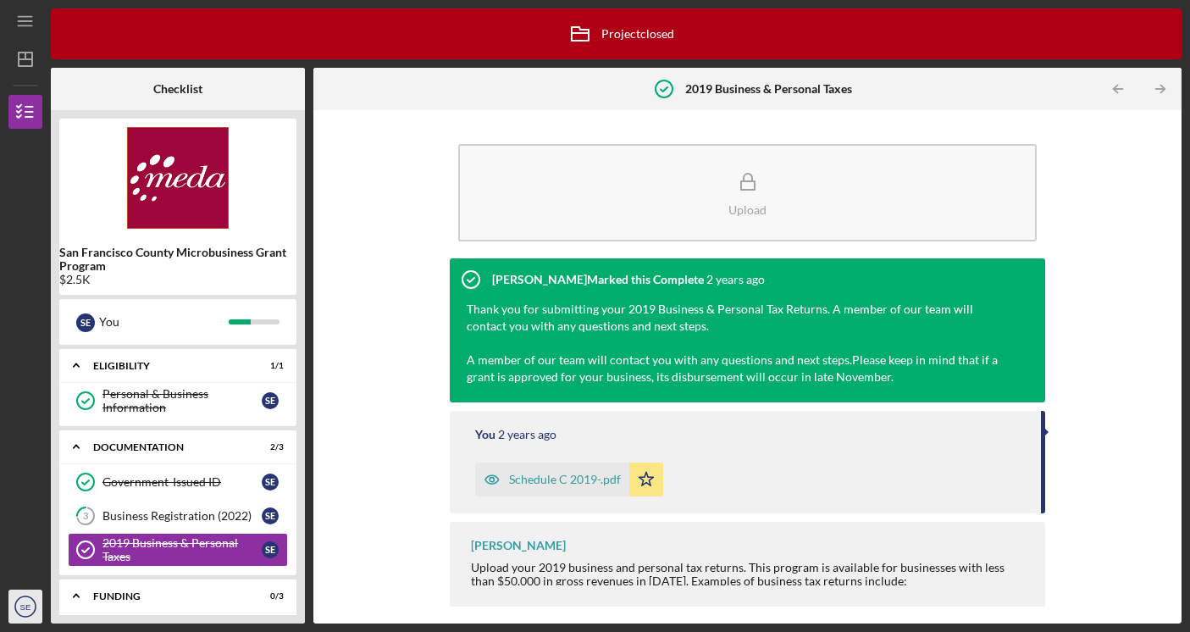
click at [25, 608] on text "SE" at bounding box center [25, 606] width 11 height 9
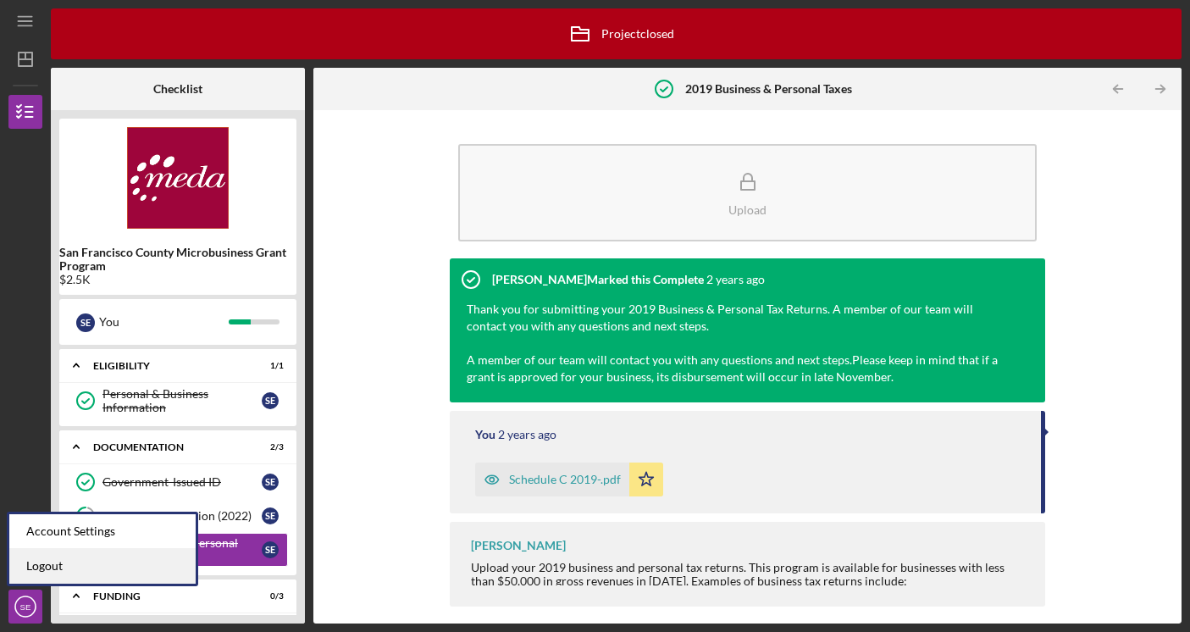
click at [50, 564] on link "Logout" at bounding box center [102, 566] width 186 height 35
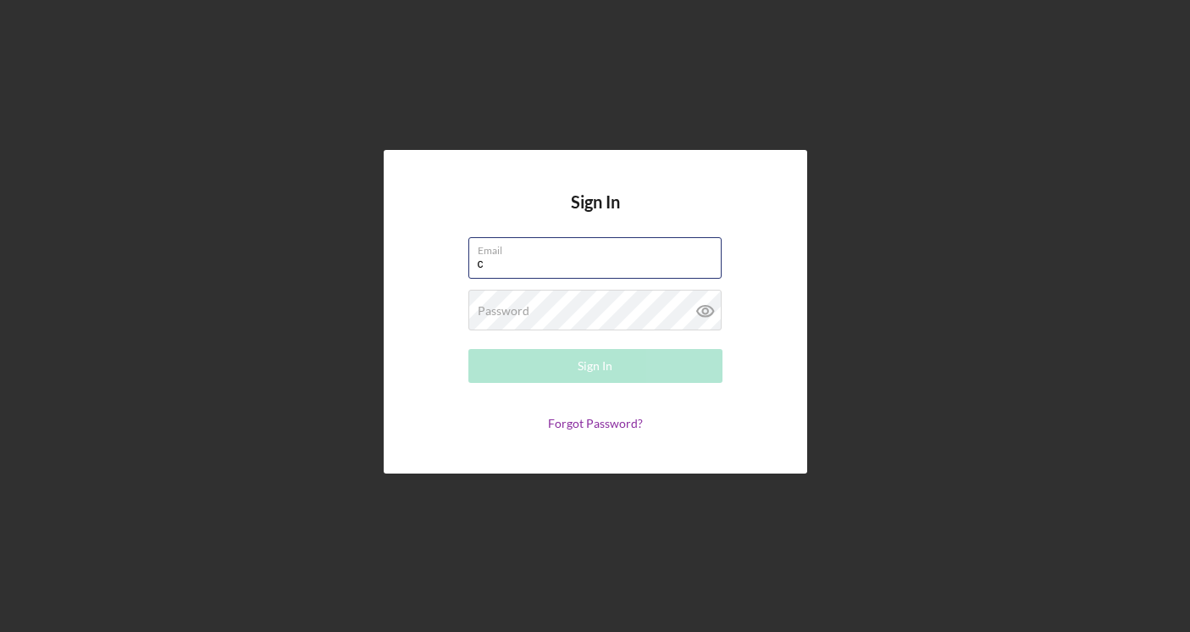
type input "[EMAIL_ADDRESS][DOMAIN_NAME]"
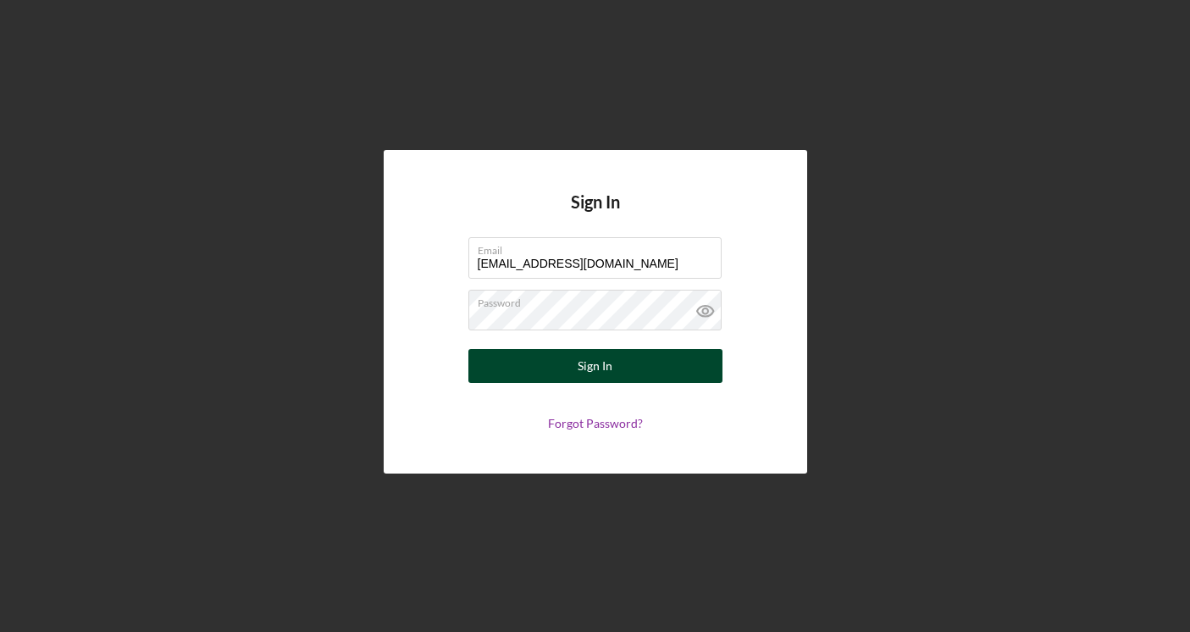
click at [612, 365] on button "Sign In" at bounding box center [595, 366] width 254 height 34
